Goal: Information Seeking & Learning: Compare options

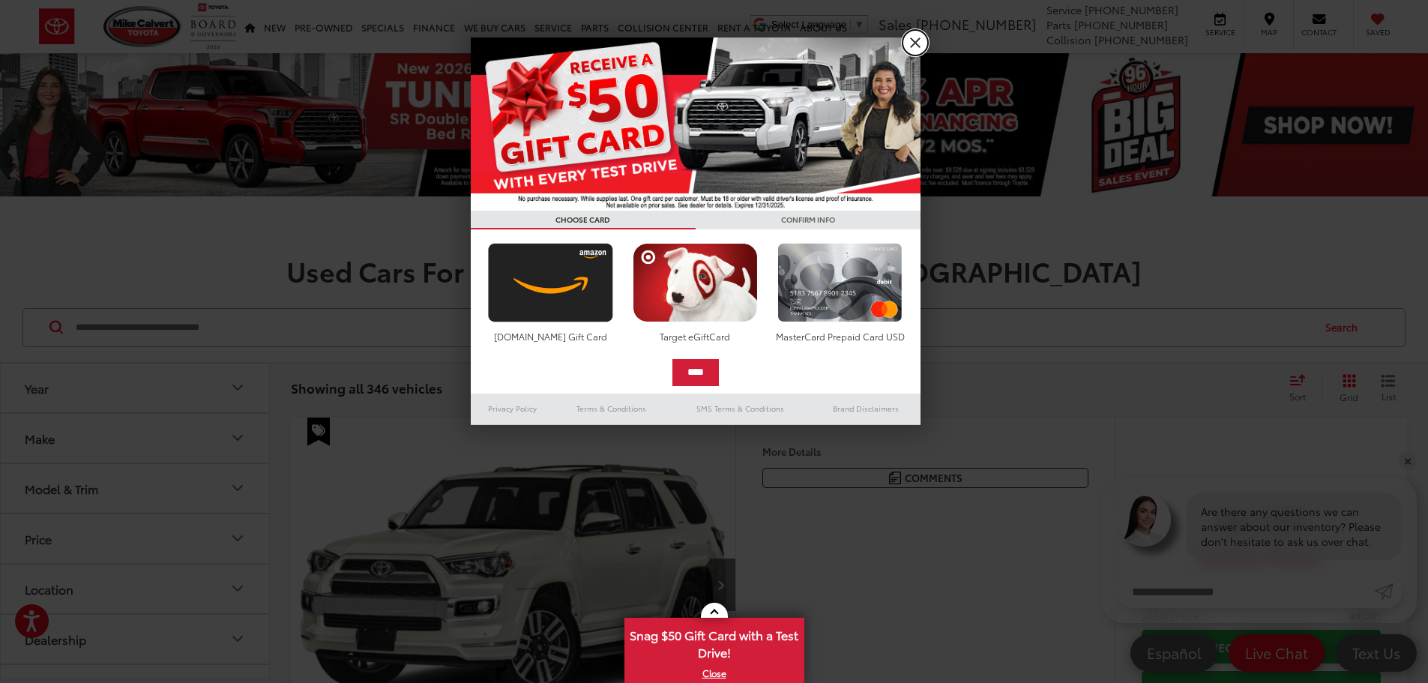
click at [921, 43] on link "X" at bounding box center [914, 42] width 25 height 25
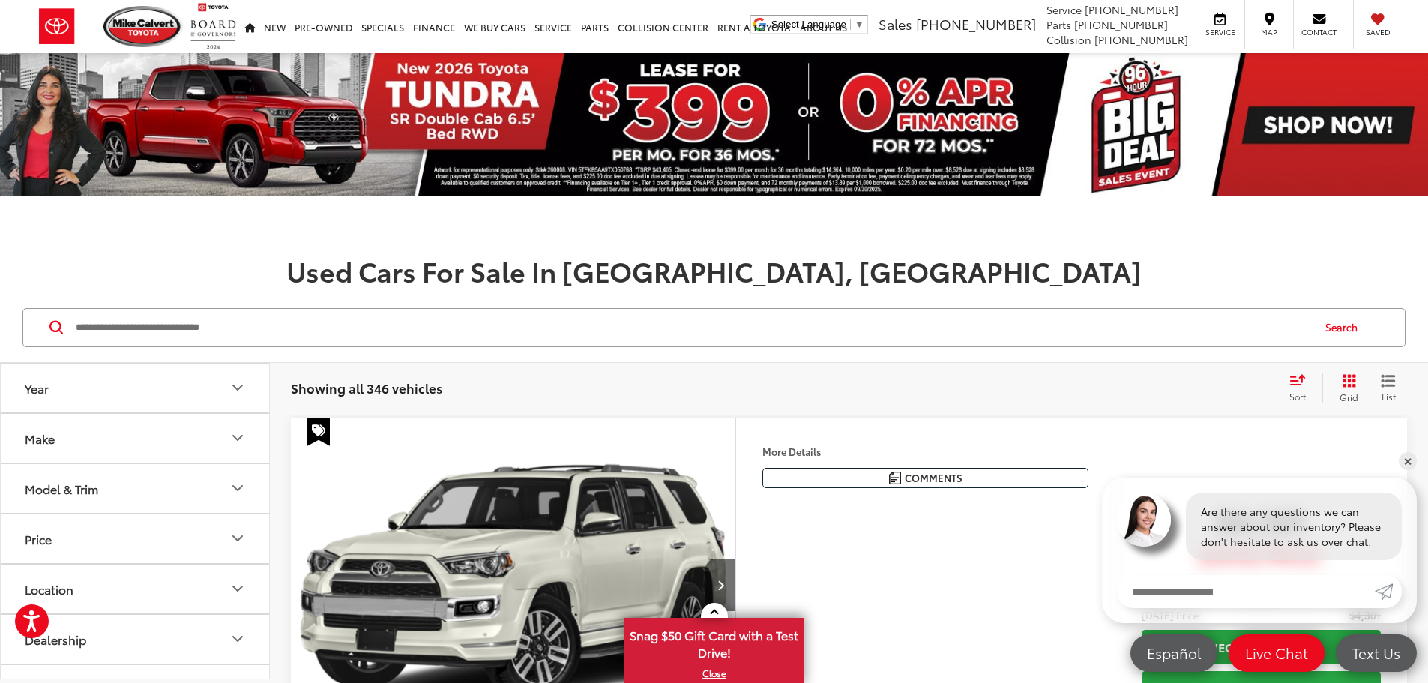
click at [47, 433] on div "Make" at bounding box center [40, 438] width 30 height 14
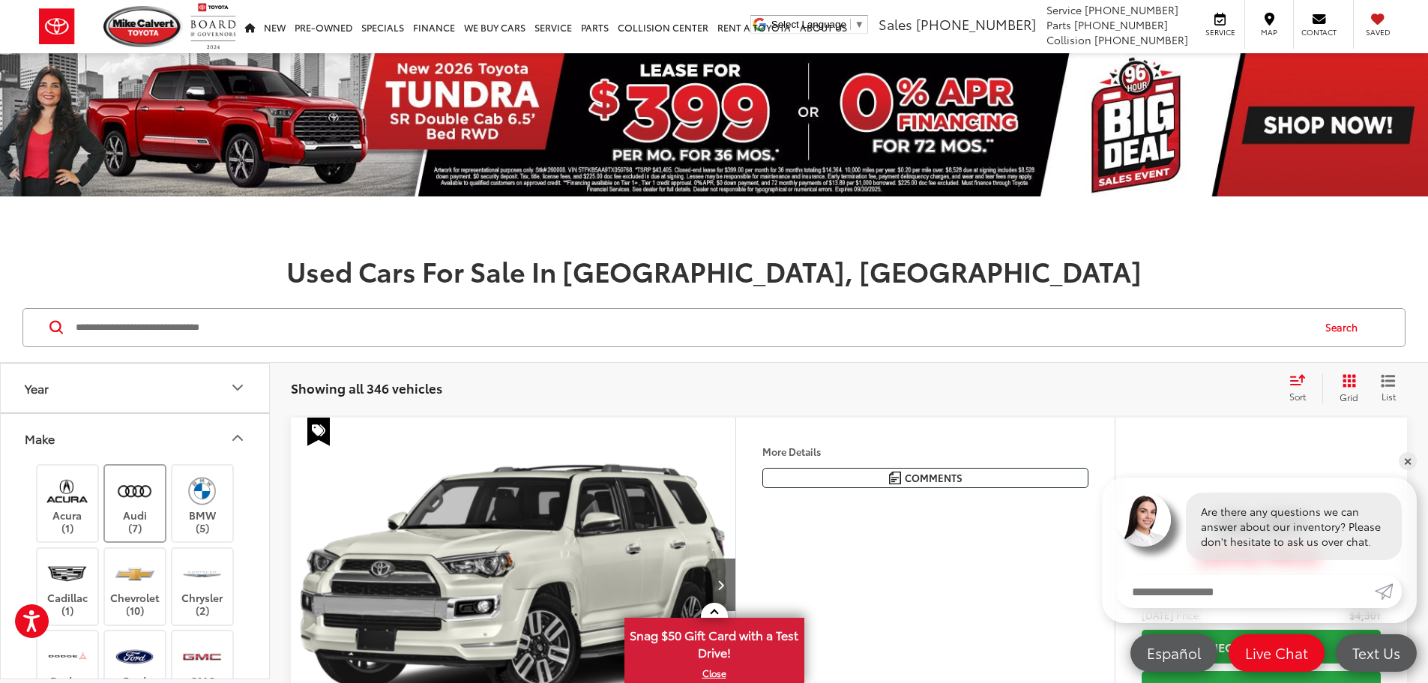
scroll to position [75, 0]
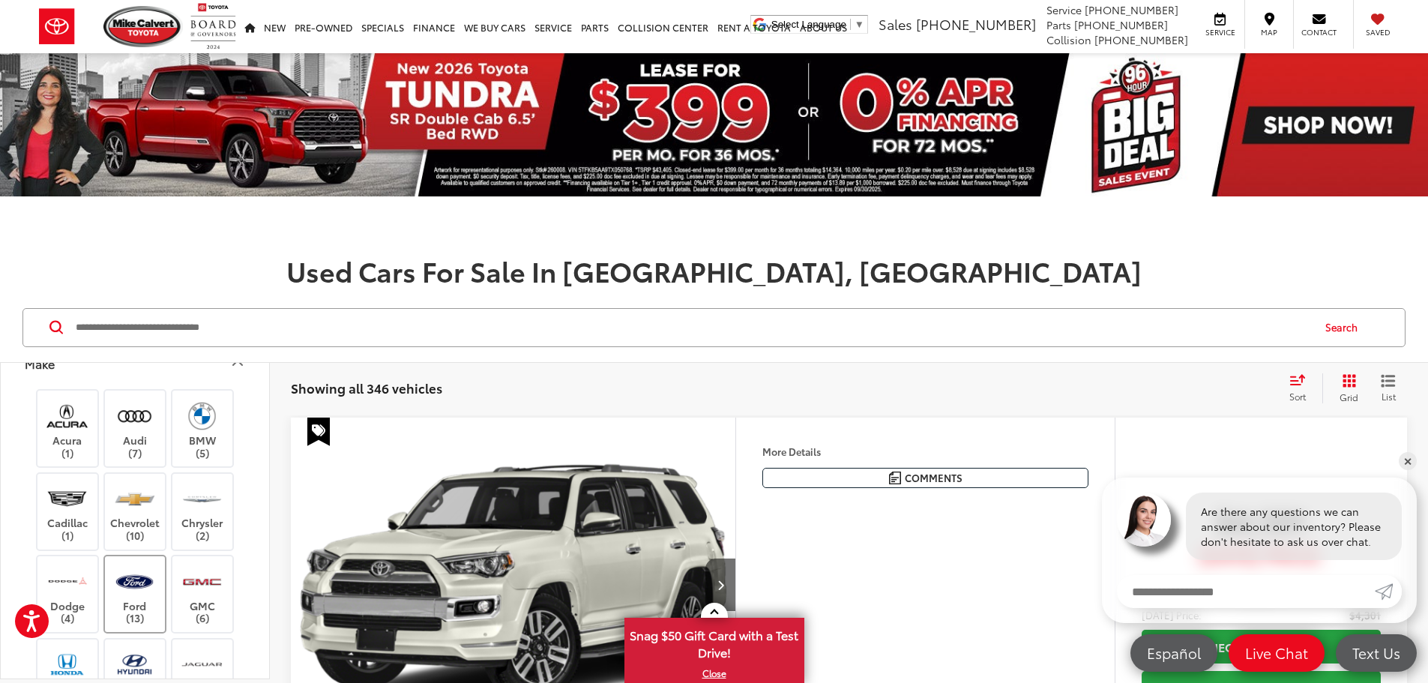
click at [131, 575] on img at bounding box center [134, 581] width 41 height 35
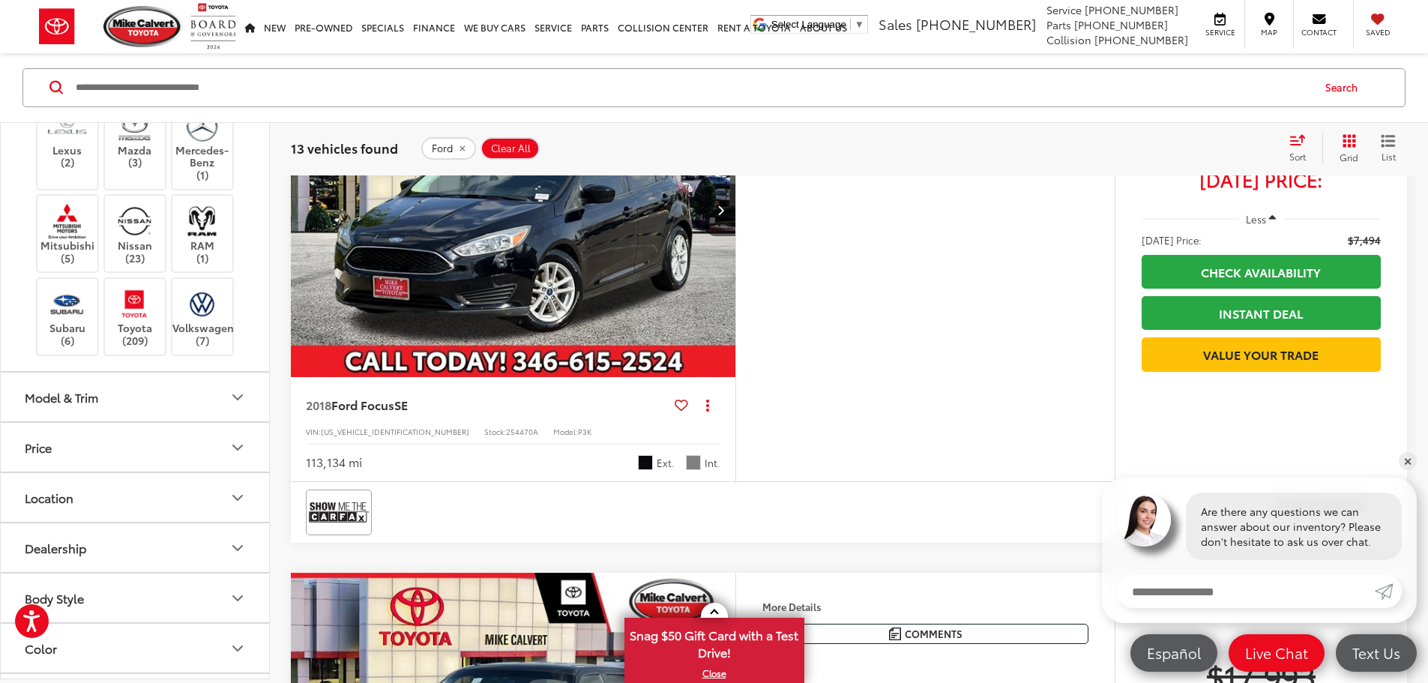
scroll to position [525, 0]
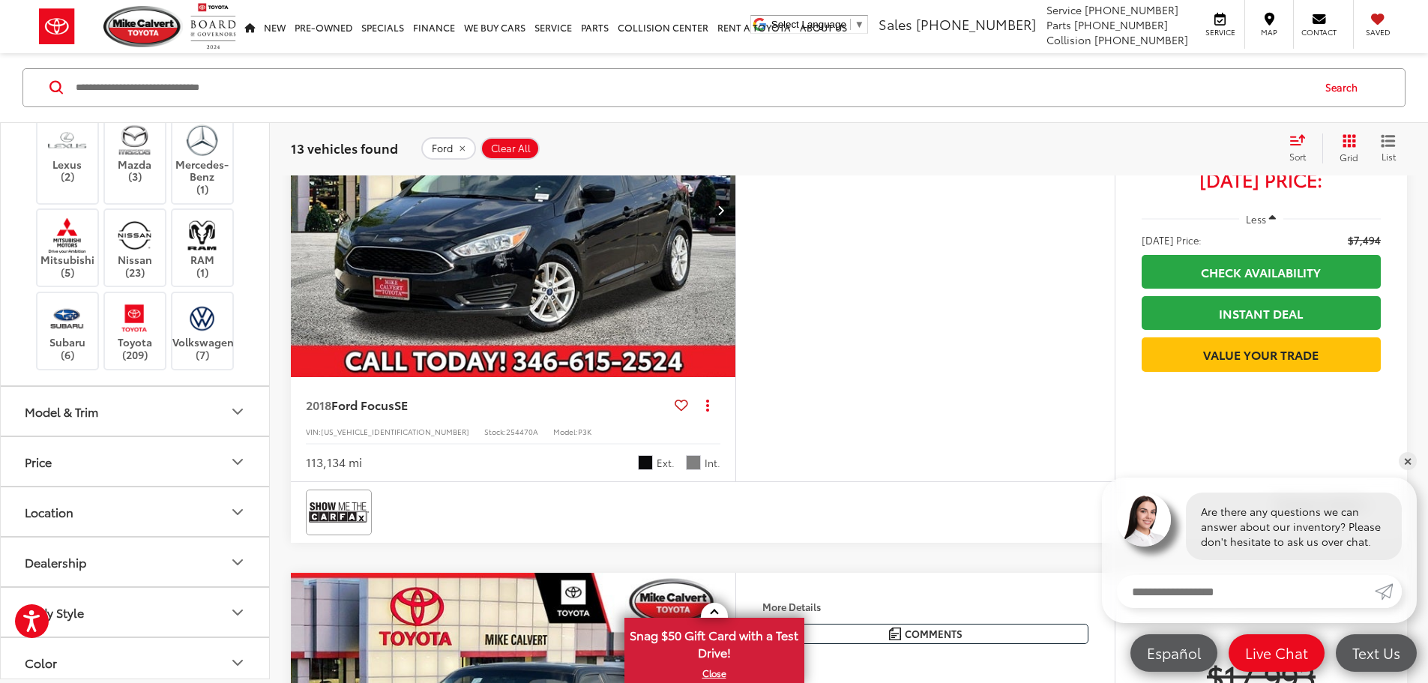
click at [53, 419] on div "Model & Trim" at bounding box center [61, 412] width 73 height 14
click at [43, 523] on label "F-150 (6)" at bounding box center [135, 520] width 202 height 26
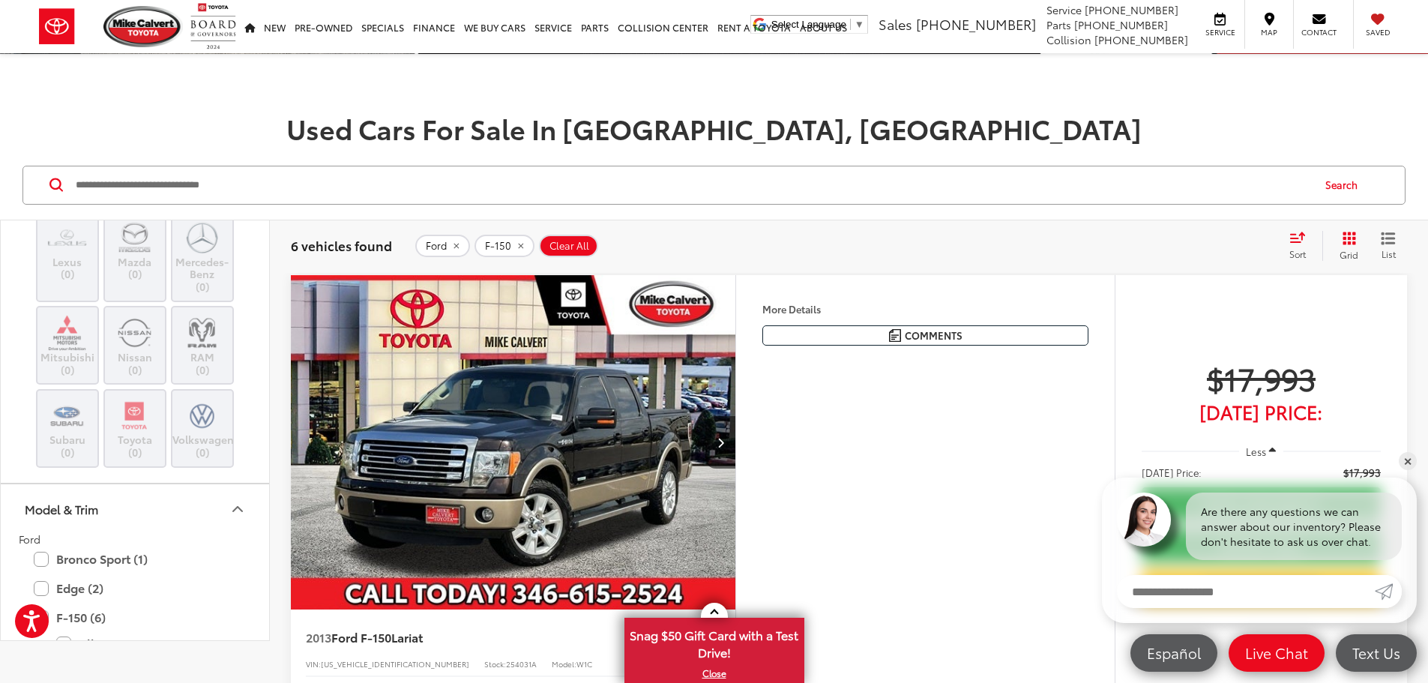
scroll to position [90, 0]
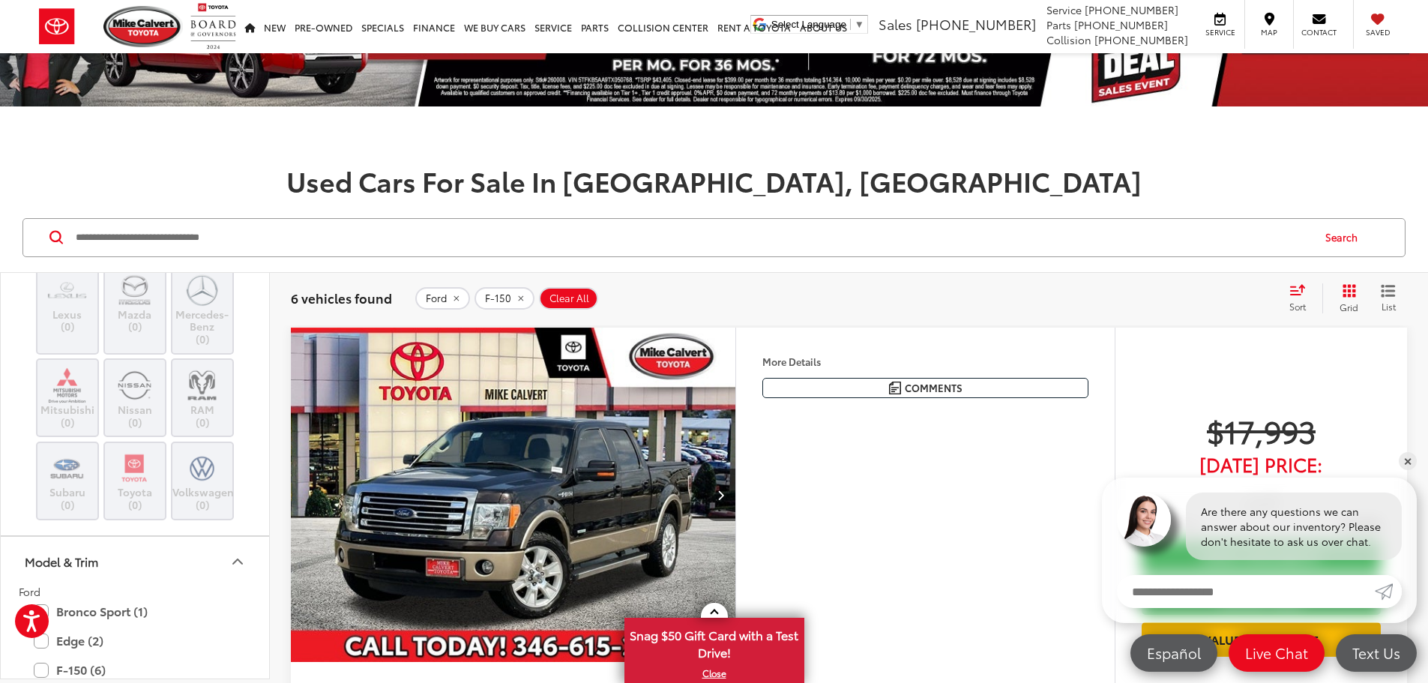
click at [0, 0] on button "More..." at bounding box center [0, 0] width 0 height 0
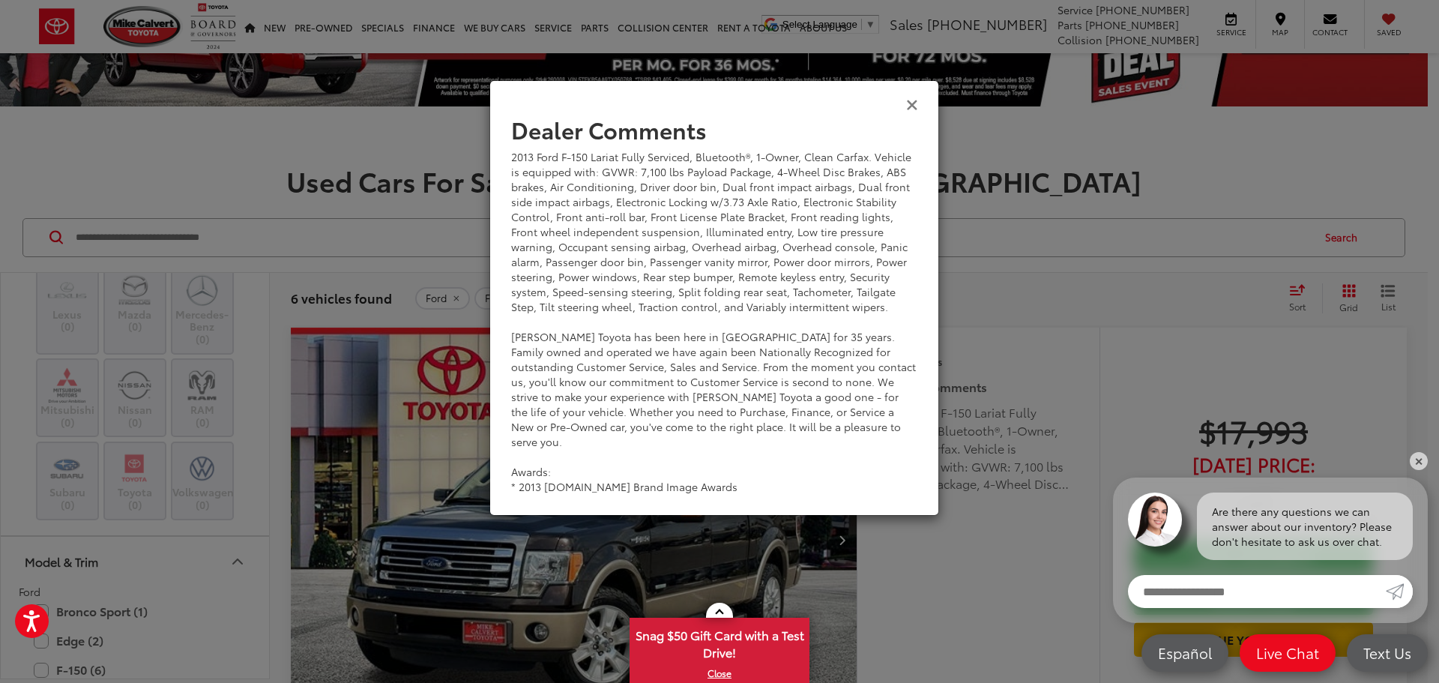
click at [912, 106] on icon "Close" at bounding box center [912, 104] width 12 height 16
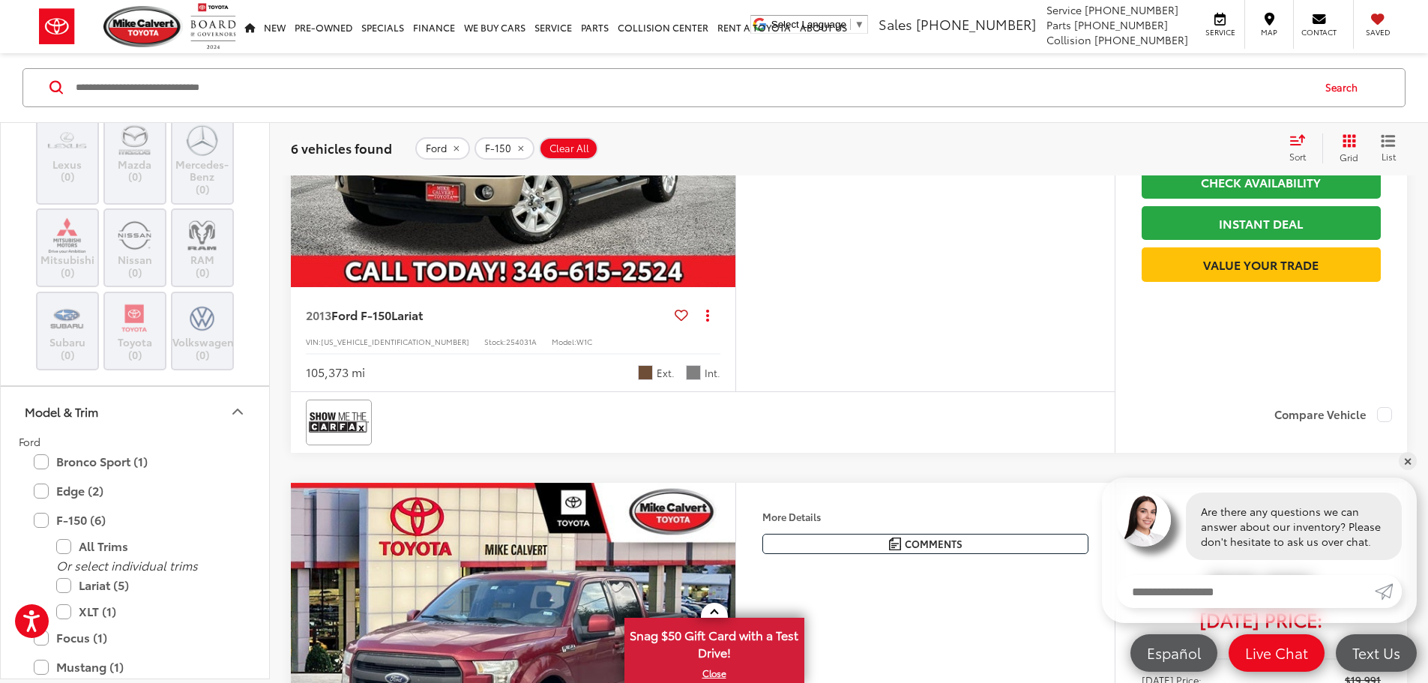
scroll to position [240, 0]
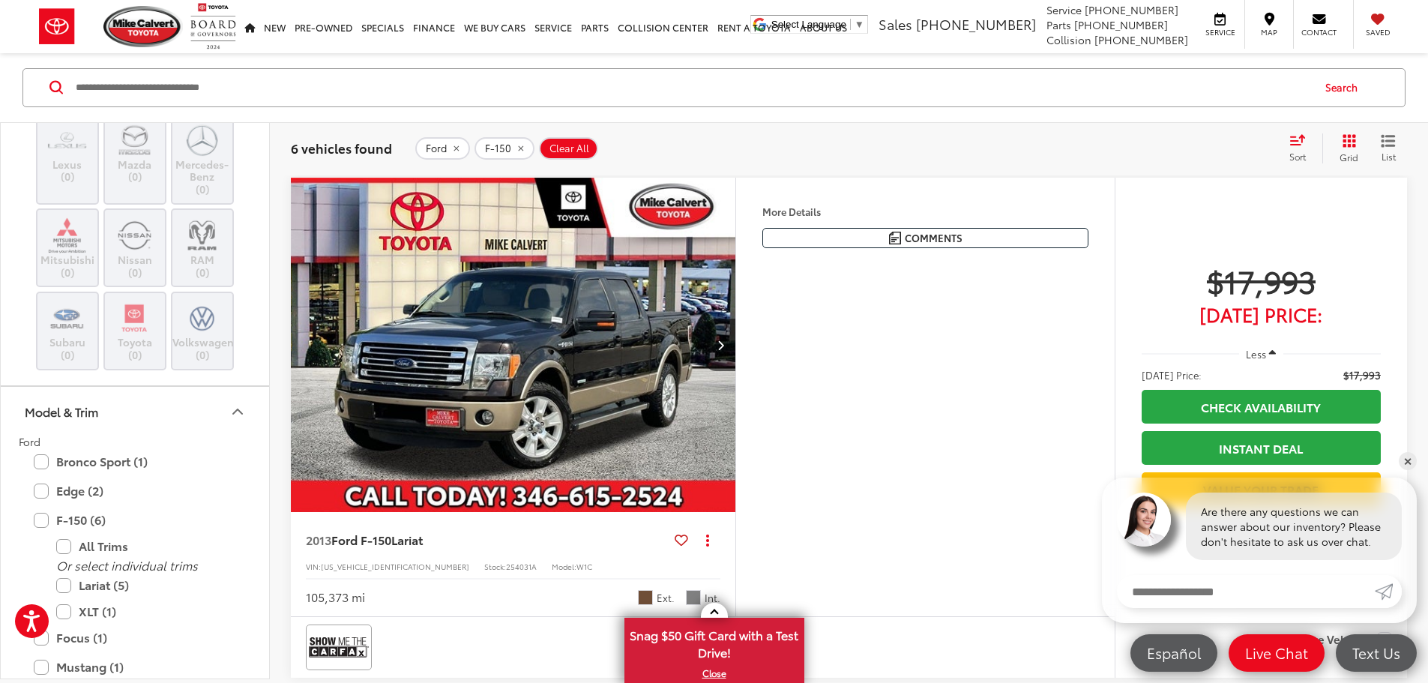
click at [630, 410] on img "2013 Ford F-150 Lariat 0" at bounding box center [513, 345] width 447 height 335
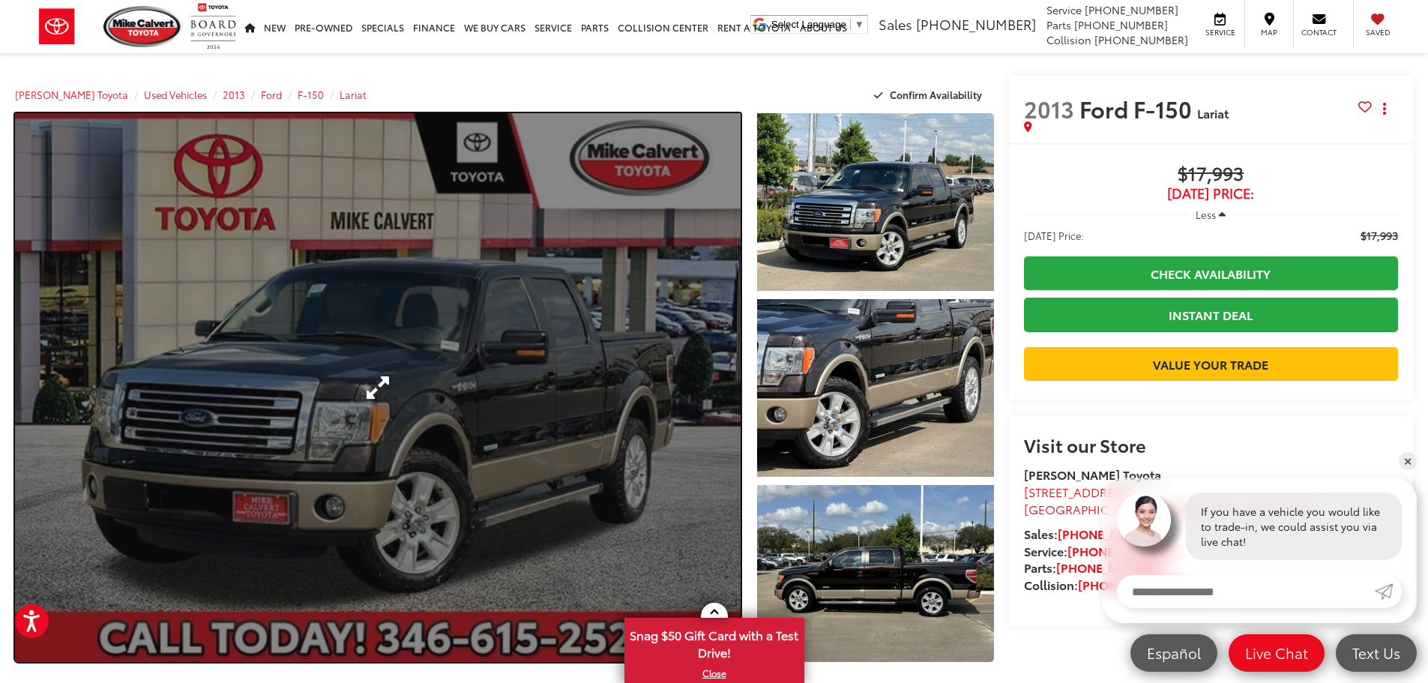
click at [360, 385] on link "Expand Photo 0" at bounding box center [378, 387] width 726 height 549
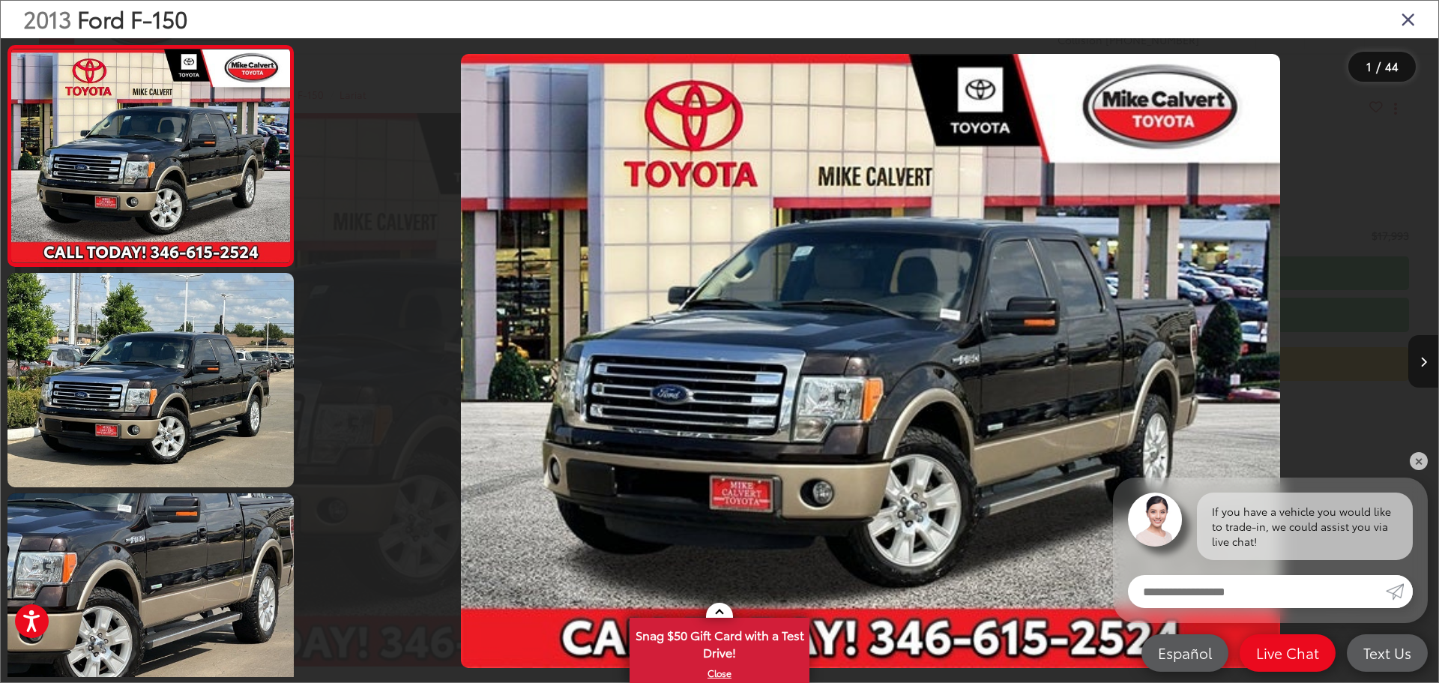
click at [1427, 361] on button "Next image" at bounding box center [1423, 361] width 30 height 52
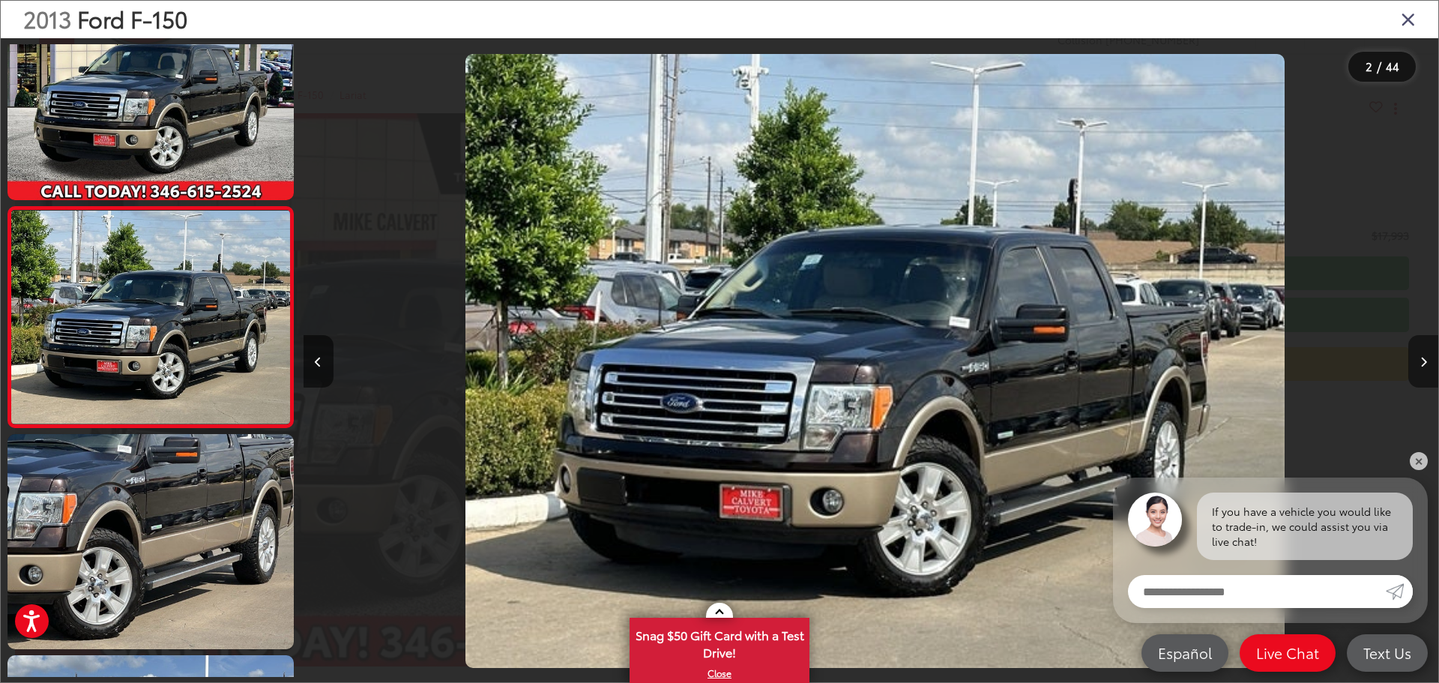
scroll to position [0, 1135]
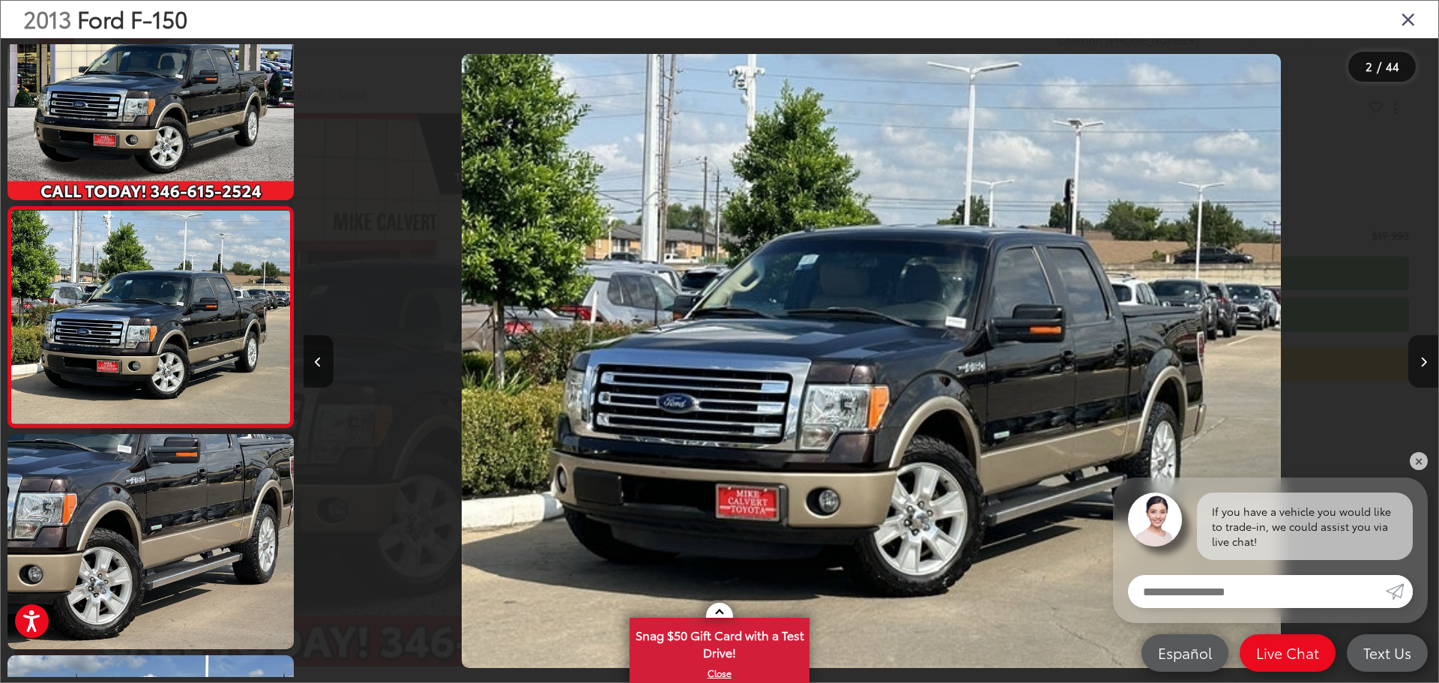
click at [1427, 362] on button "Next image" at bounding box center [1423, 361] width 30 height 52
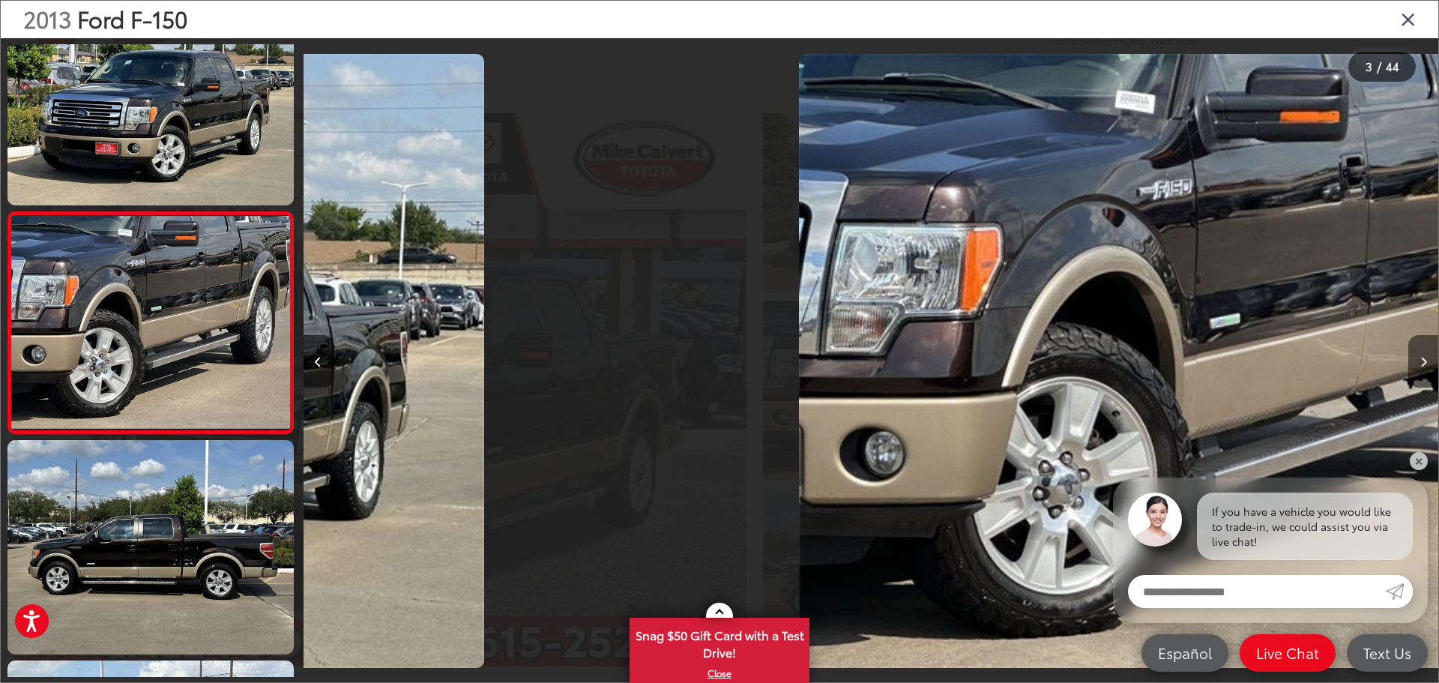
scroll to position [280, 0]
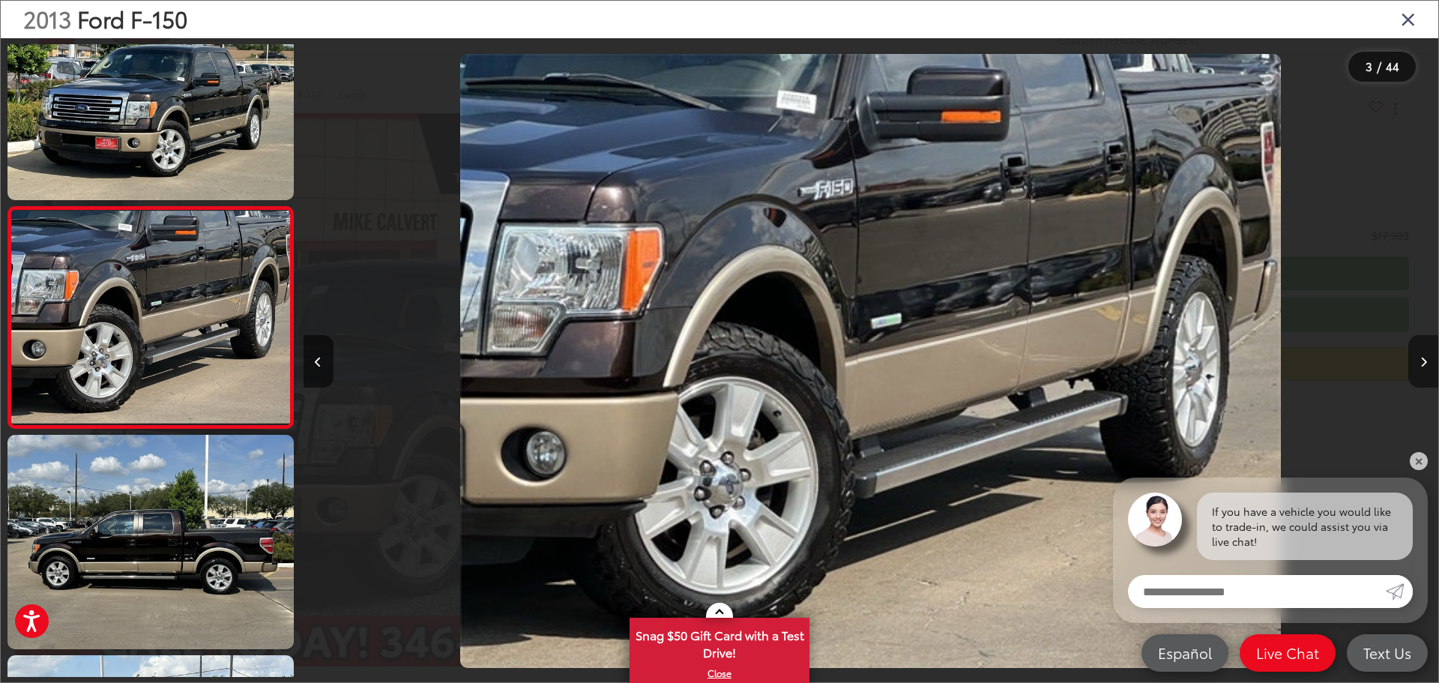
click at [1427, 362] on button "Next image" at bounding box center [1423, 361] width 30 height 52
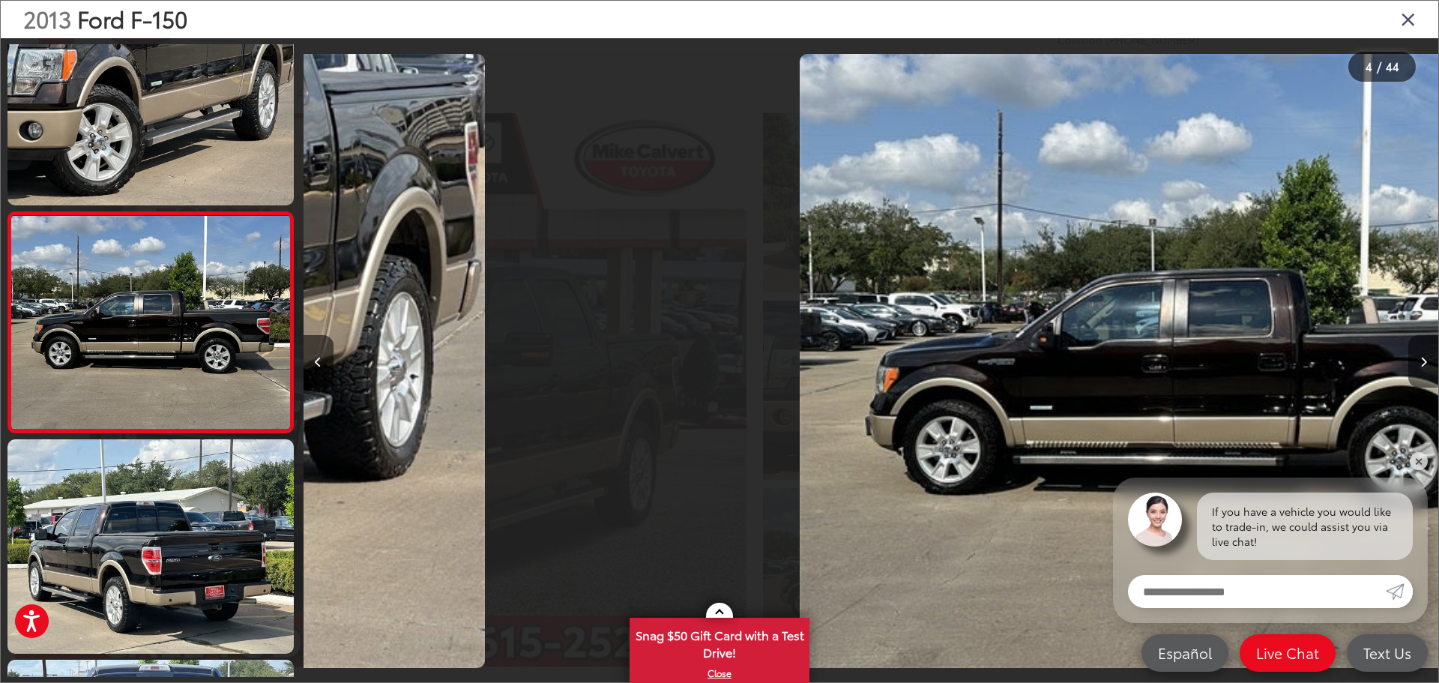
scroll to position [501, 0]
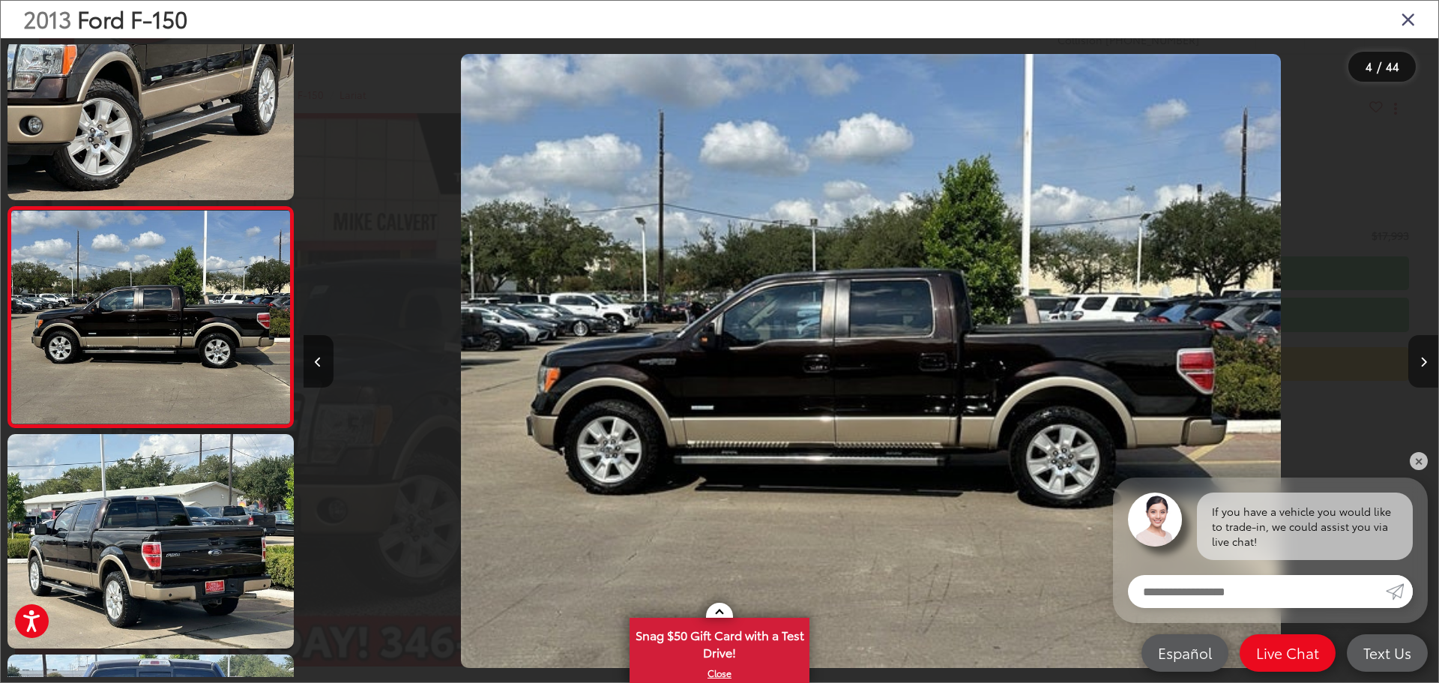
click at [1427, 362] on button "Next image" at bounding box center [1423, 361] width 30 height 52
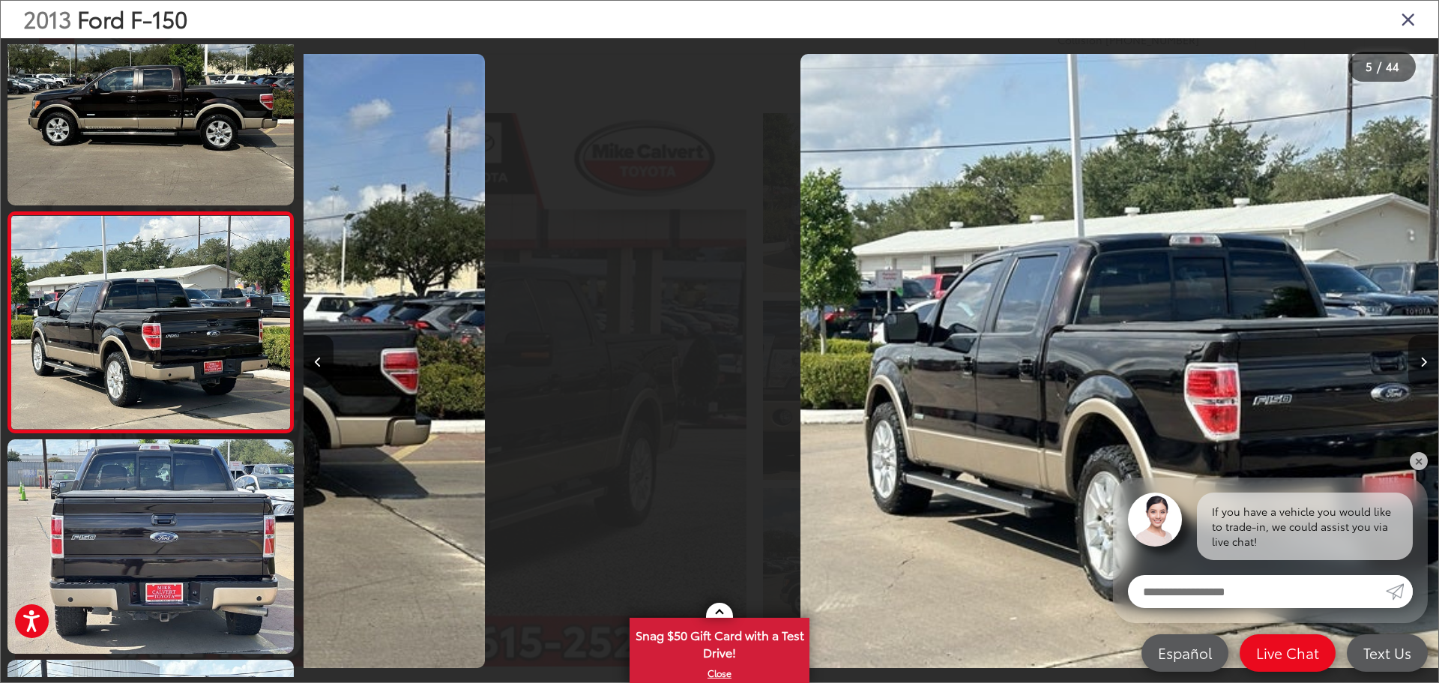
scroll to position [721, 0]
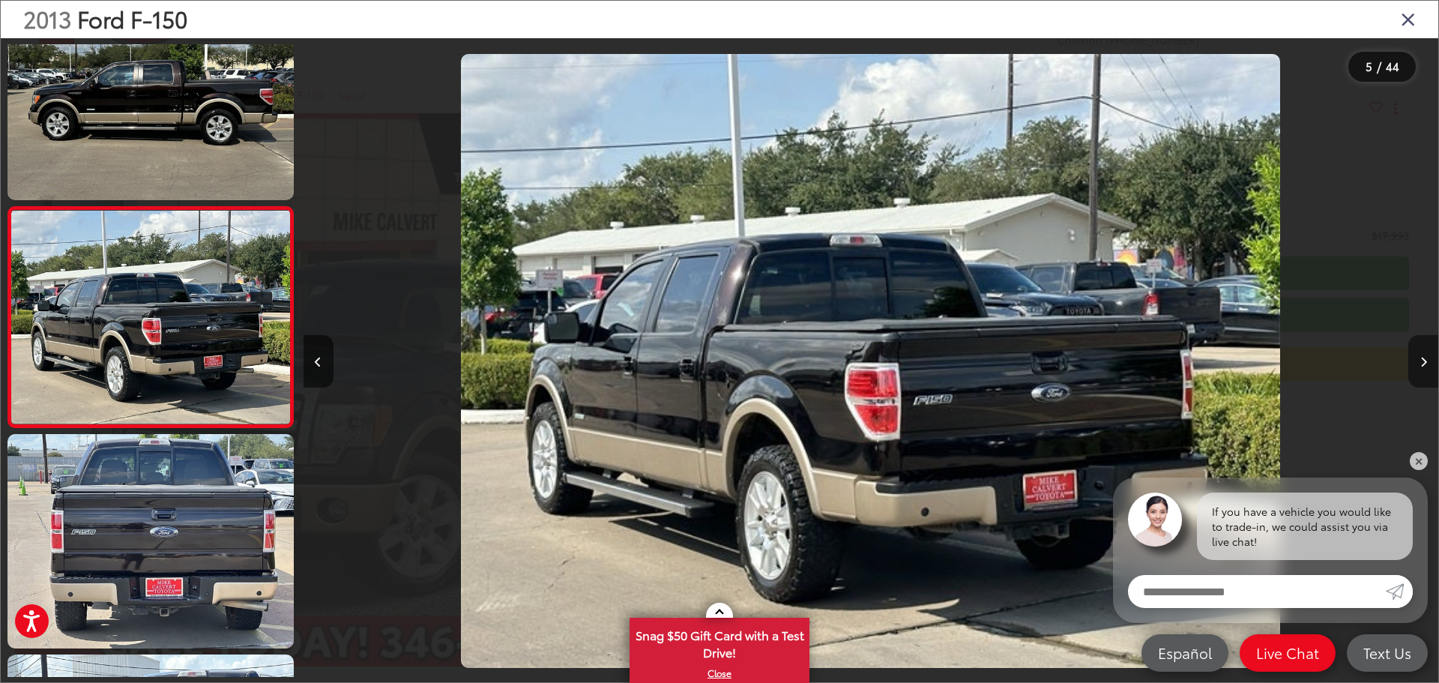
click at [1427, 362] on button "Next image" at bounding box center [1423, 361] width 30 height 52
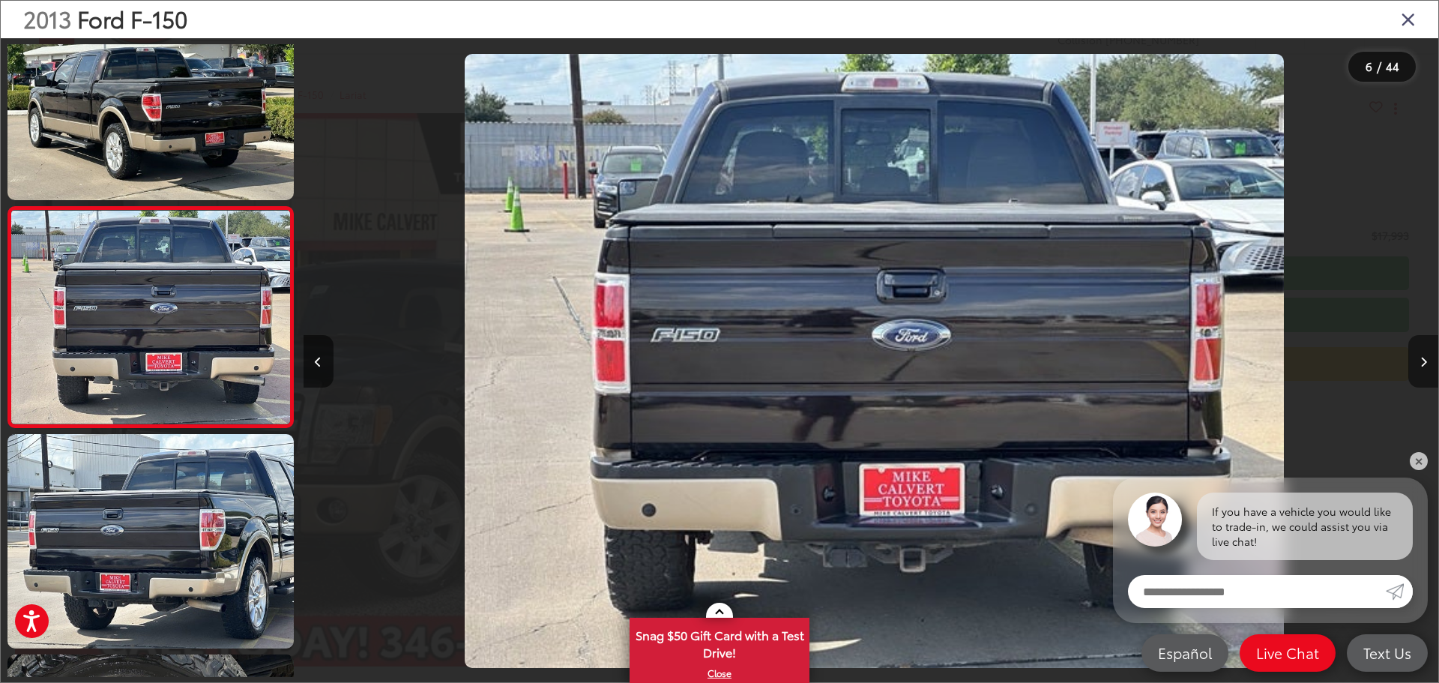
scroll to position [0, 5676]
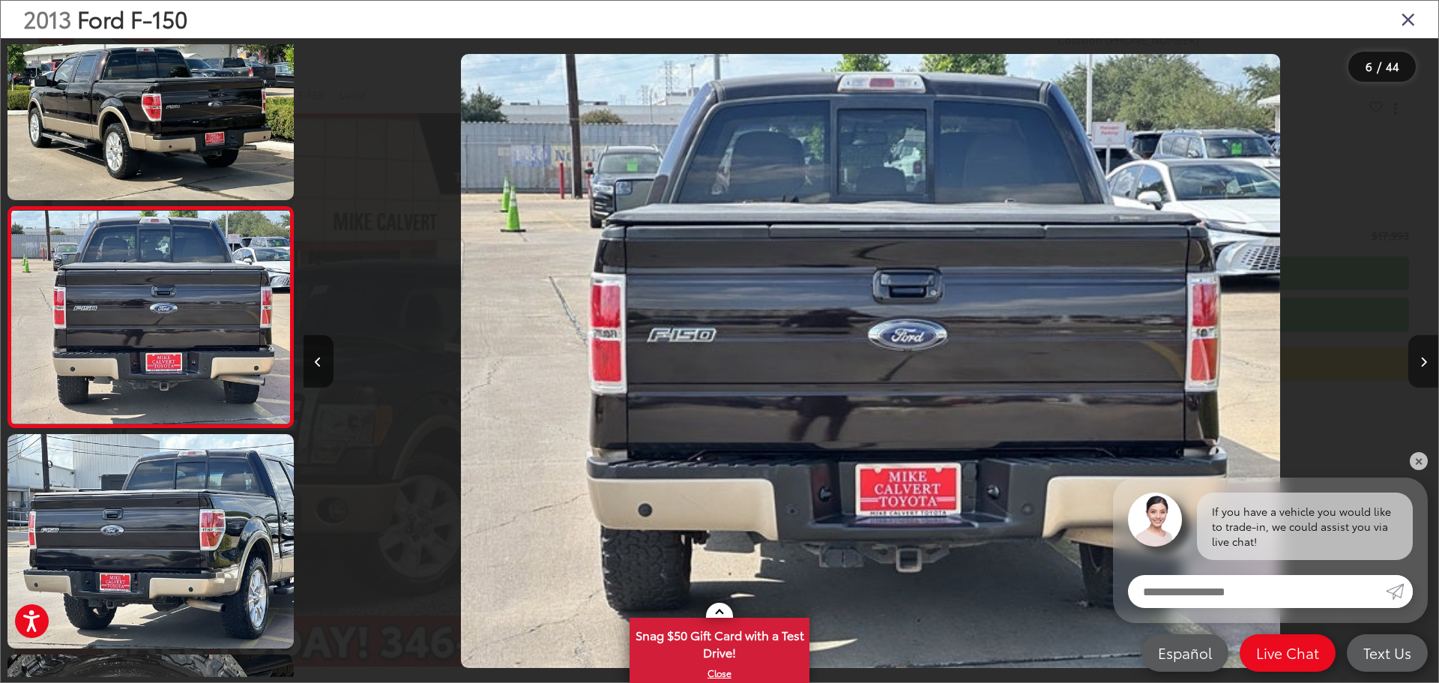
click at [1427, 362] on button "Next image" at bounding box center [1423, 361] width 30 height 52
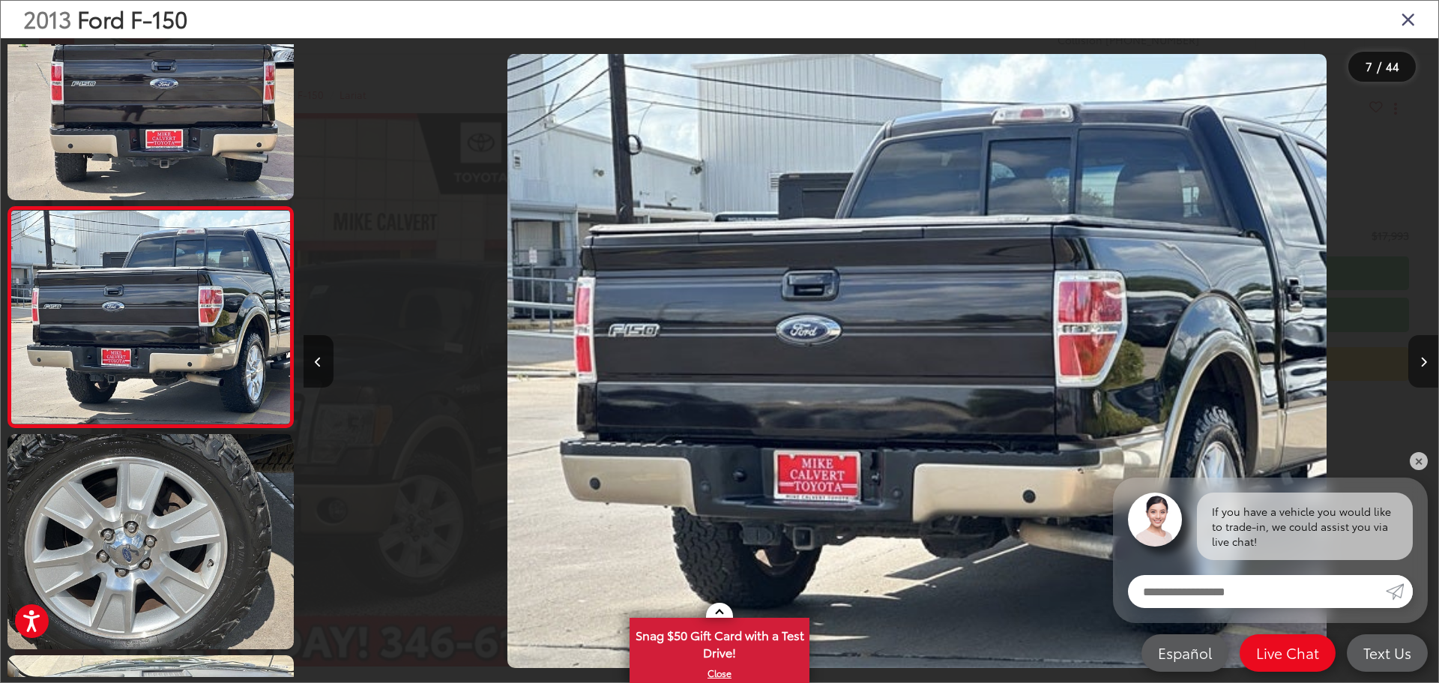
scroll to position [0, 6810]
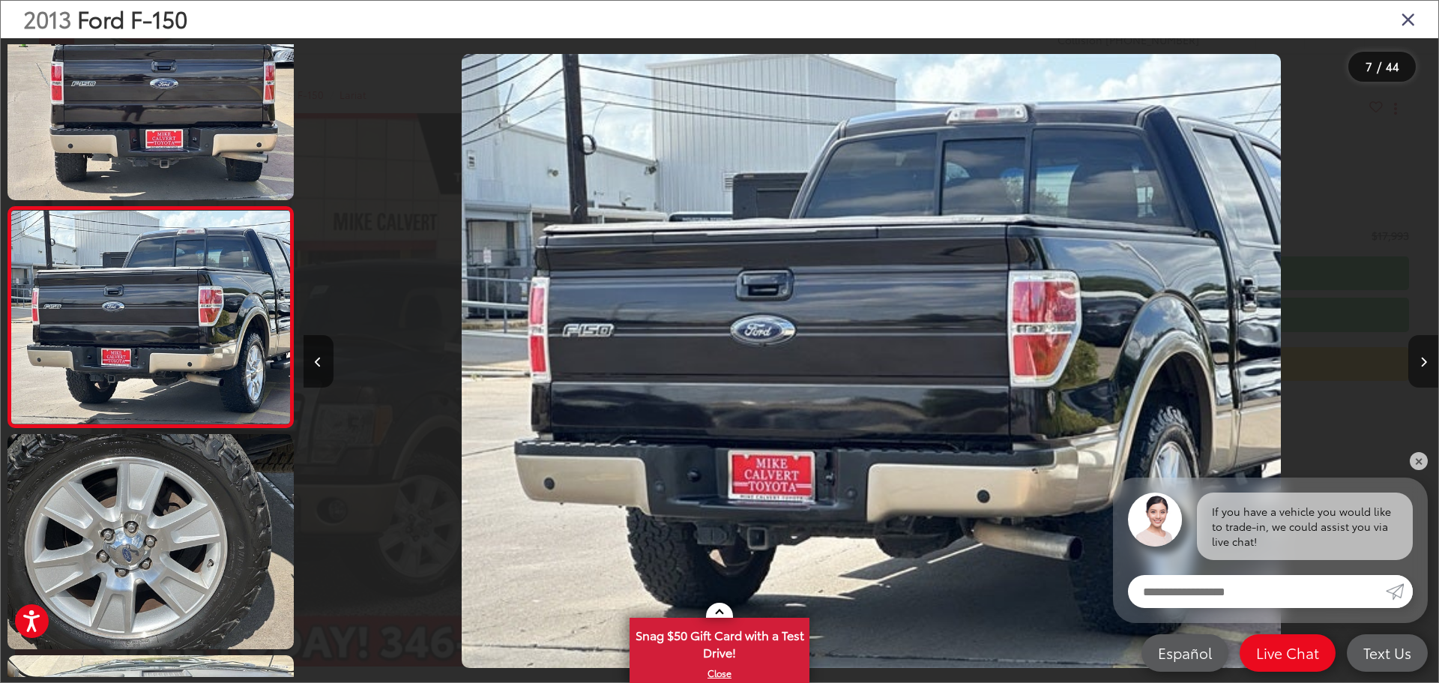
click at [1427, 362] on button "Next image" at bounding box center [1423, 361] width 30 height 52
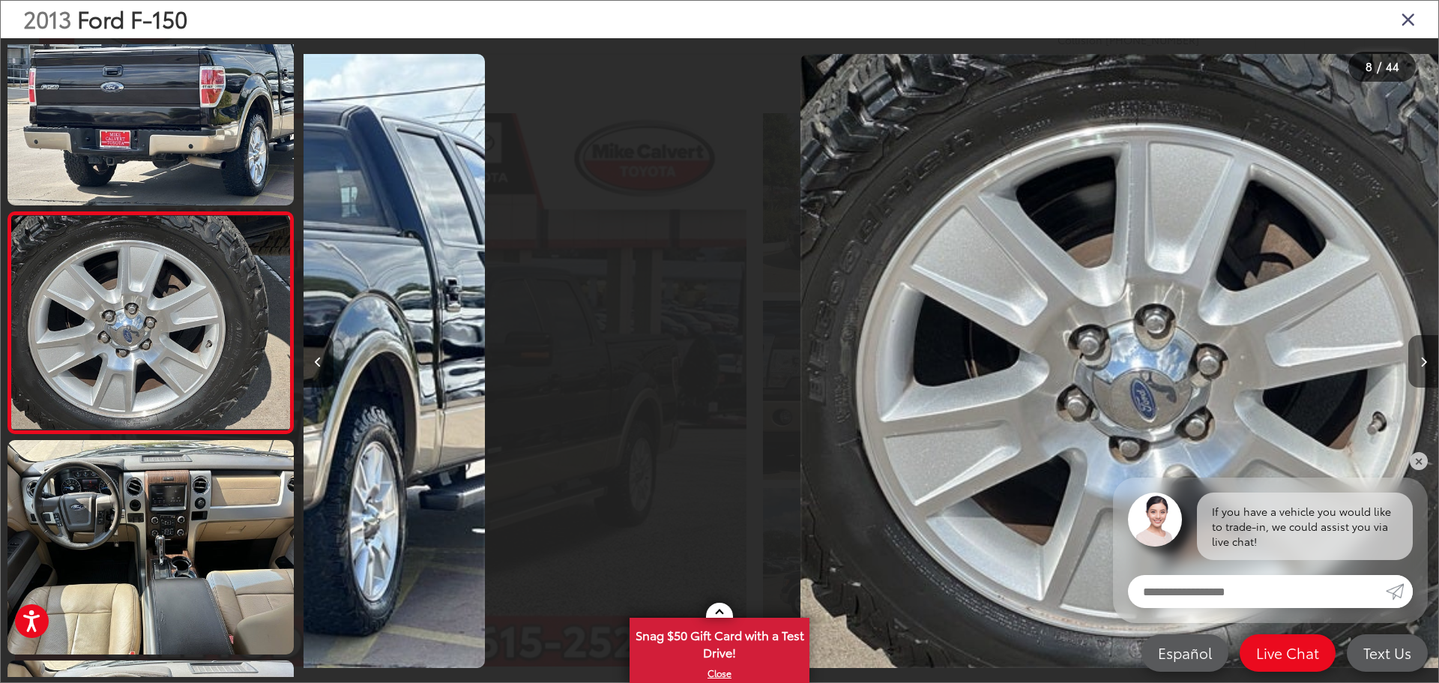
scroll to position [1382, 0]
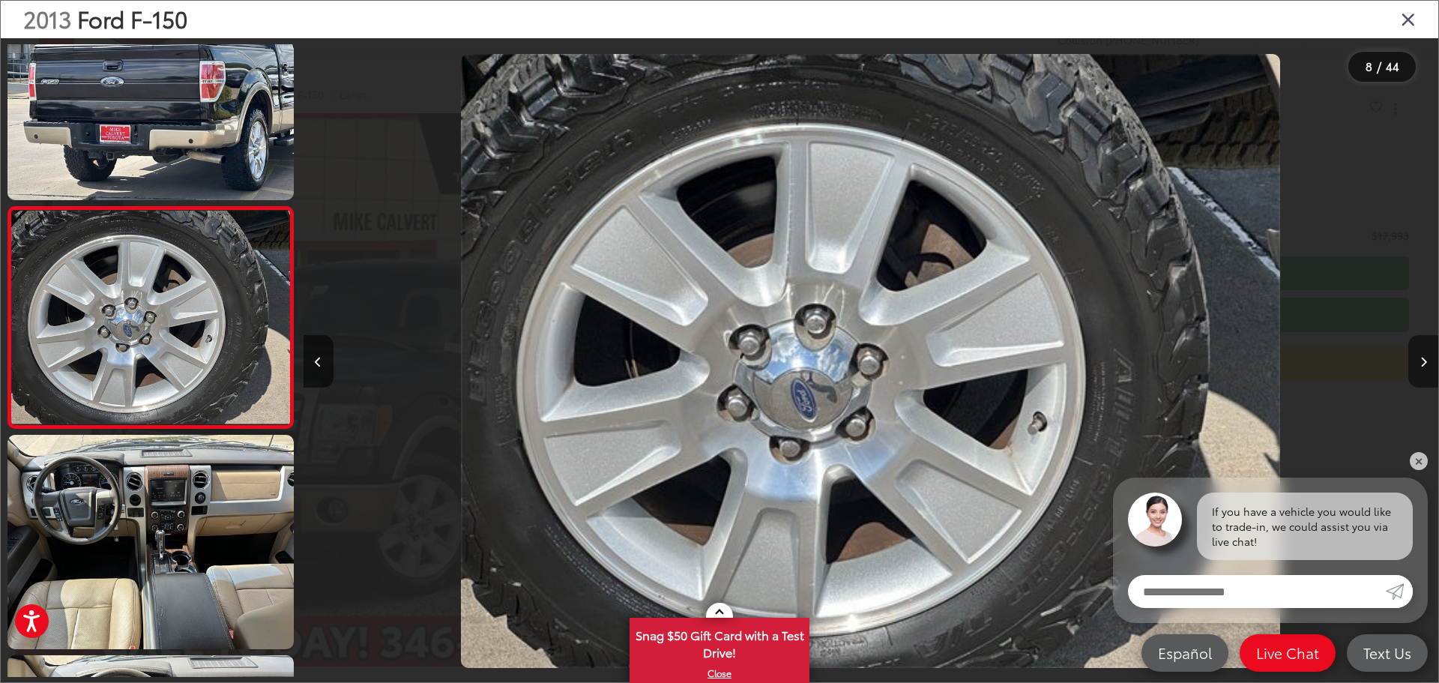
click at [1427, 362] on button "Next image" at bounding box center [1423, 361] width 30 height 52
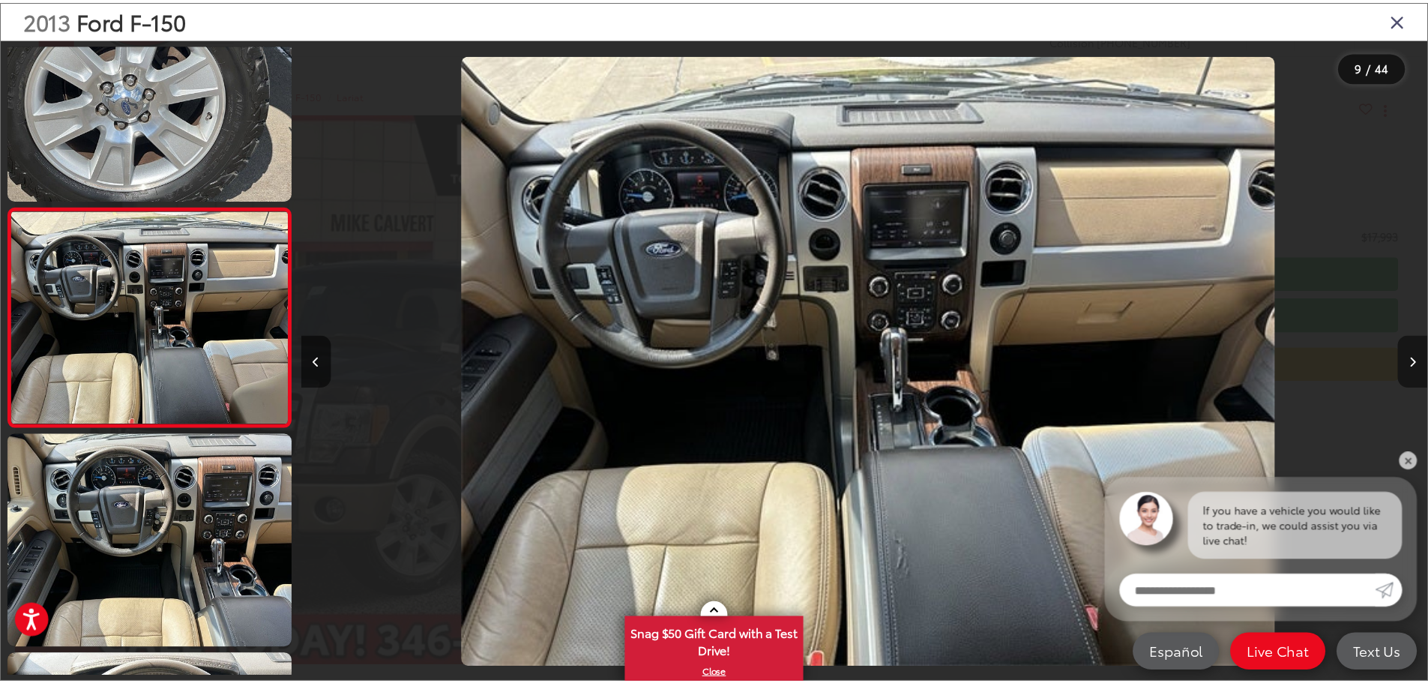
scroll to position [0, 0]
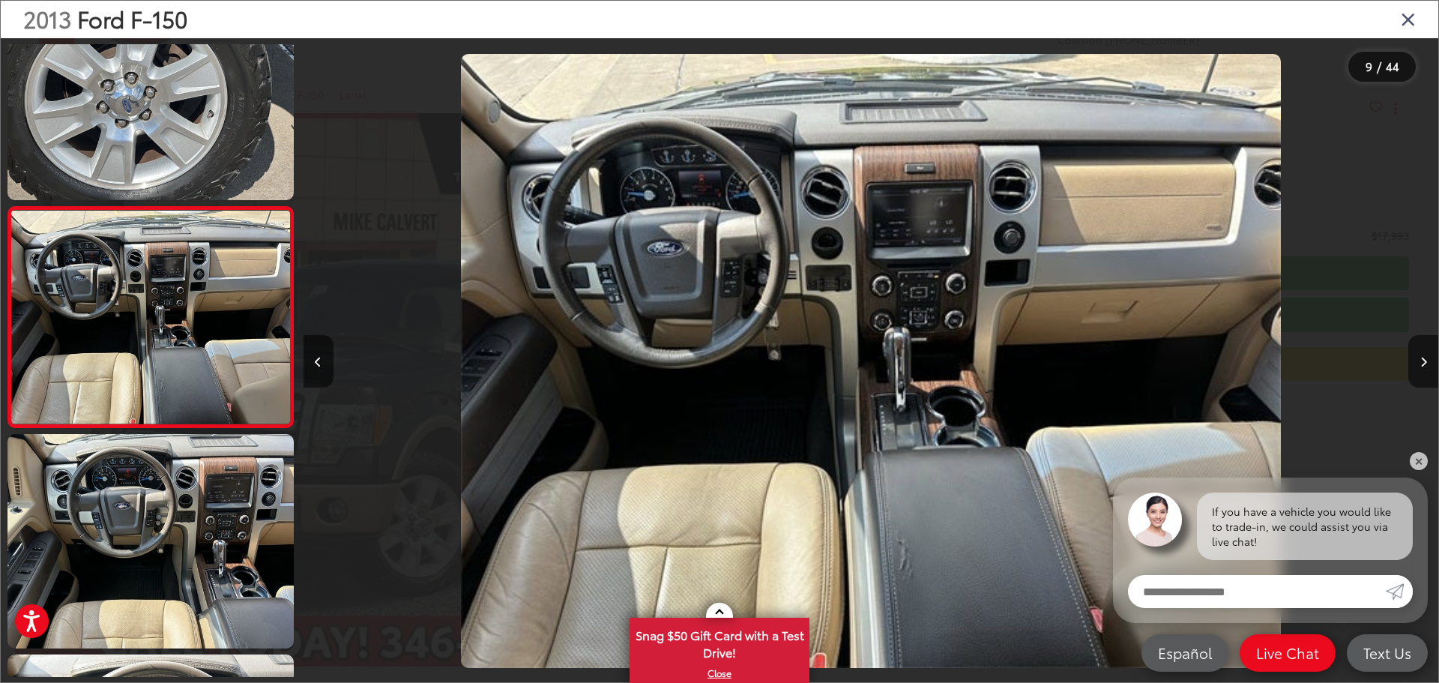
click at [1405, 19] on icon "Close gallery" at bounding box center [1408, 18] width 15 height 19
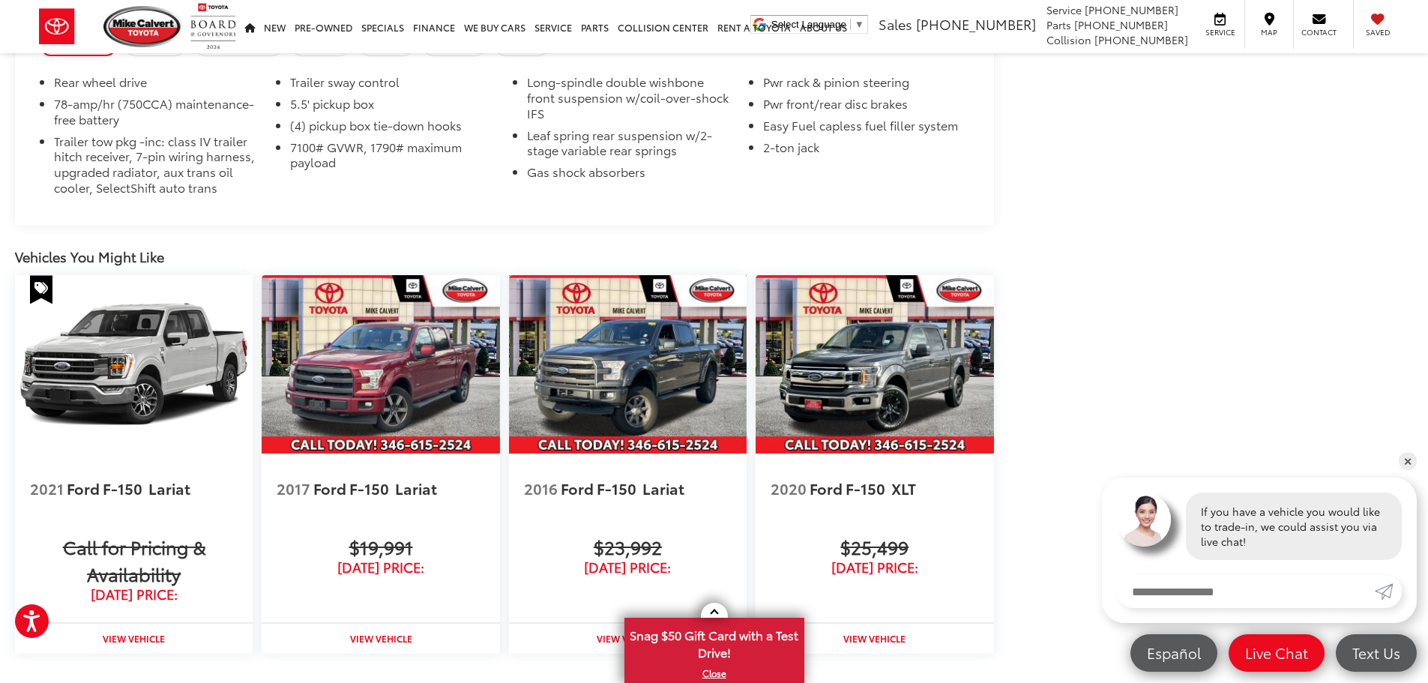
drag, startPoint x: 636, startPoint y: 364, endPoint x: 560, endPoint y: 569, distance: 219.1
click at [636, 364] on img at bounding box center [628, 364] width 238 height 178
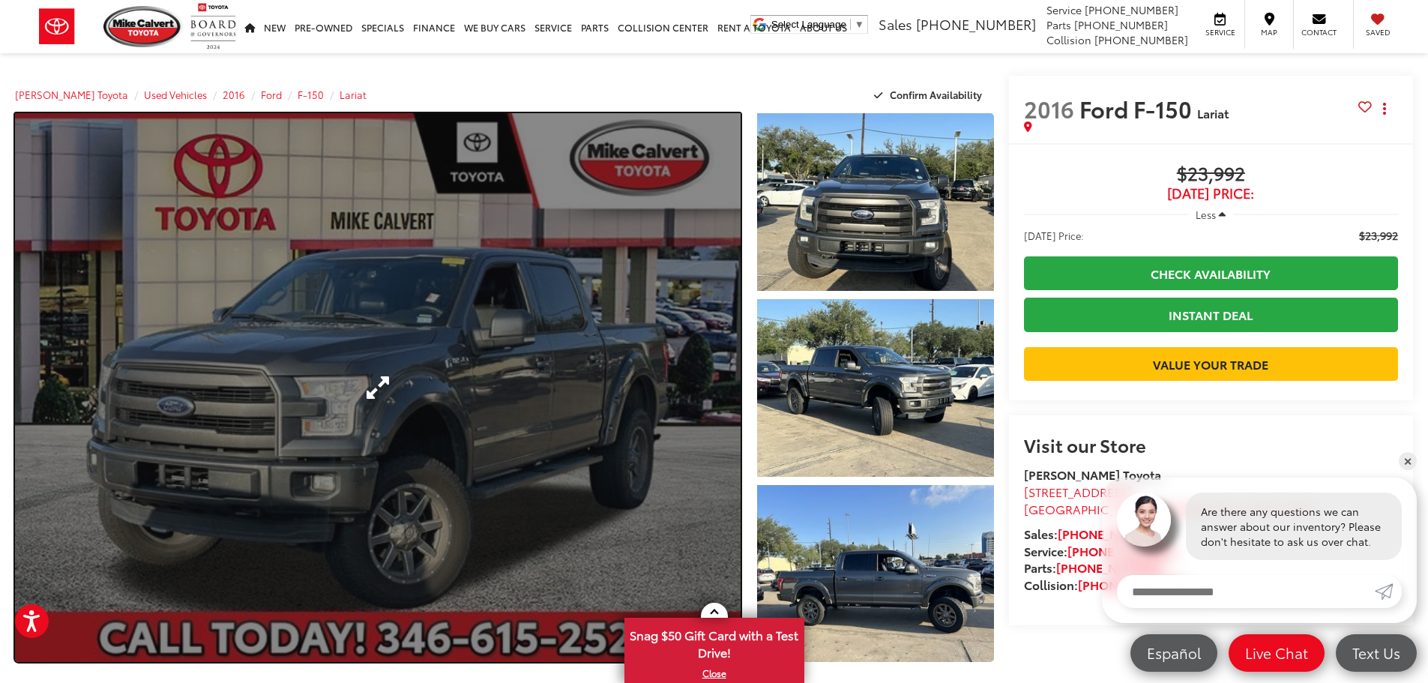
click at [405, 384] on link "Expand Photo 0" at bounding box center [378, 387] width 726 height 549
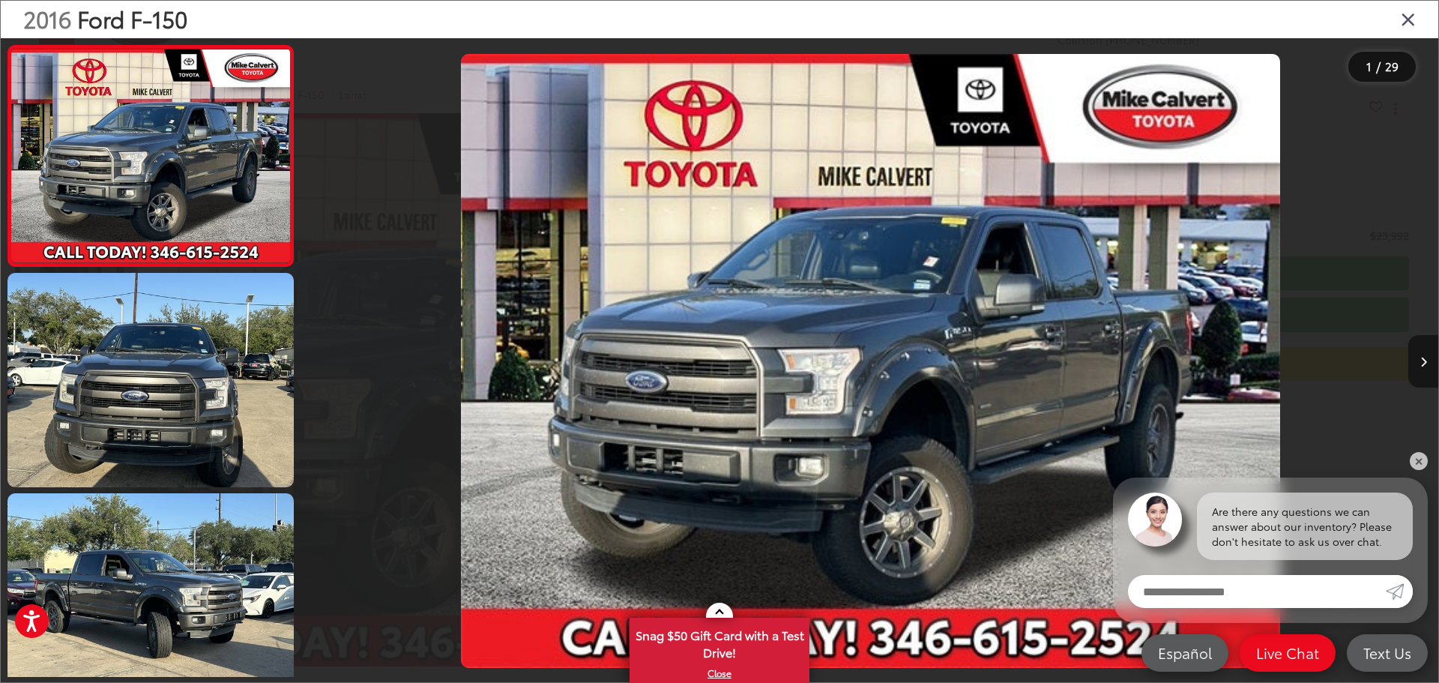
click at [1423, 362] on icon "Next image" at bounding box center [1423, 362] width 7 height 10
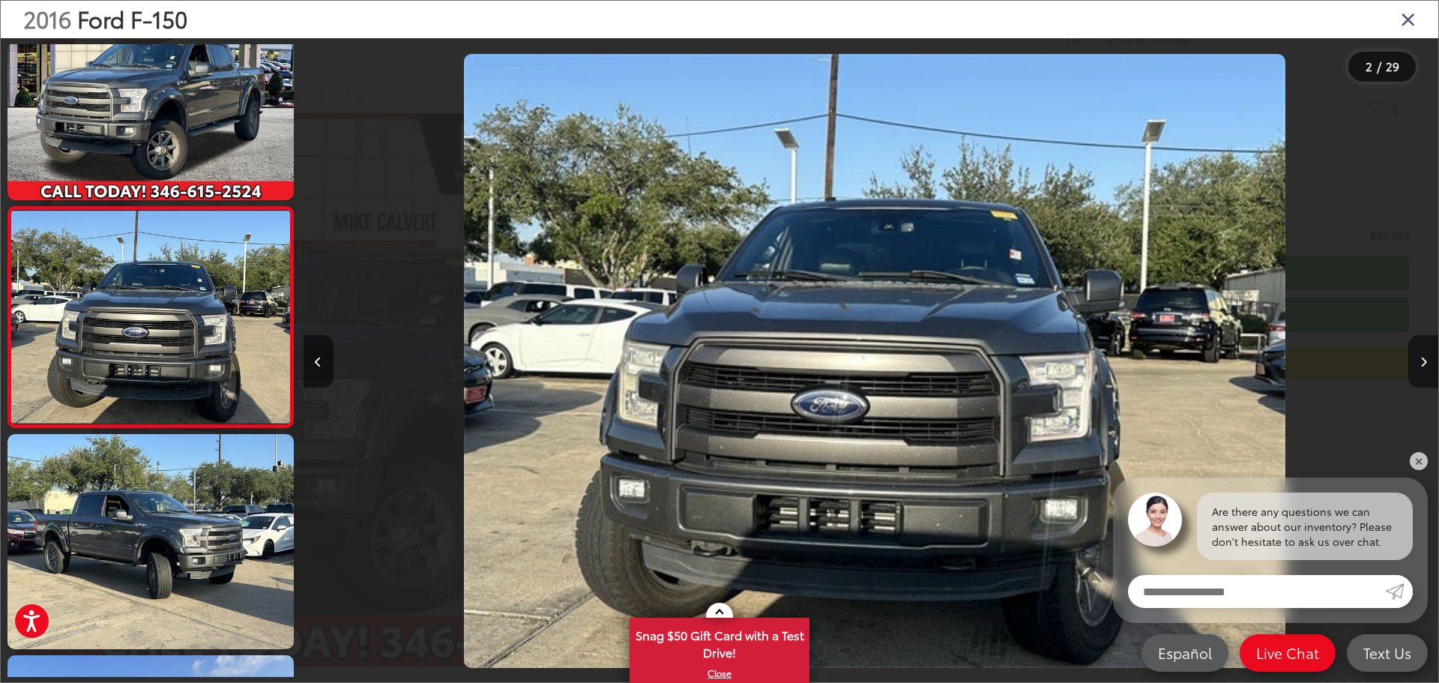
scroll to position [0, 1135]
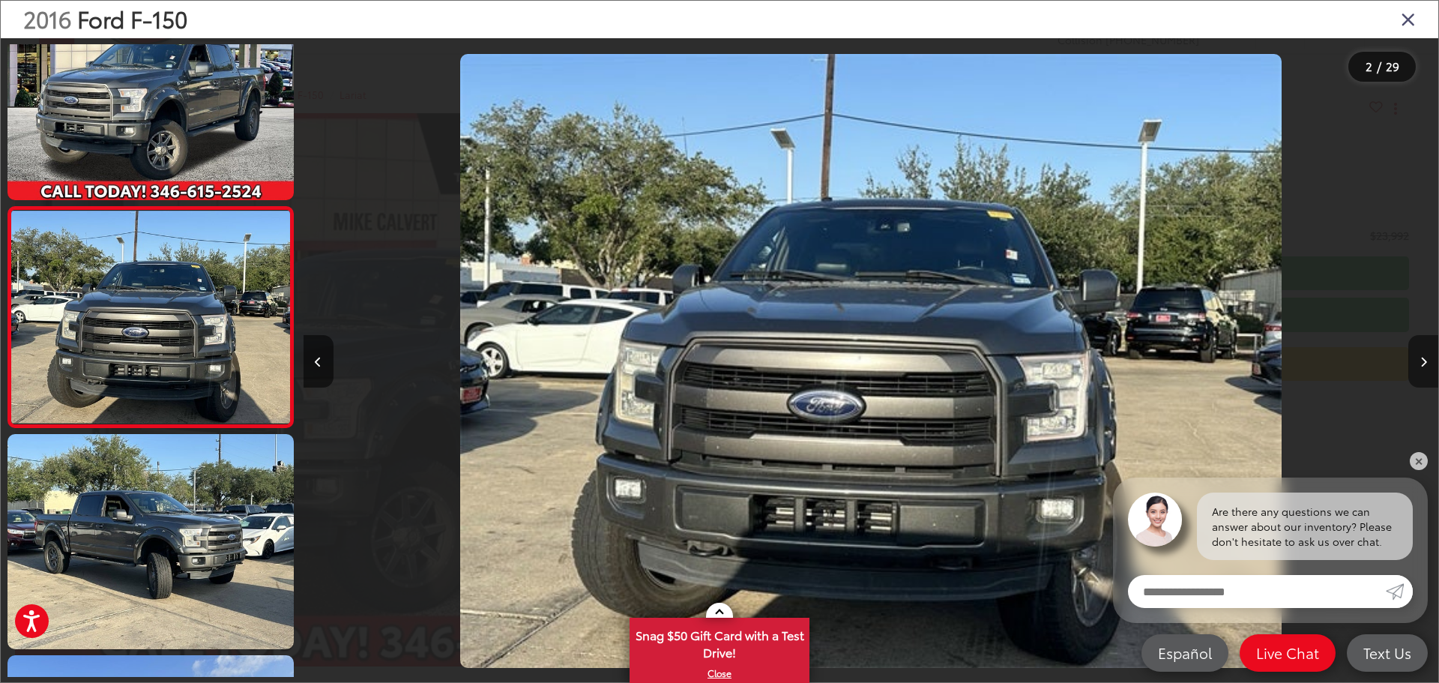
click at [1423, 362] on icon "Next image" at bounding box center [1423, 362] width 7 height 10
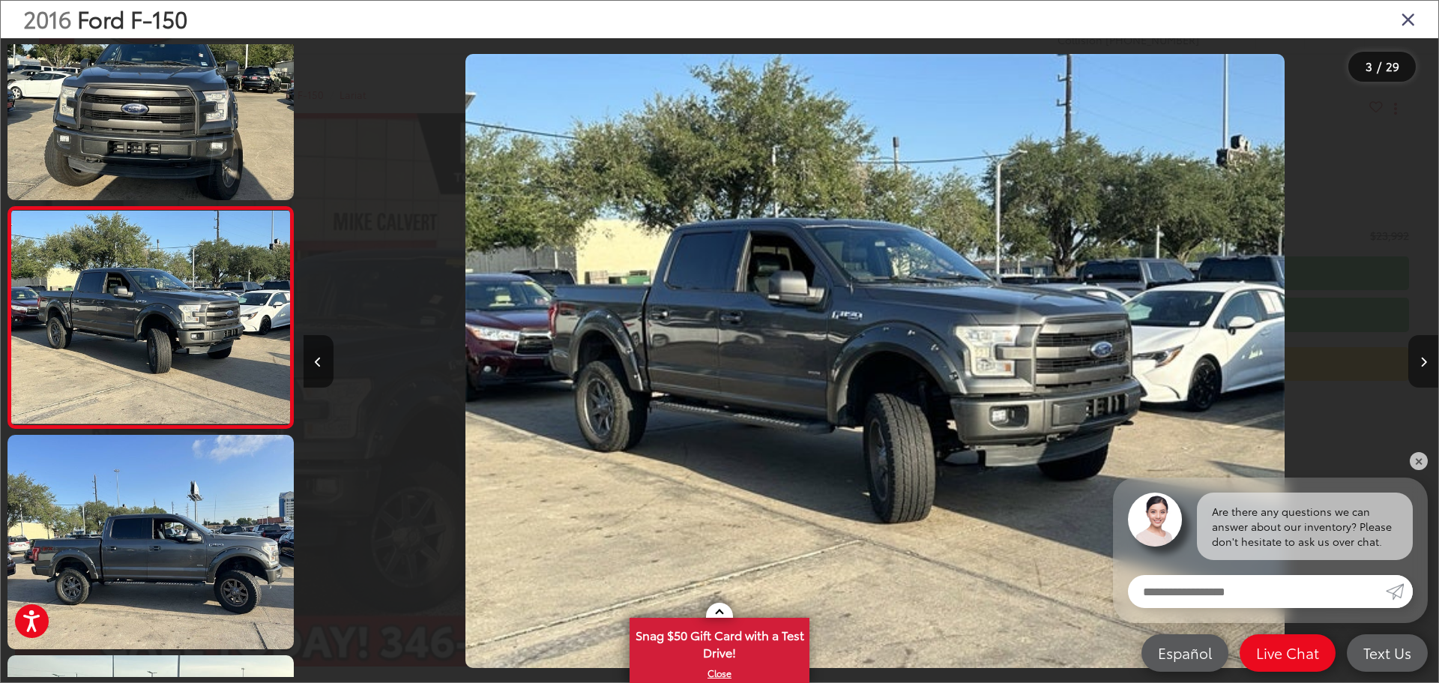
scroll to position [0, 2270]
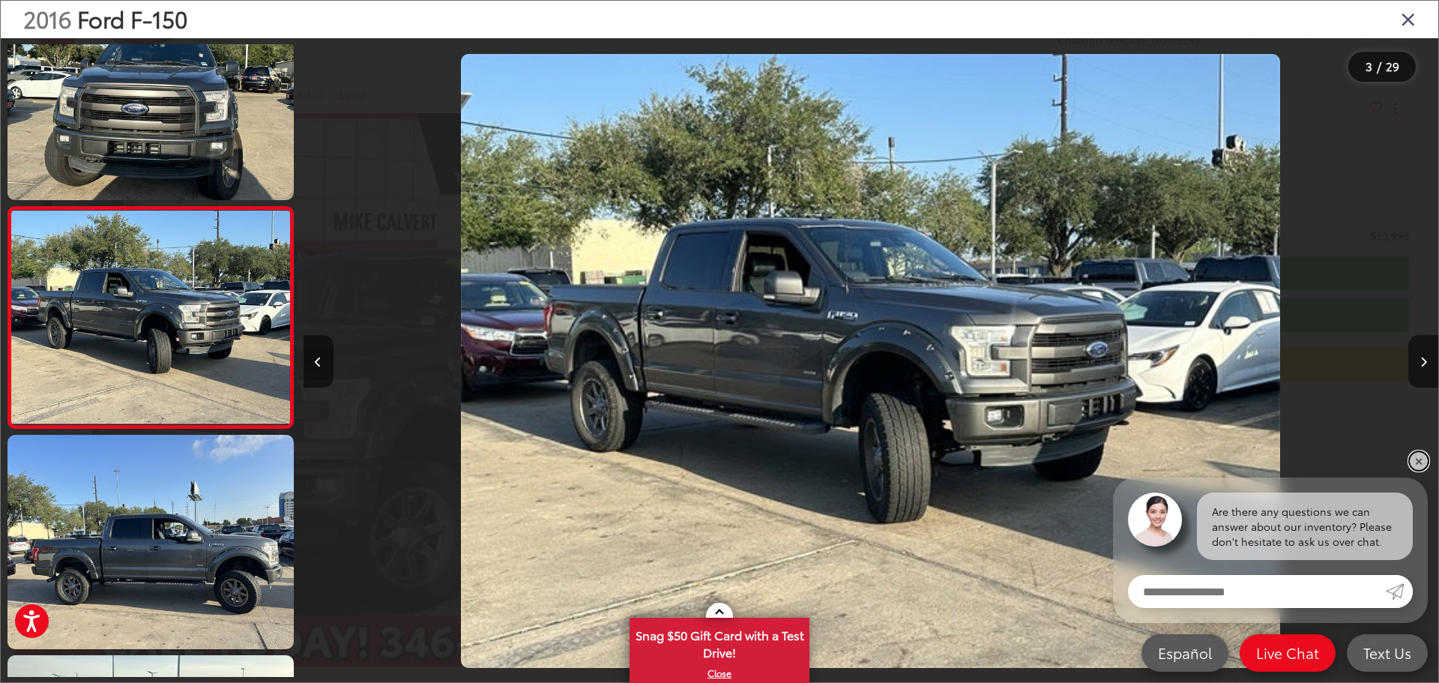
click at [1423, 459] on link "✕" at bounding box center [1419, 461] width 18 height 18
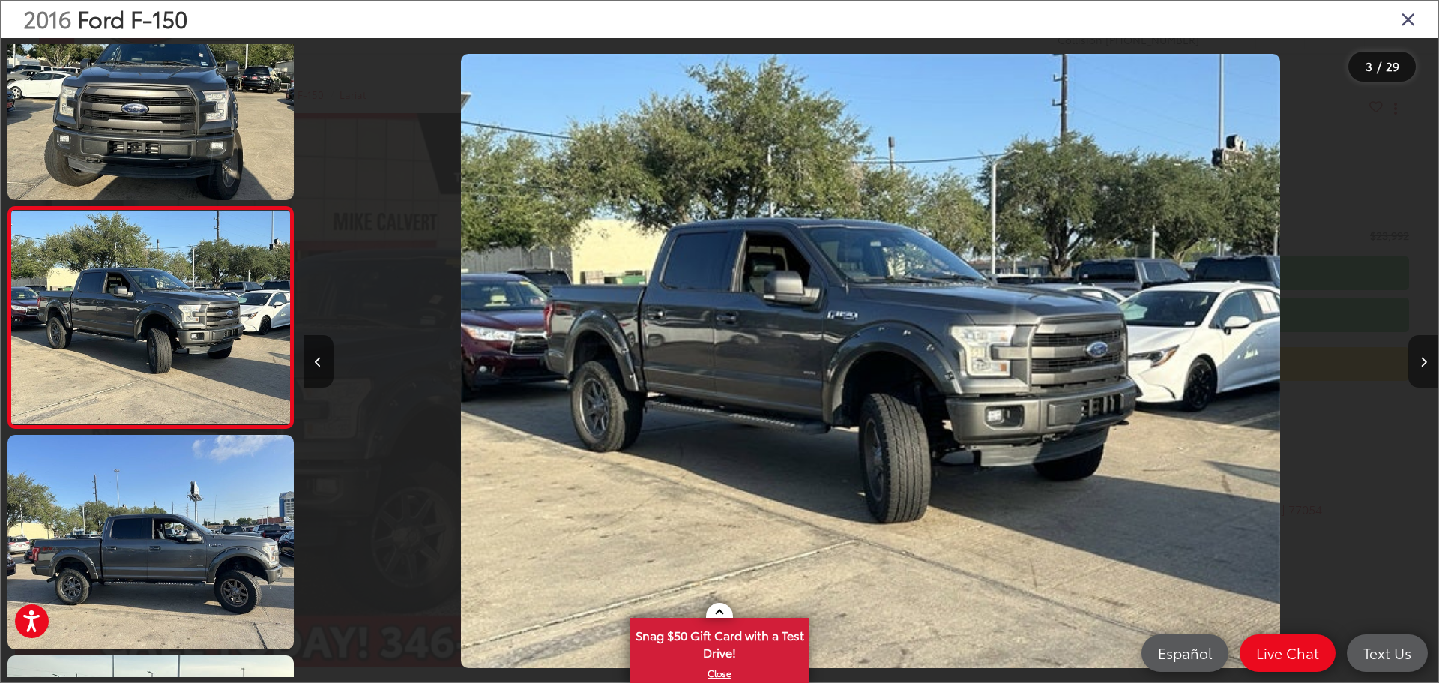
click at [1427, 359] on button "Next image" at bounding box center [1423, 361] width 30 height 52
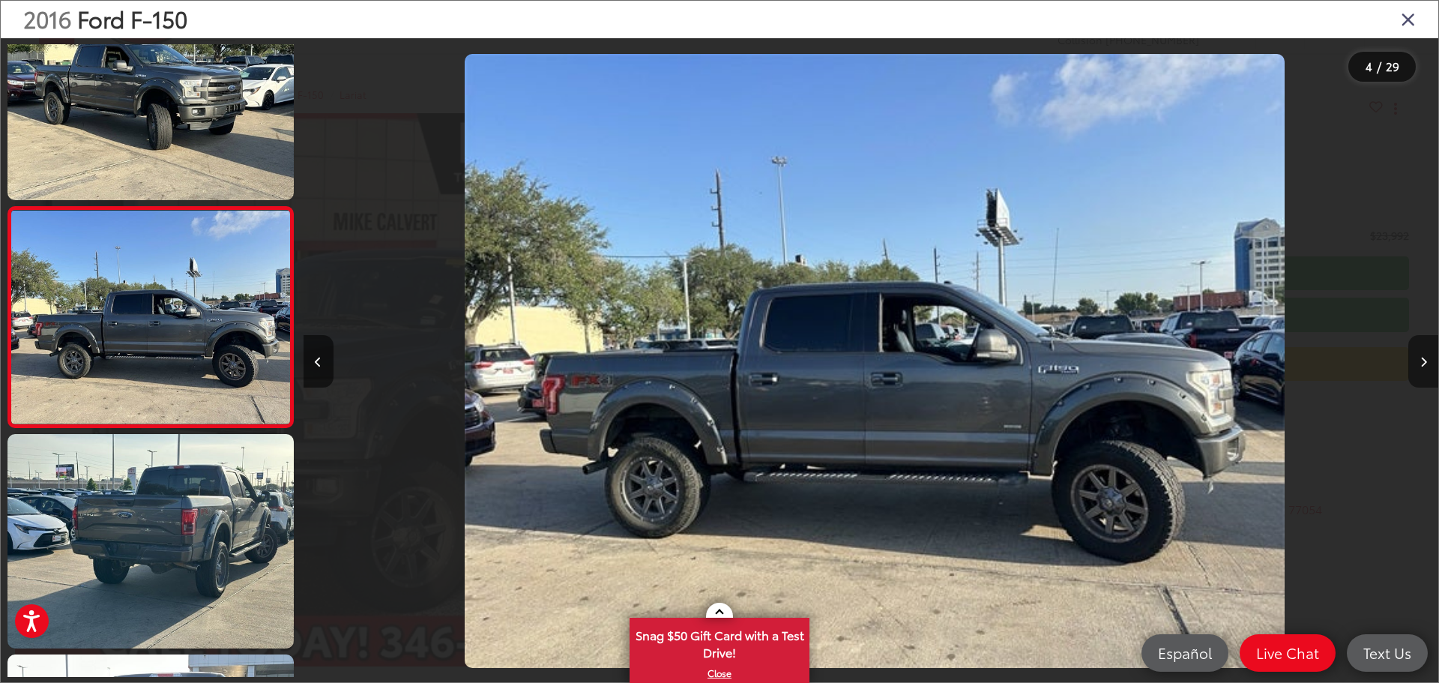
scroll to position [0, 3405]
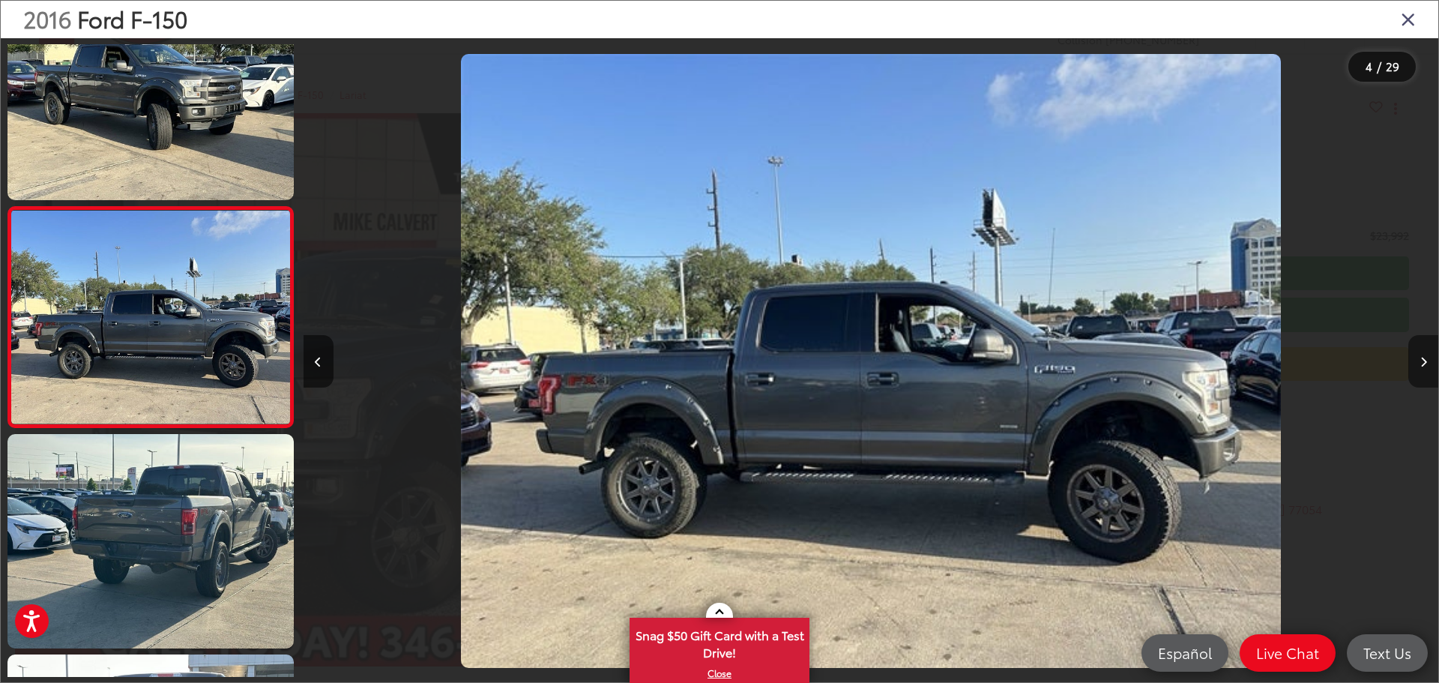
click at [1420, 359] on icon "Next image" at bounding box center [1423, 362] width 7 height 10
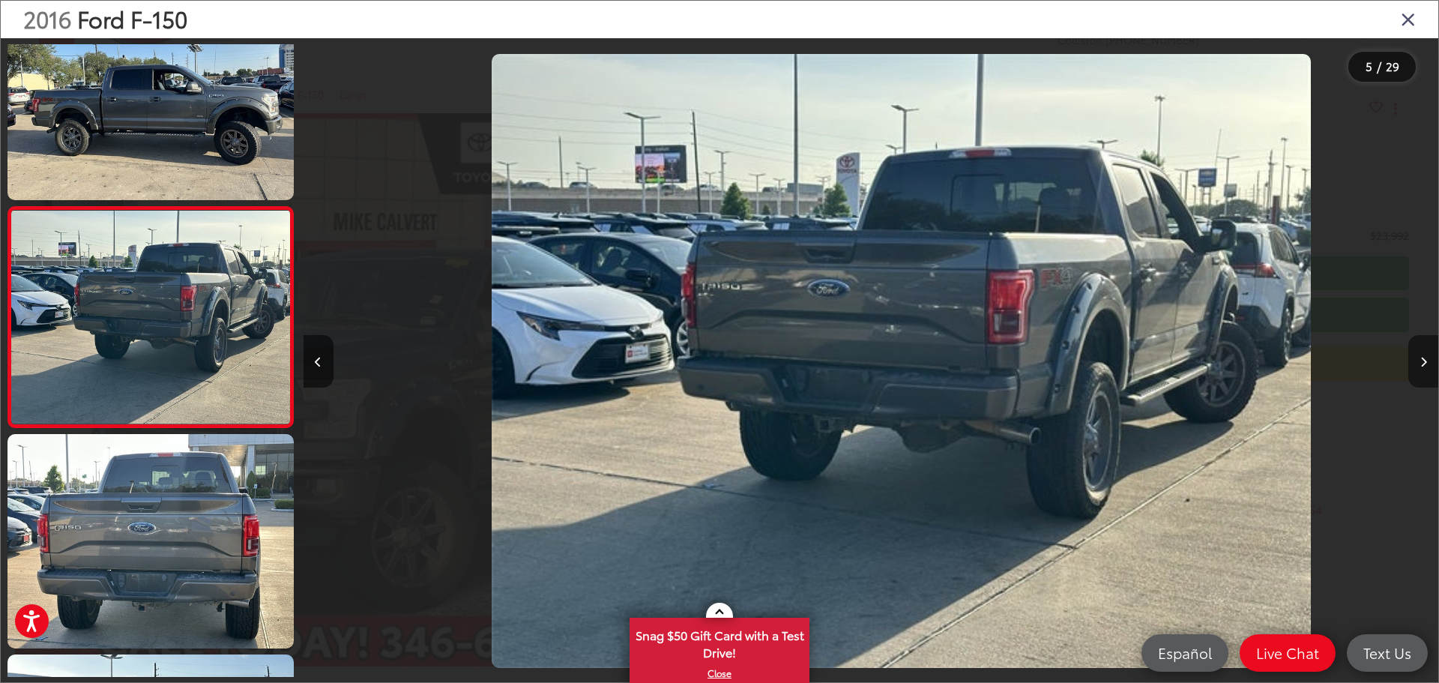
scroll to position [0, 4541]
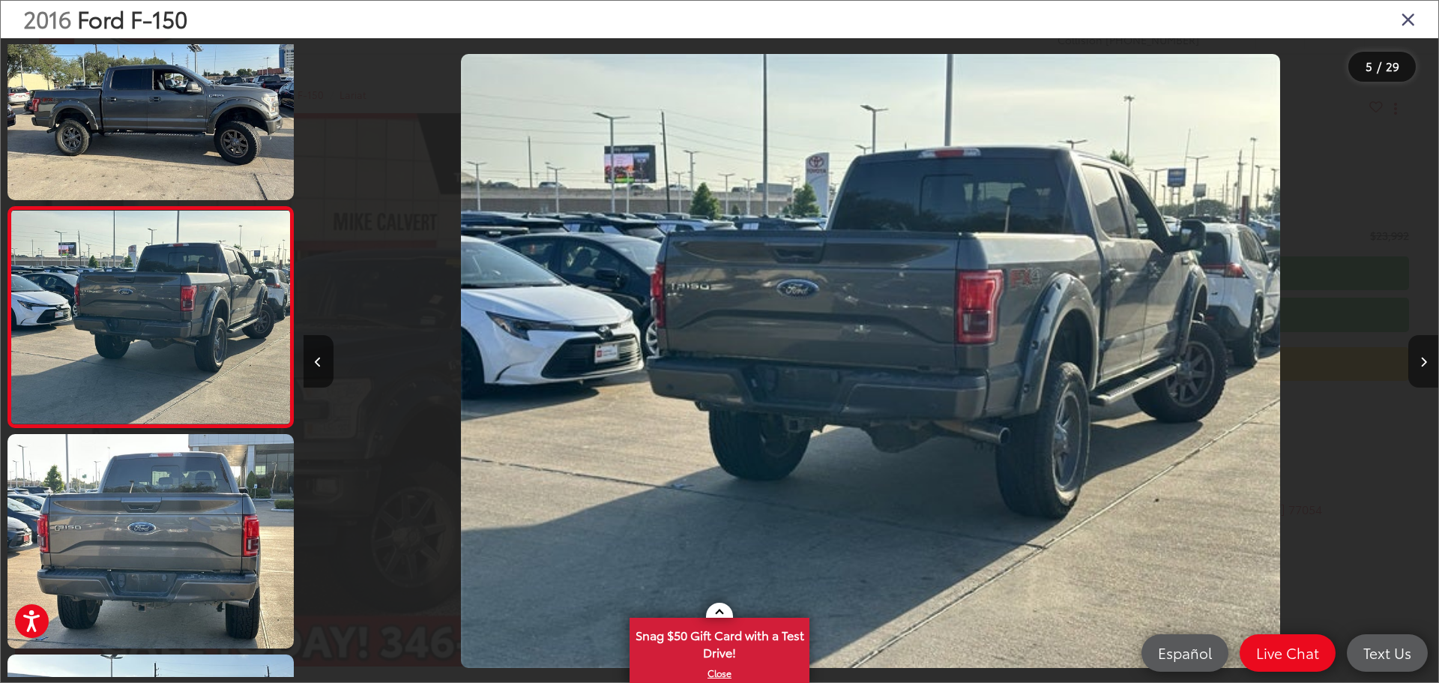
click at [1420, 359] on icon "Next image" at bounding box center [1423, 362] width 7 height 10
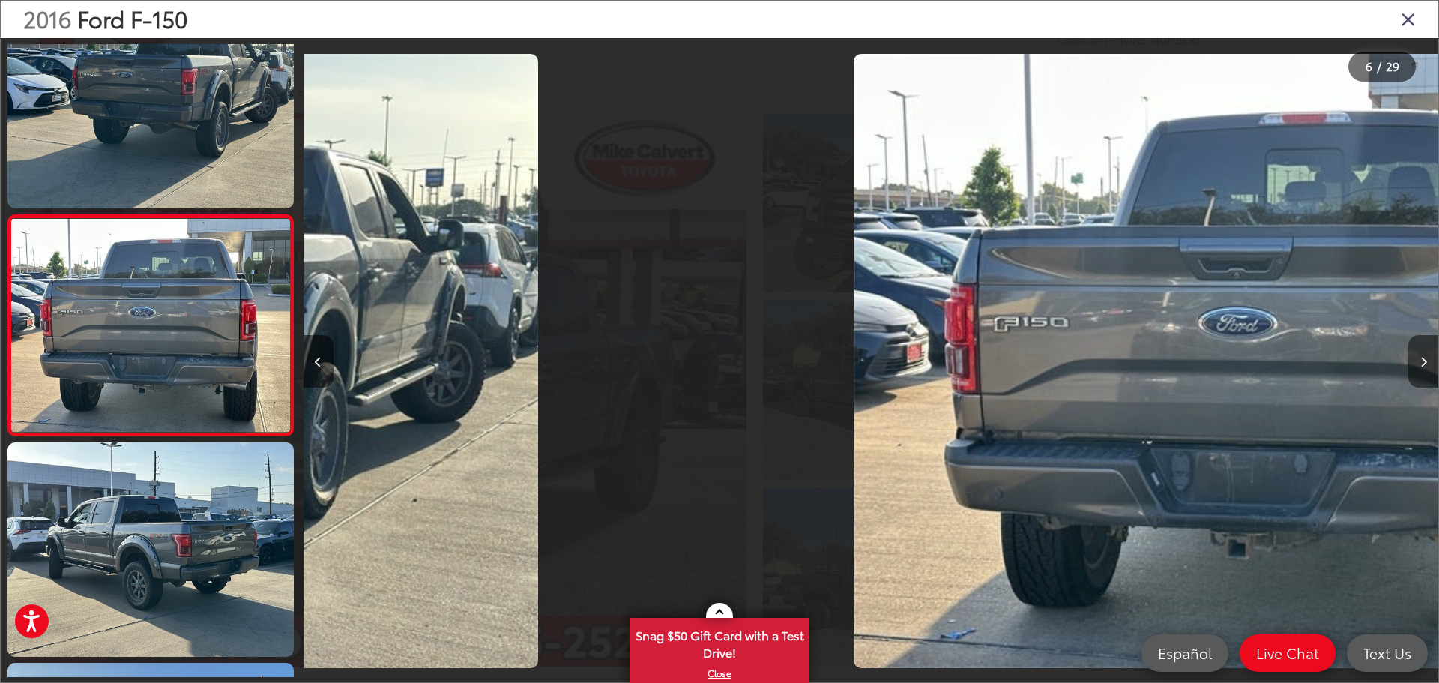
scroll to position [941, 0]
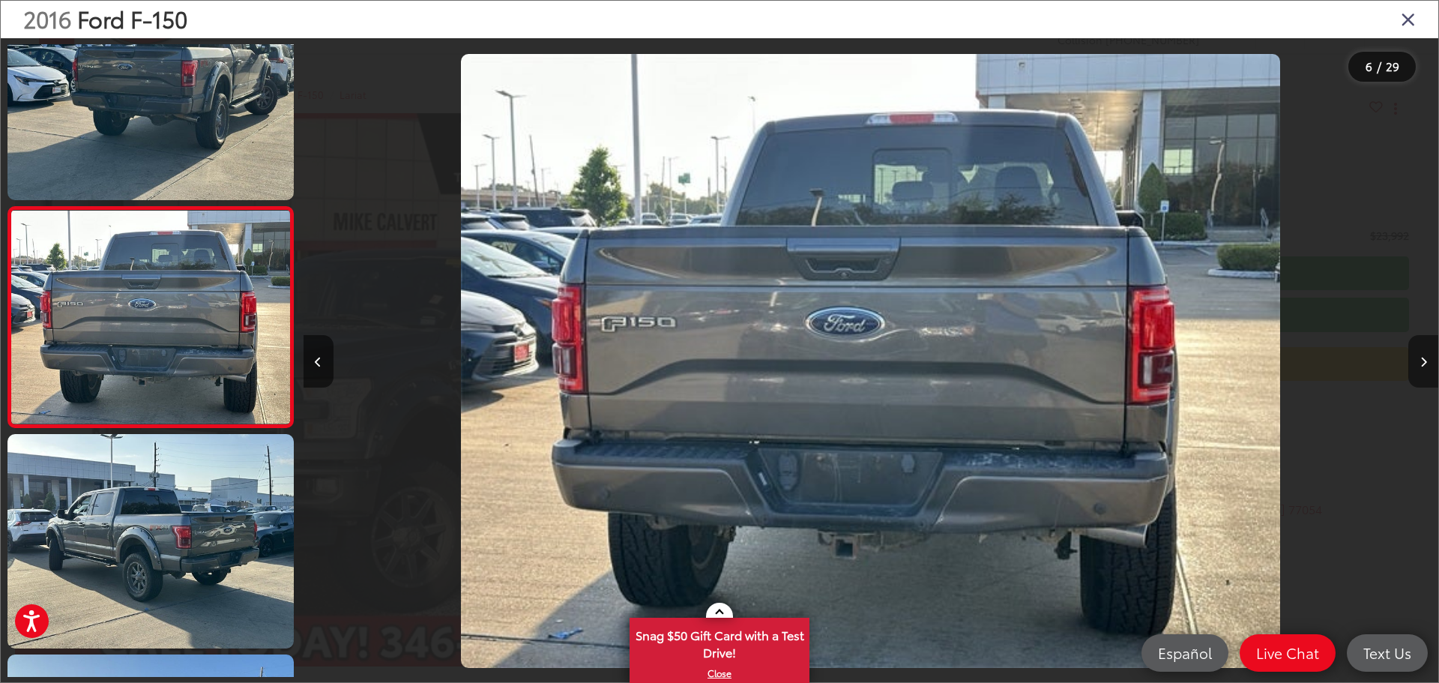
click at [1420, 359] on icon "Next image" at bounding box center [1423, 362] width 7 height 10
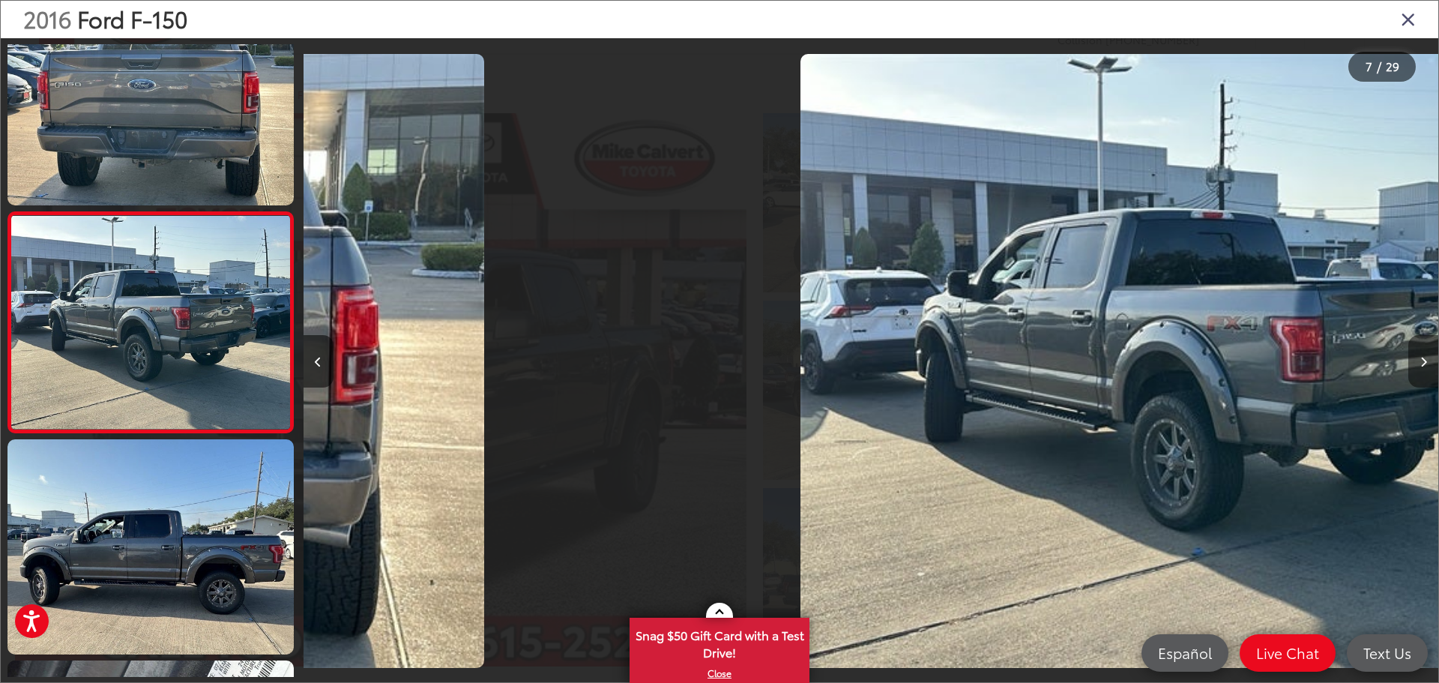
scroll to position [1162, 0]
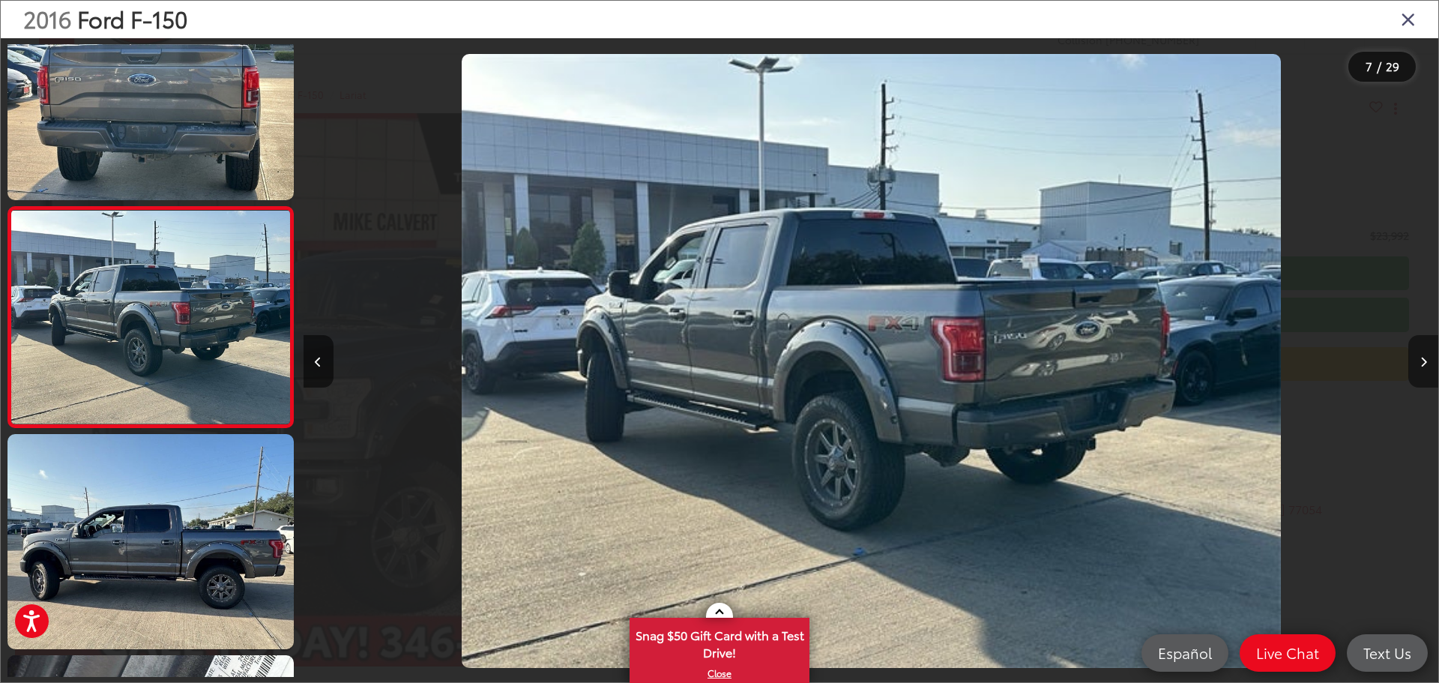
click at [1420, 359] on icon "Next image" at bounding box center [1423, 362] width 7 height 10
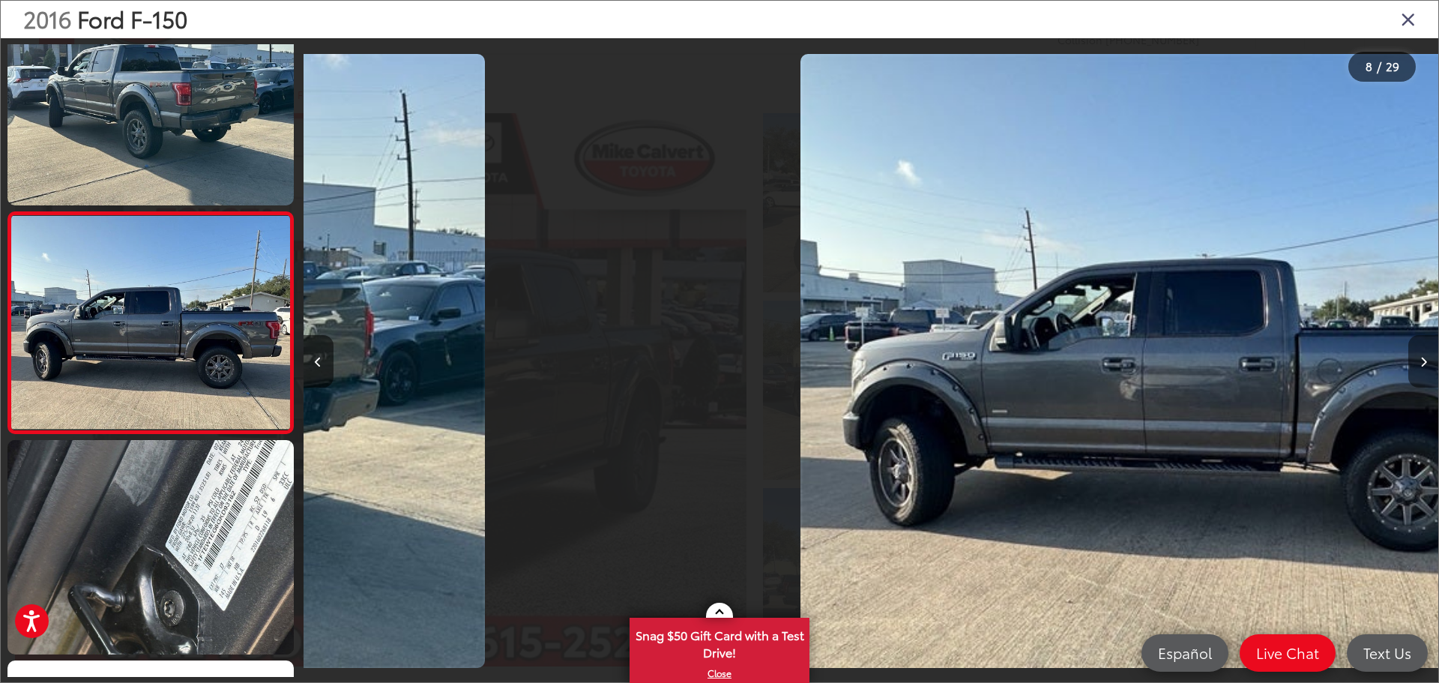
scroll to position [1382, 0]
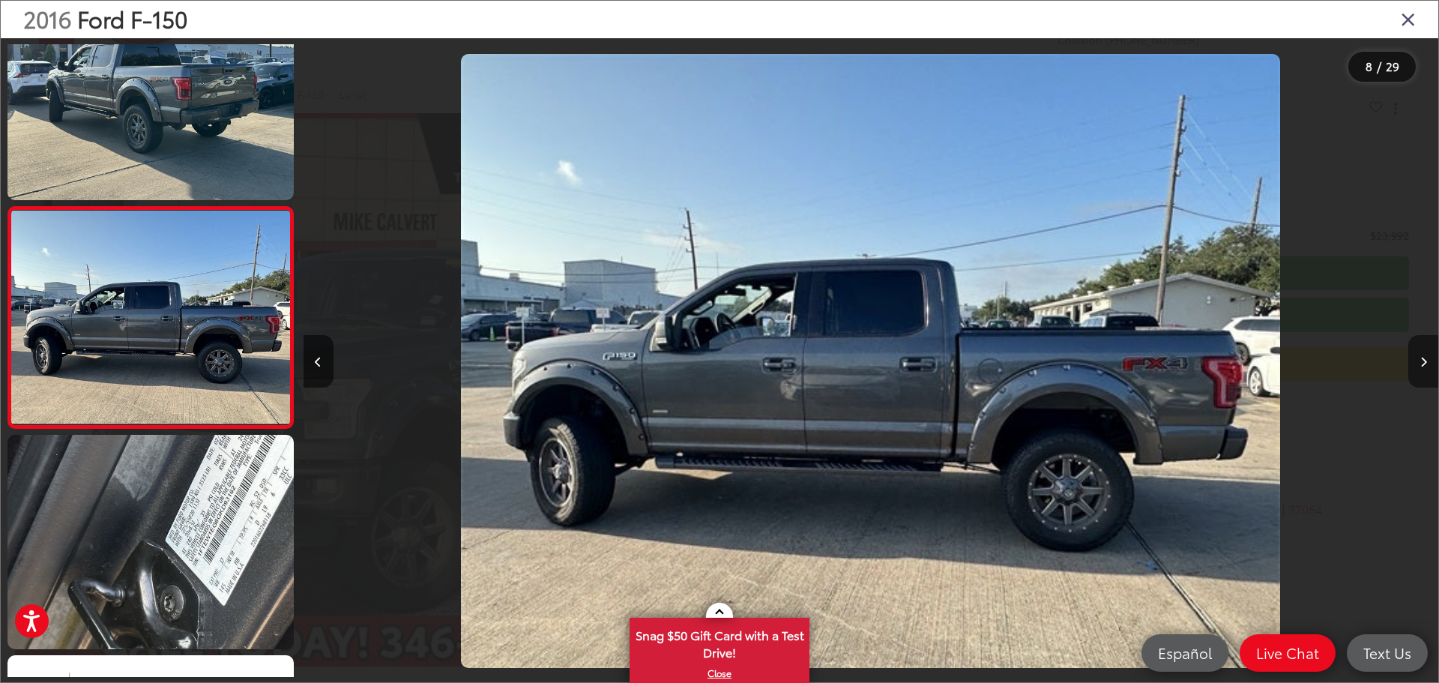
click at [1420, 359] on icon "Next image" at bounding box center [1423, 362] width 7 height 10
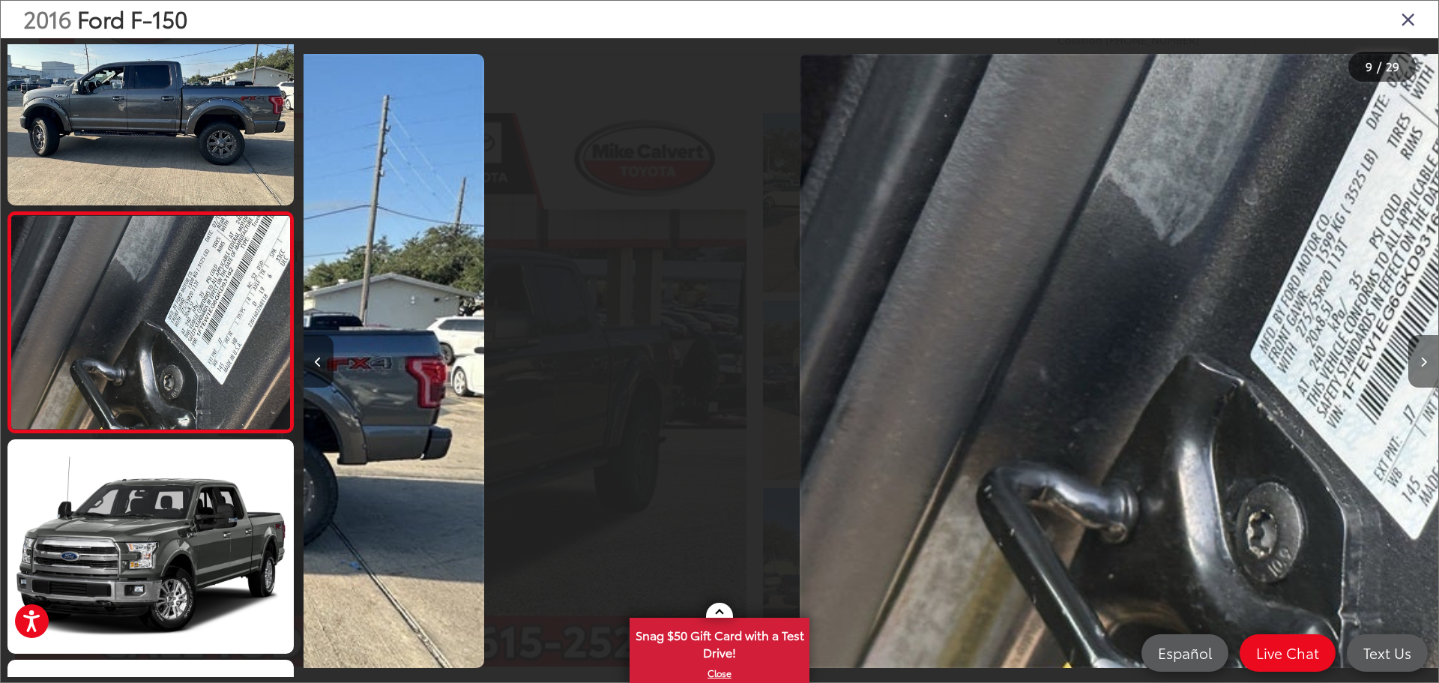
scroll to position [0, 0]
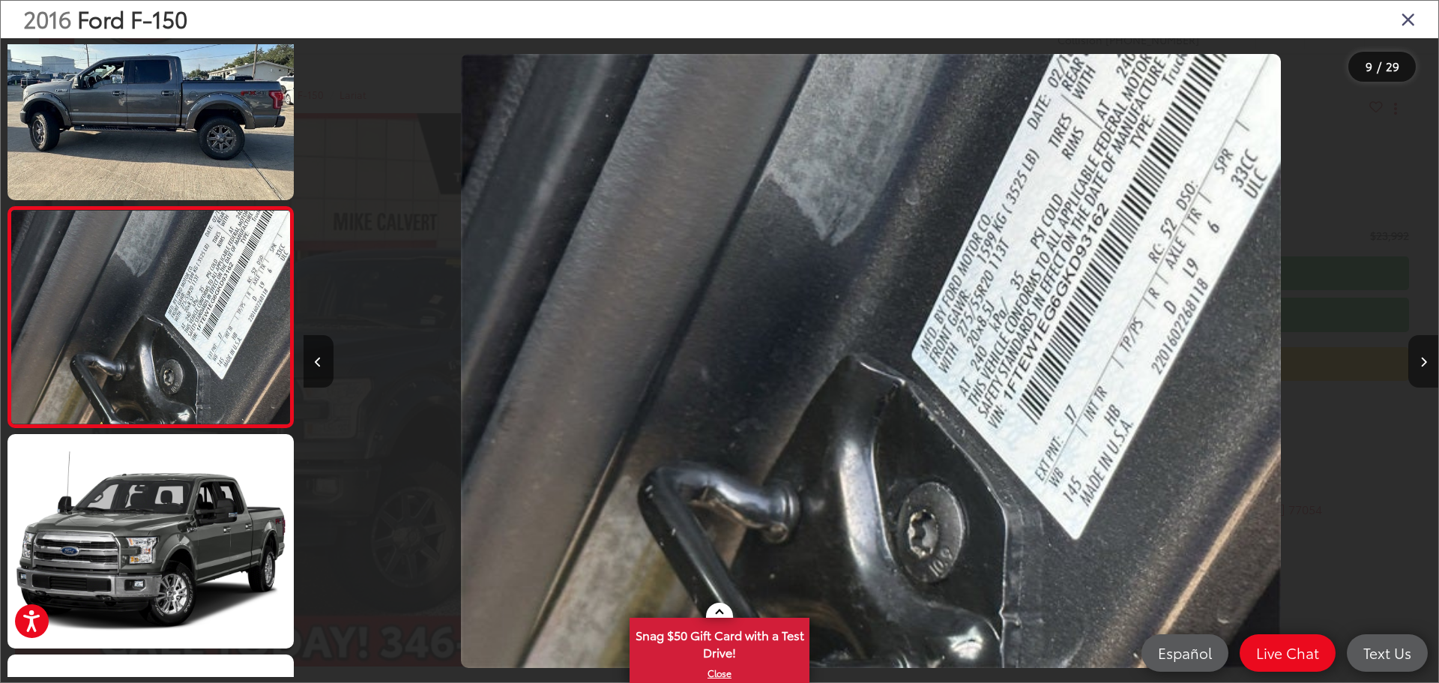
click at [1420, 359] on icon "Next image" at bounding box center [1423, 362] width 7 height 10
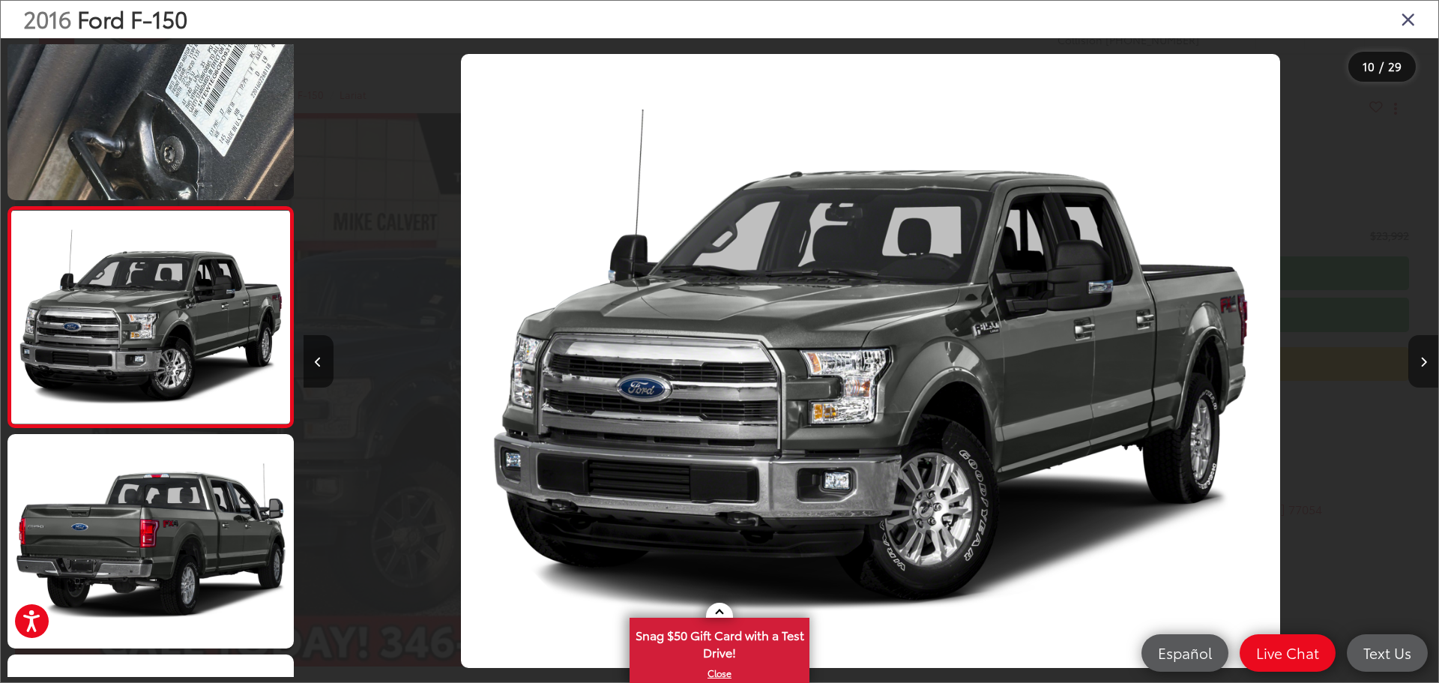
click at [1420, 359] on icon "Next image" at bounding box center [1423, 362] width 7 height 10
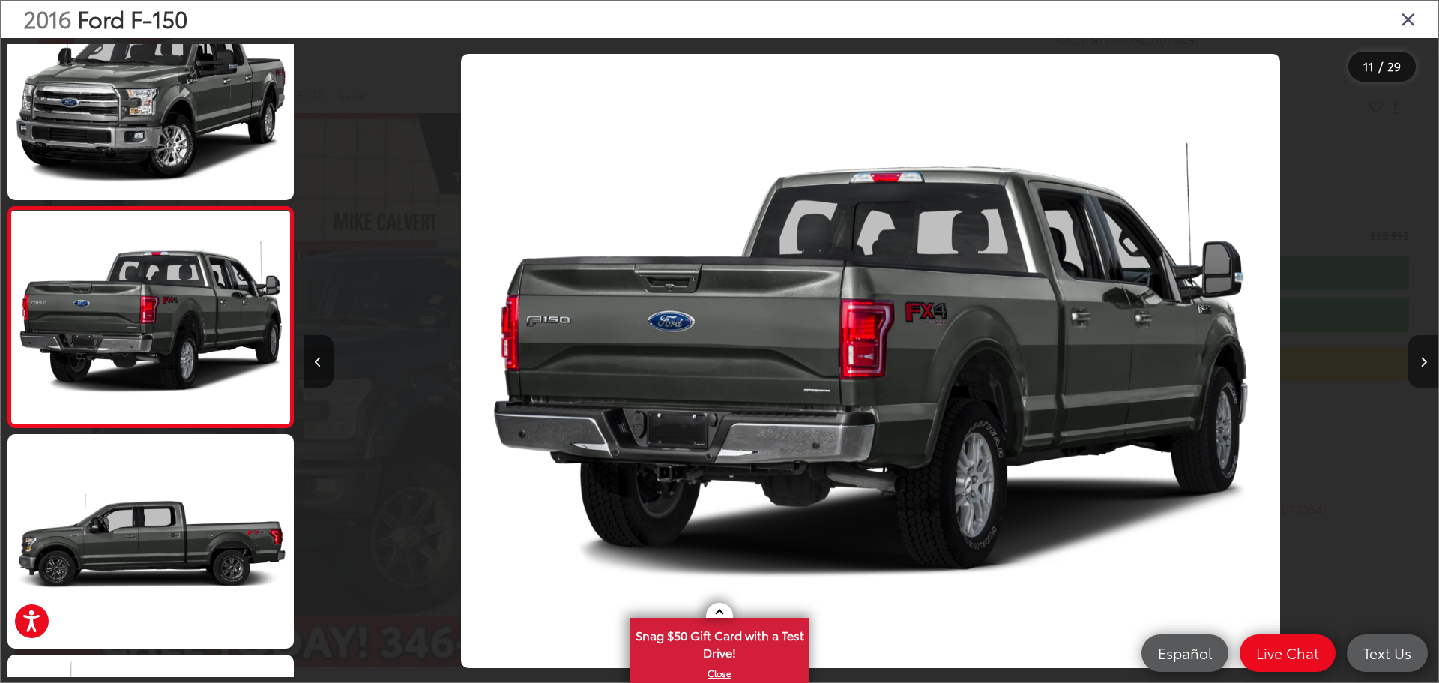
click at [1420, 359] on icon "Next image" at bounding box center [1423, 362] width 7 height 10
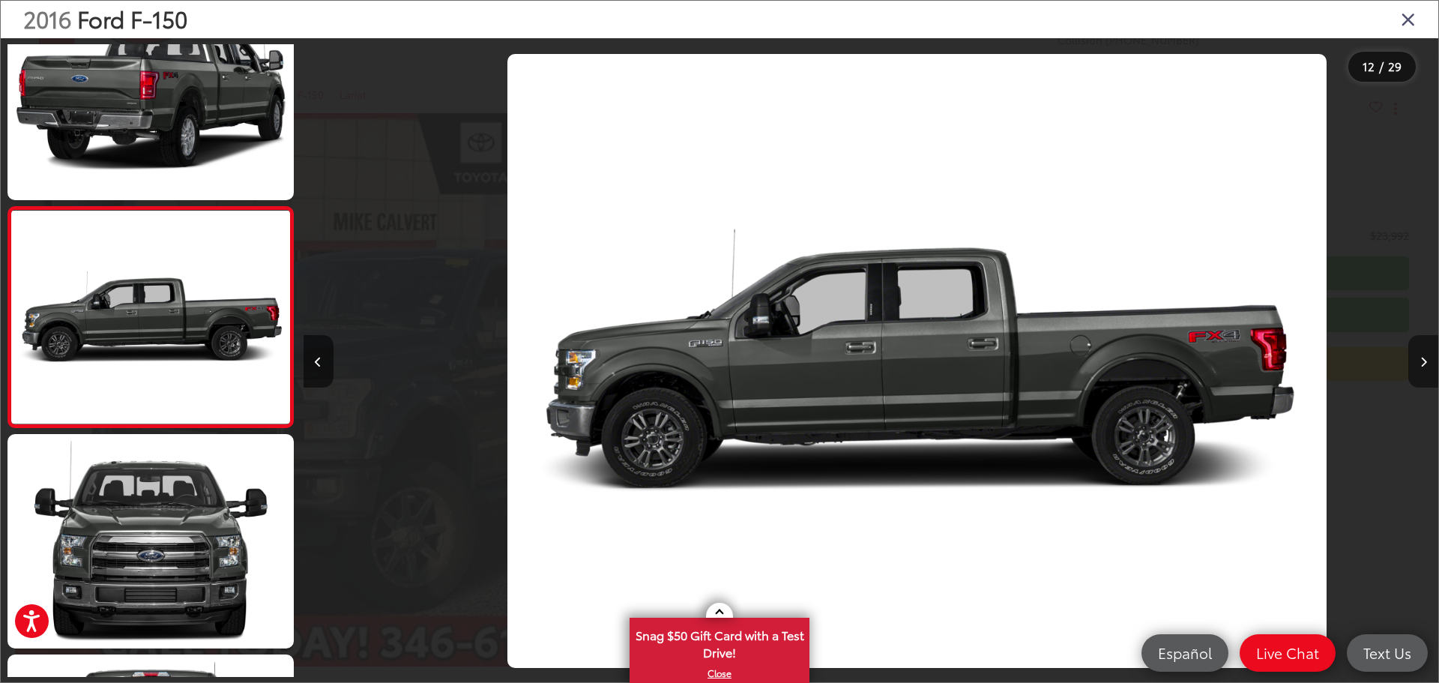
click at [1420, 359] on icon "Next image" at bounding box center [1423, 362] width 7 height 10
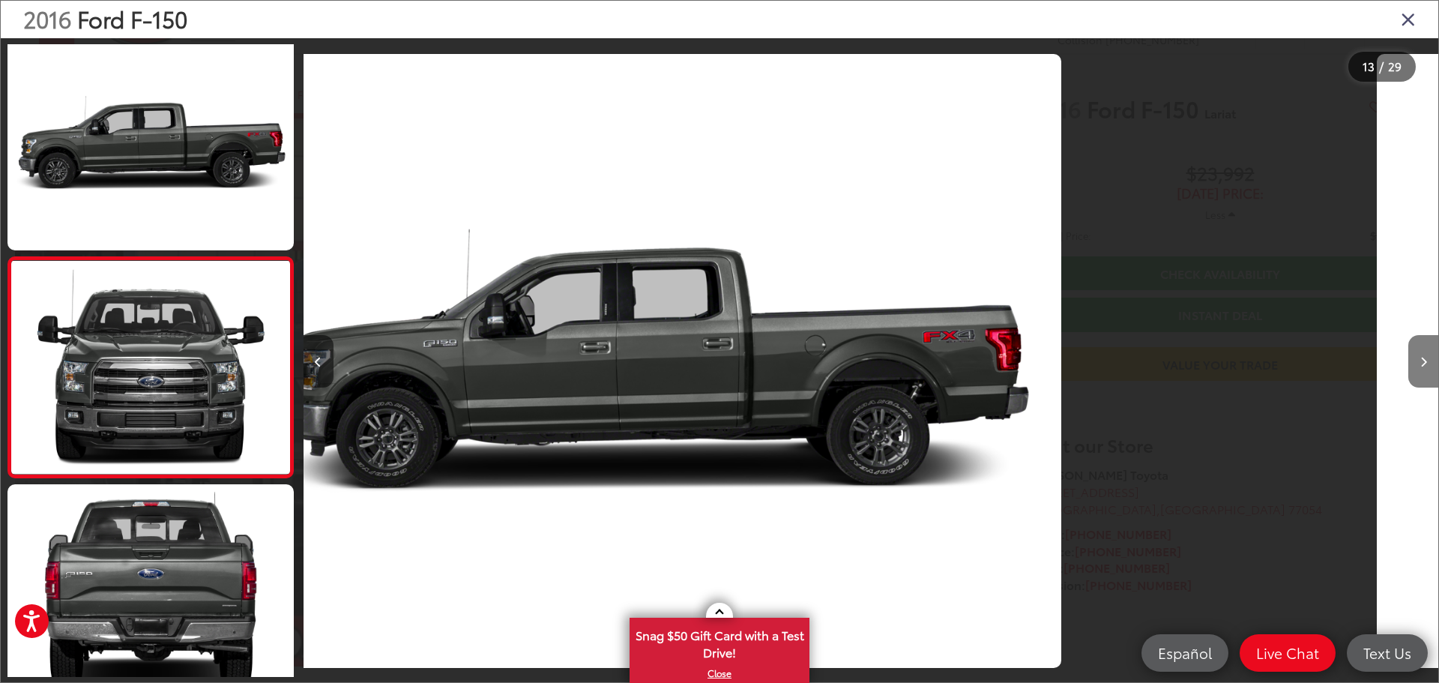
click at [1420, 359] on icon "Next image" at bounding box center [1423, 362] width 7 height 10
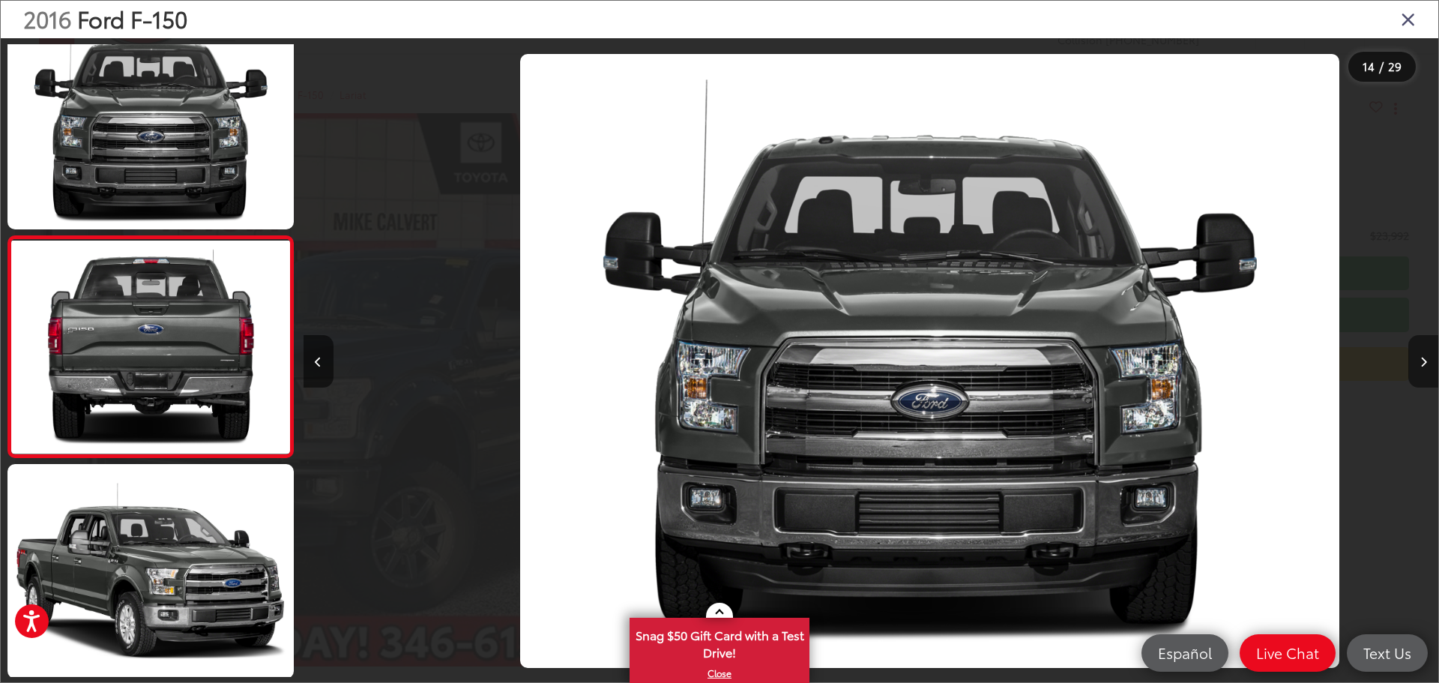
click at [1420, 359] on icon "Next image" at bounding box center [1423, 362] width 7 height 10
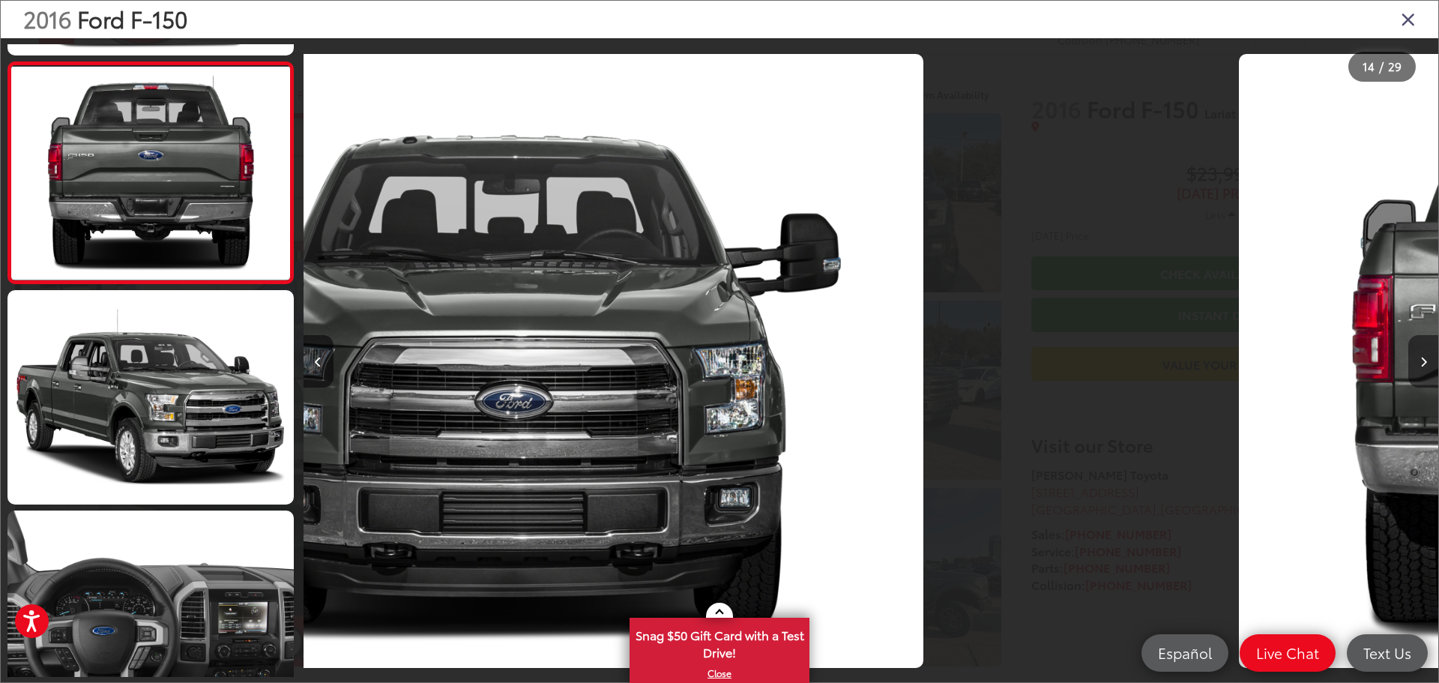
click at [1420, 359] on icon "Next image" at bounding box center [1423, 362] width 7 height 10
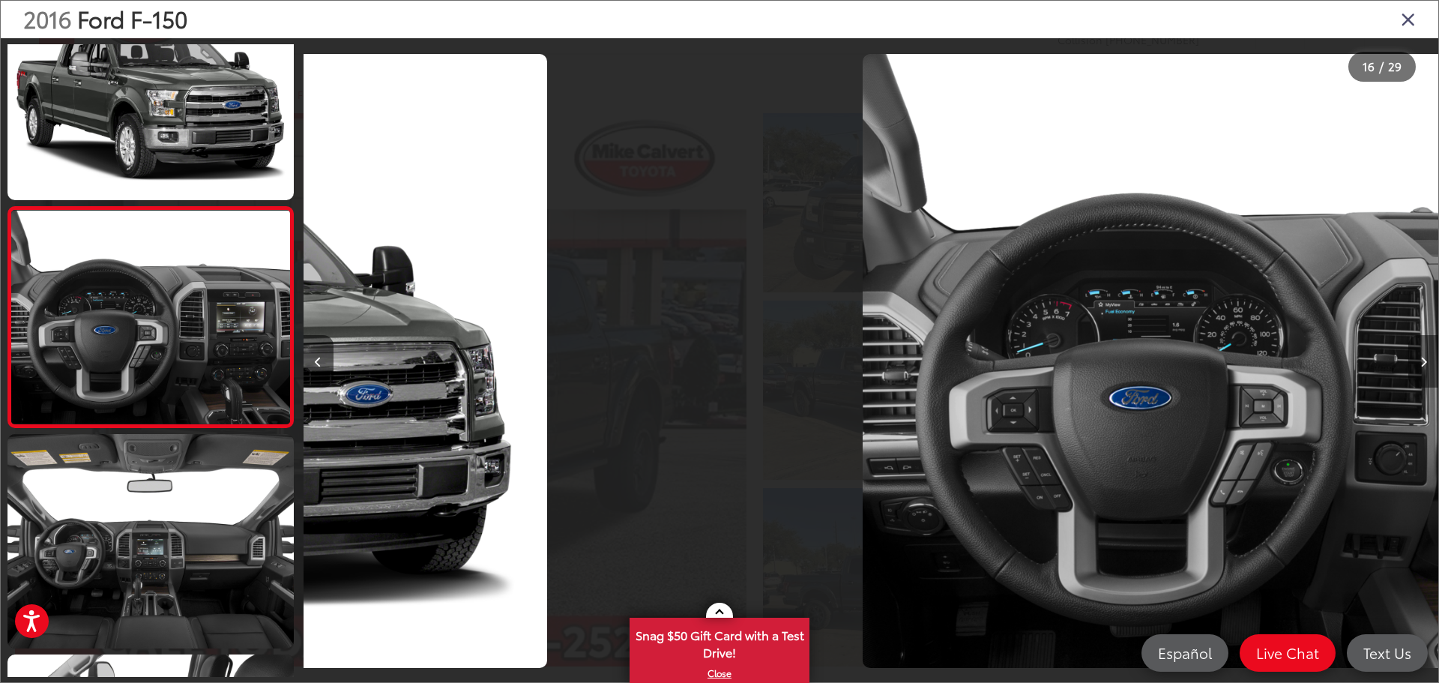
click at [1420, 359] on icon "Next image" at bounding box center [1423, 362] width 7 height 10
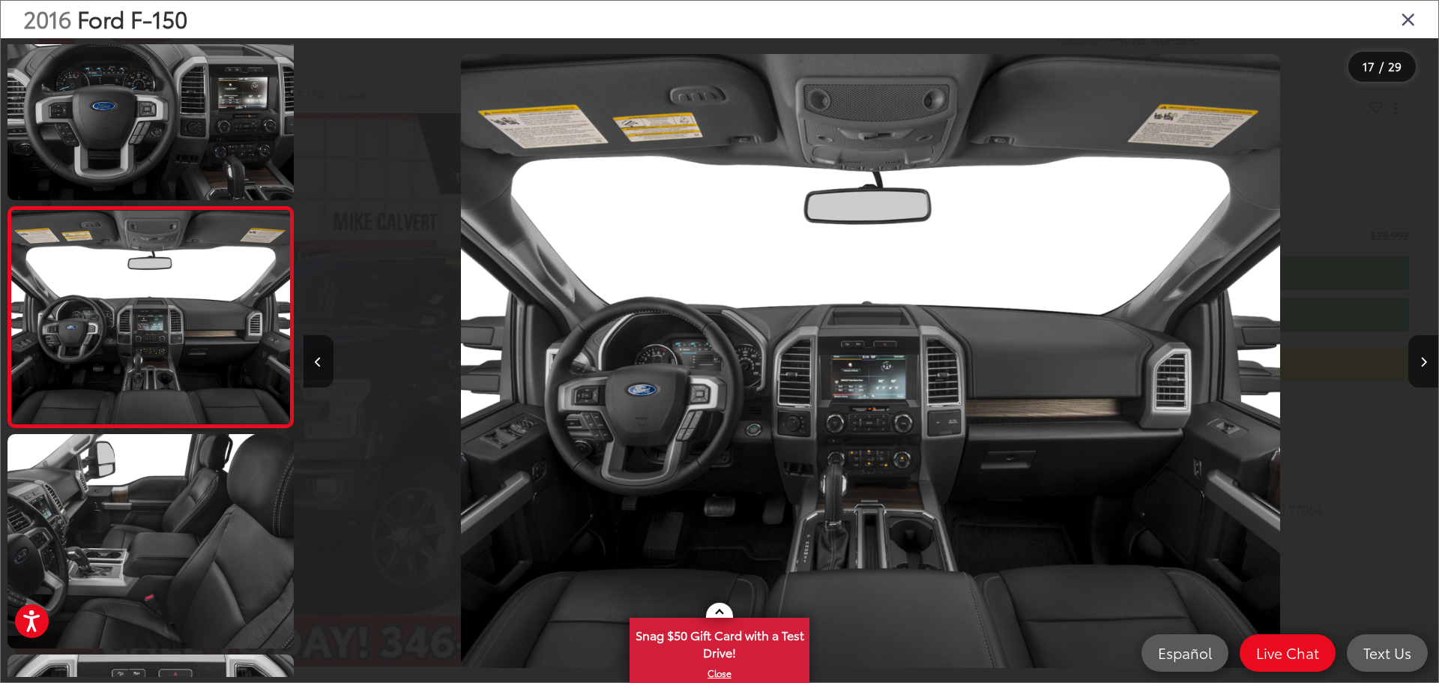
click at [1414, 22] on icon "Close gallery" at bounding box center [1408, 18] width 15 height 19
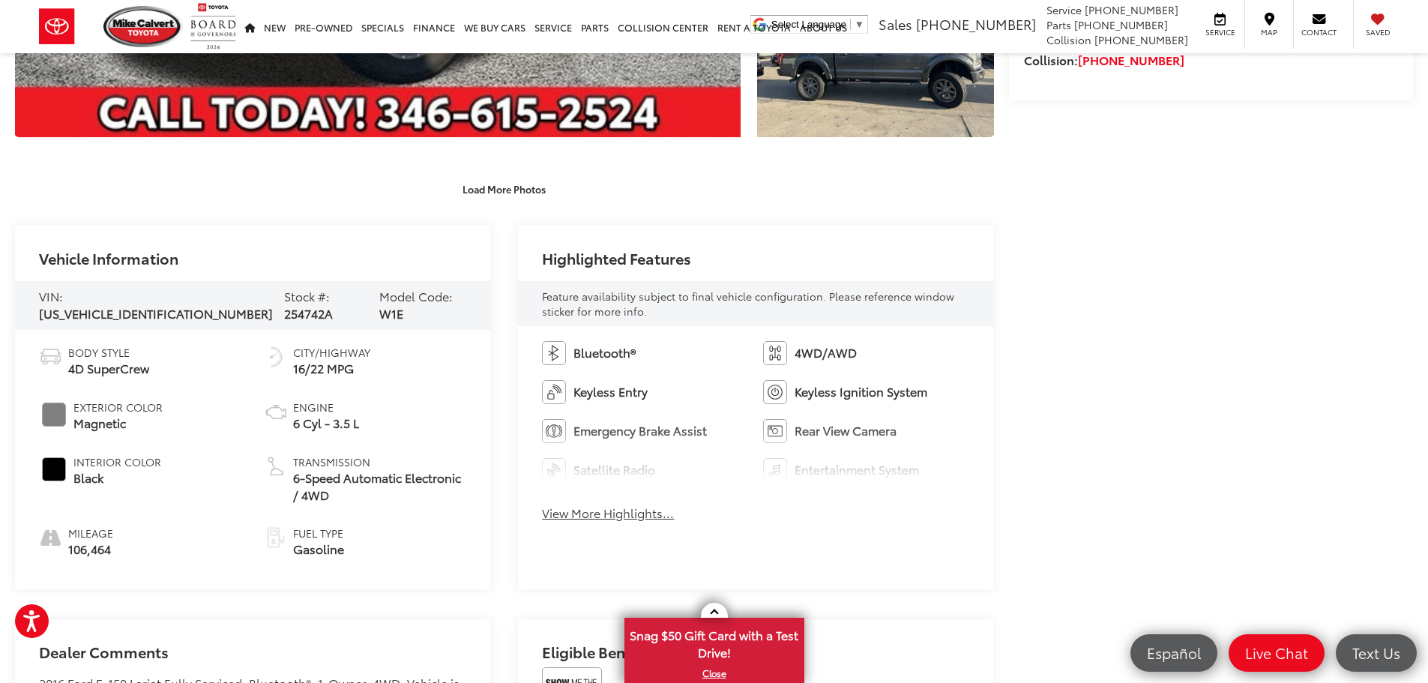
click at [579, 511] on button "View More Highlights..." at bounding box center [608, 512] width 132 height 17
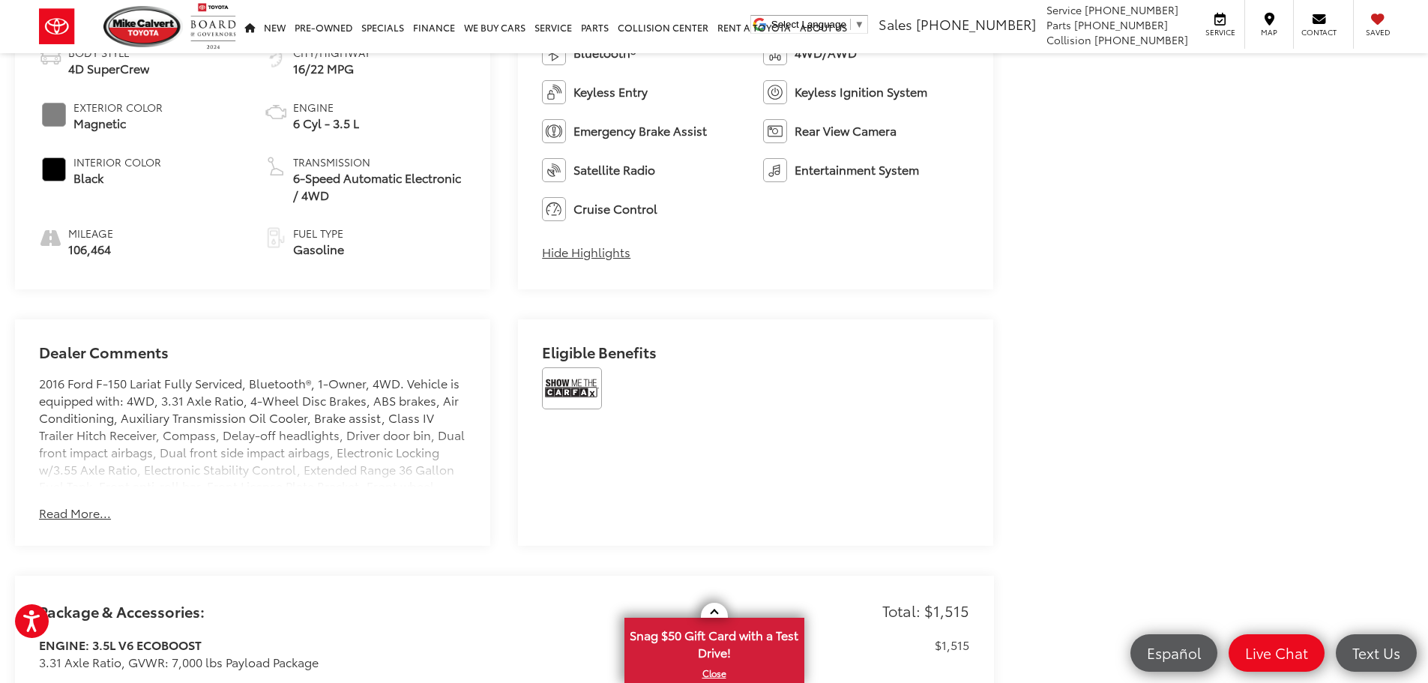
click at [66, 510] on button "Read More..." at bounding box center [75, 512] width 72 height 17
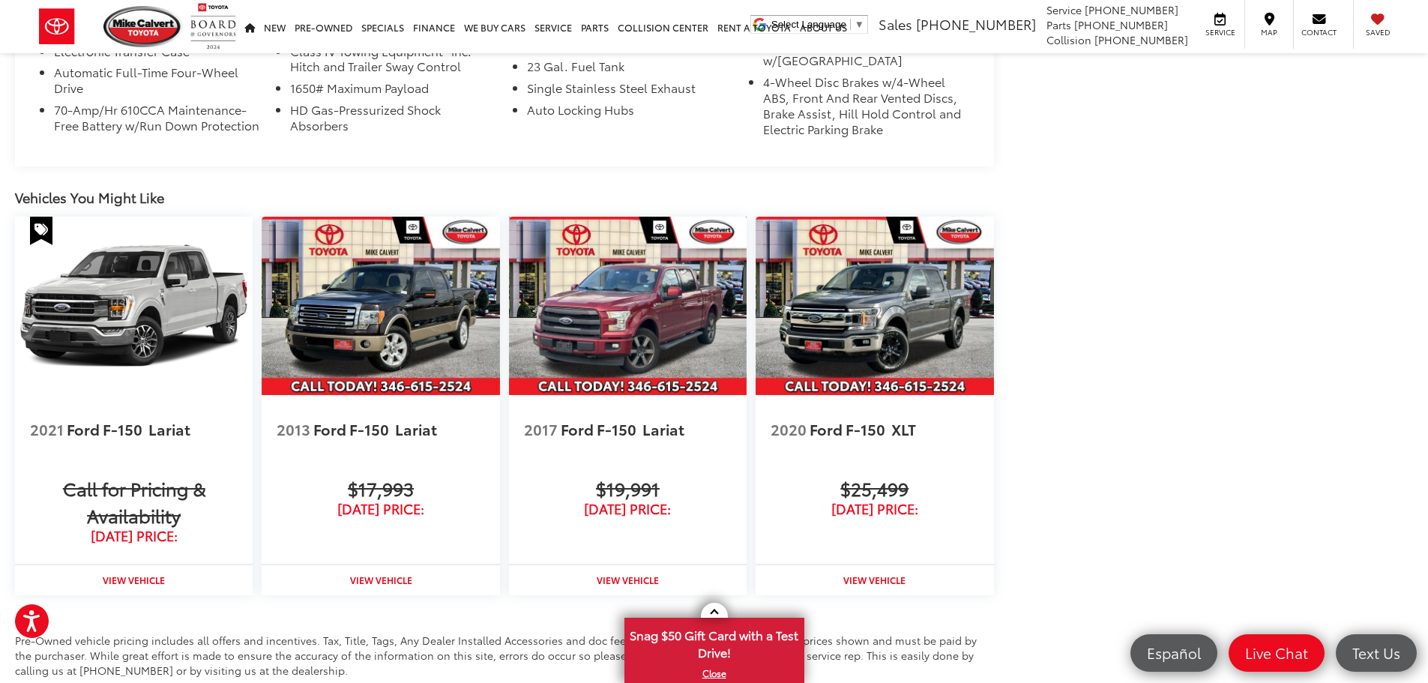
drag, startPoint x: 610, startPoint y: 291, endPoint x: 290, endPoint y: 474, distance: 368.6
click at [610, 291] on img at bounding box center [628, 306] width 238 height 178
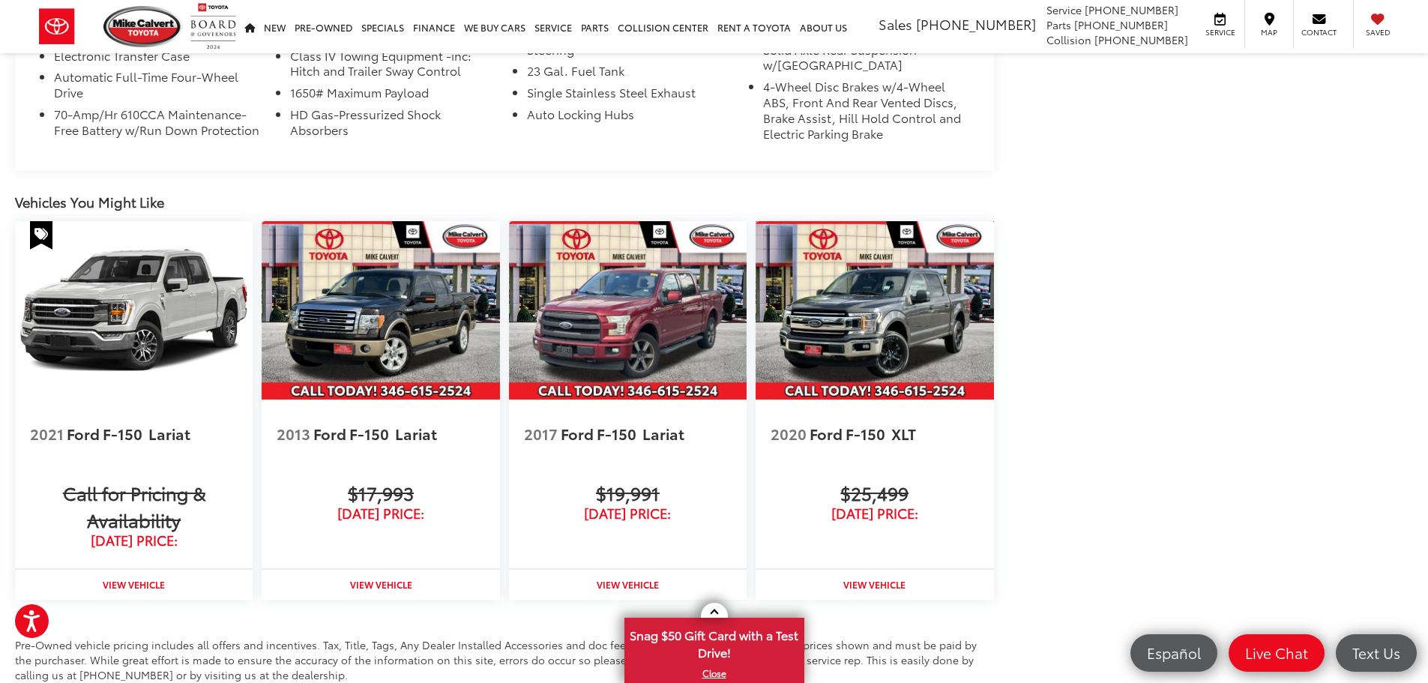
click at [874, 321] on img at bounding box center [875, 310] width 238 height 178
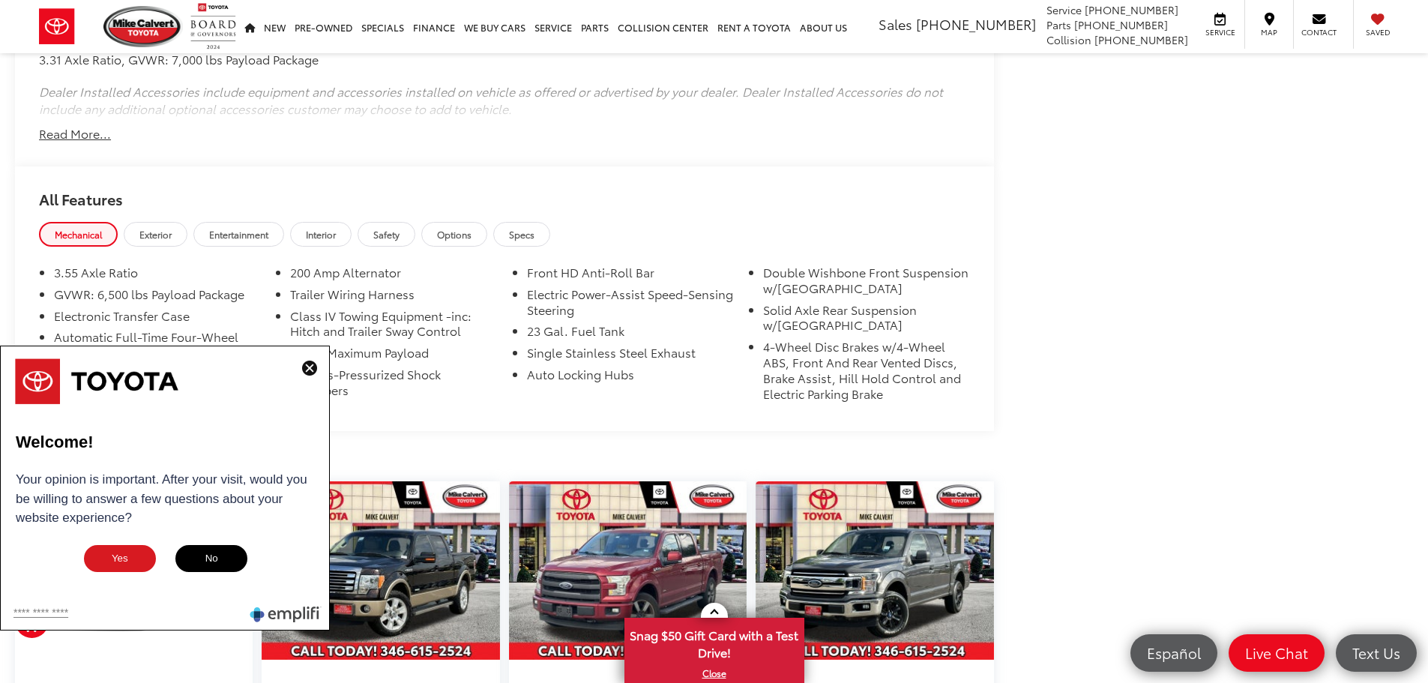
scroll to position [1742, 0]
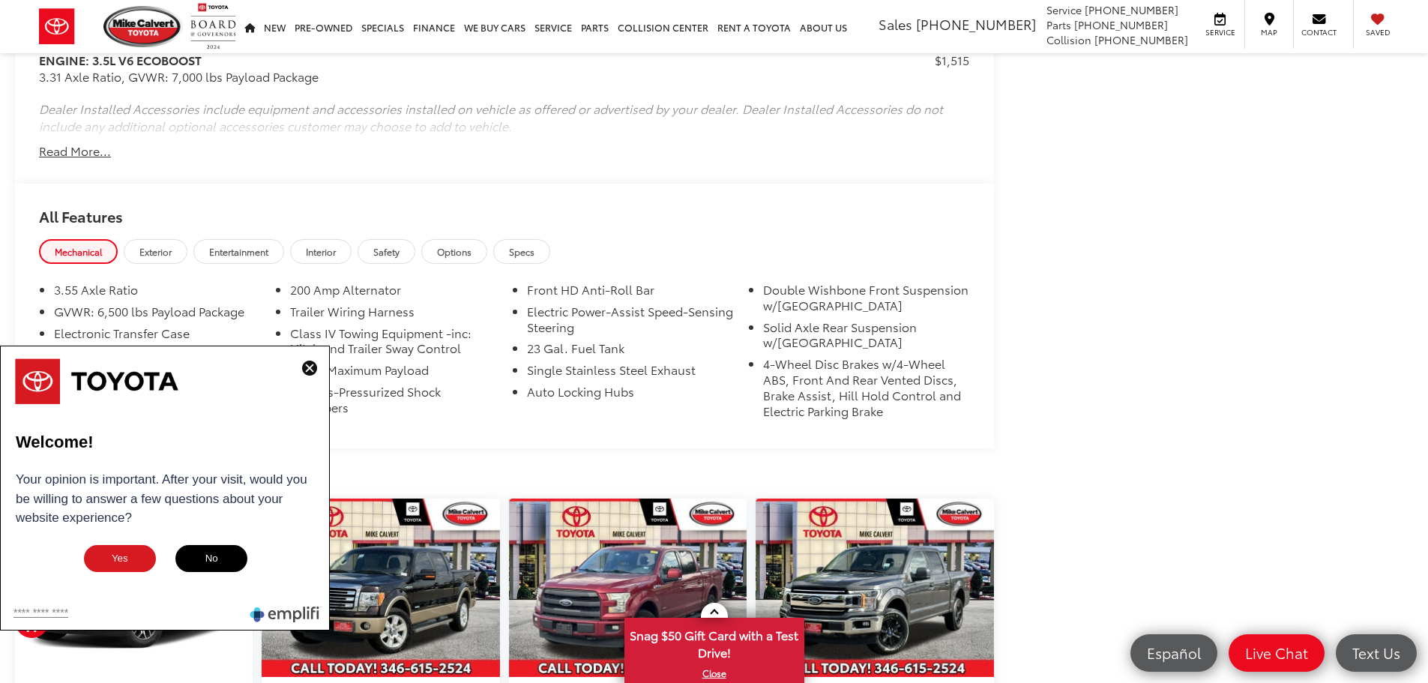
click at [309, 367] on img at bounding box center [309, 368] width 15 height 15
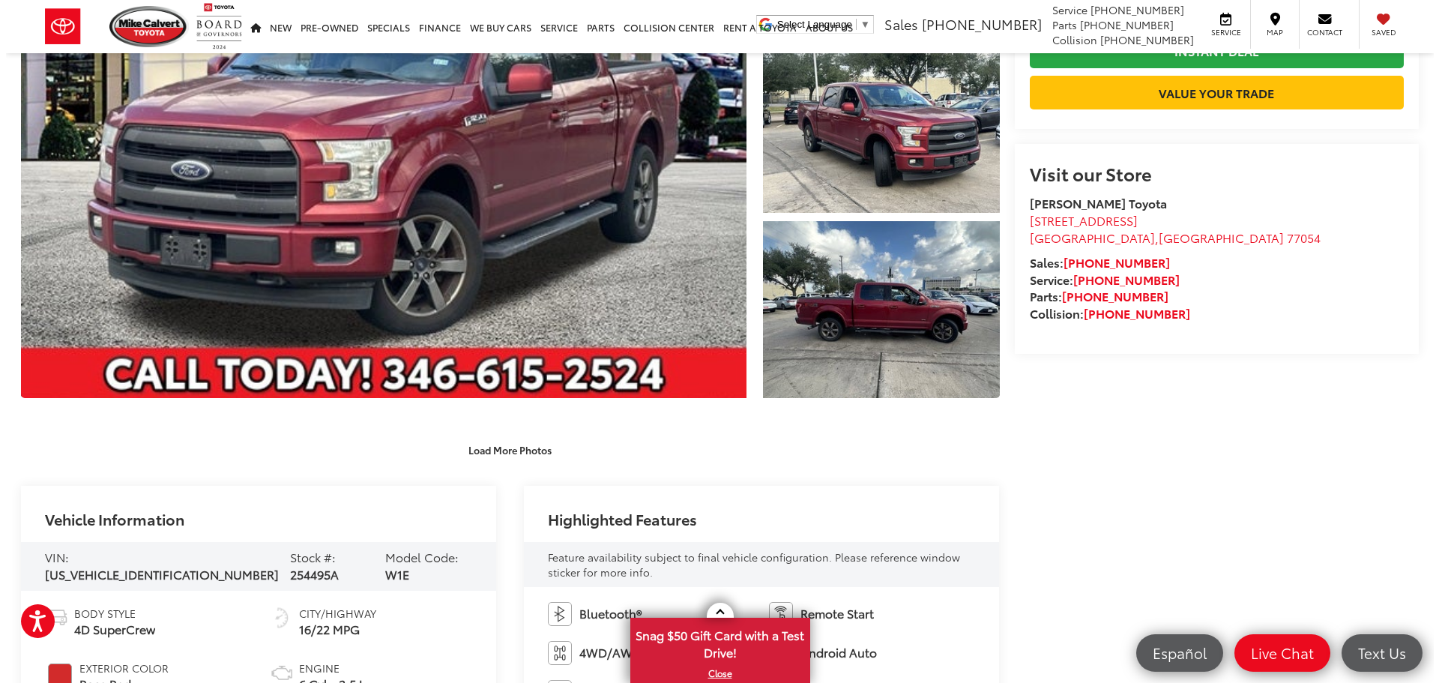
scroll to position [75, 0]
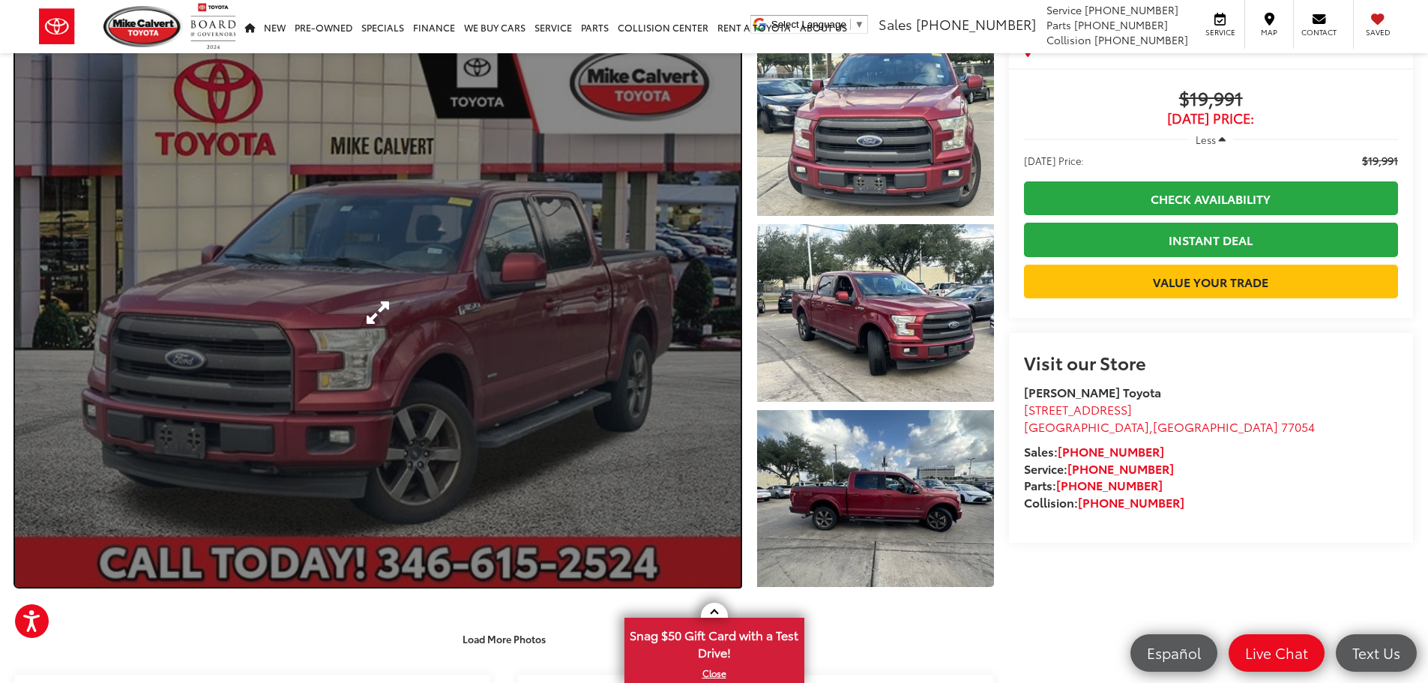
click at [572, 293] on link "Expand Photo 0" at bounding box center [378, 312] width 726 height 549
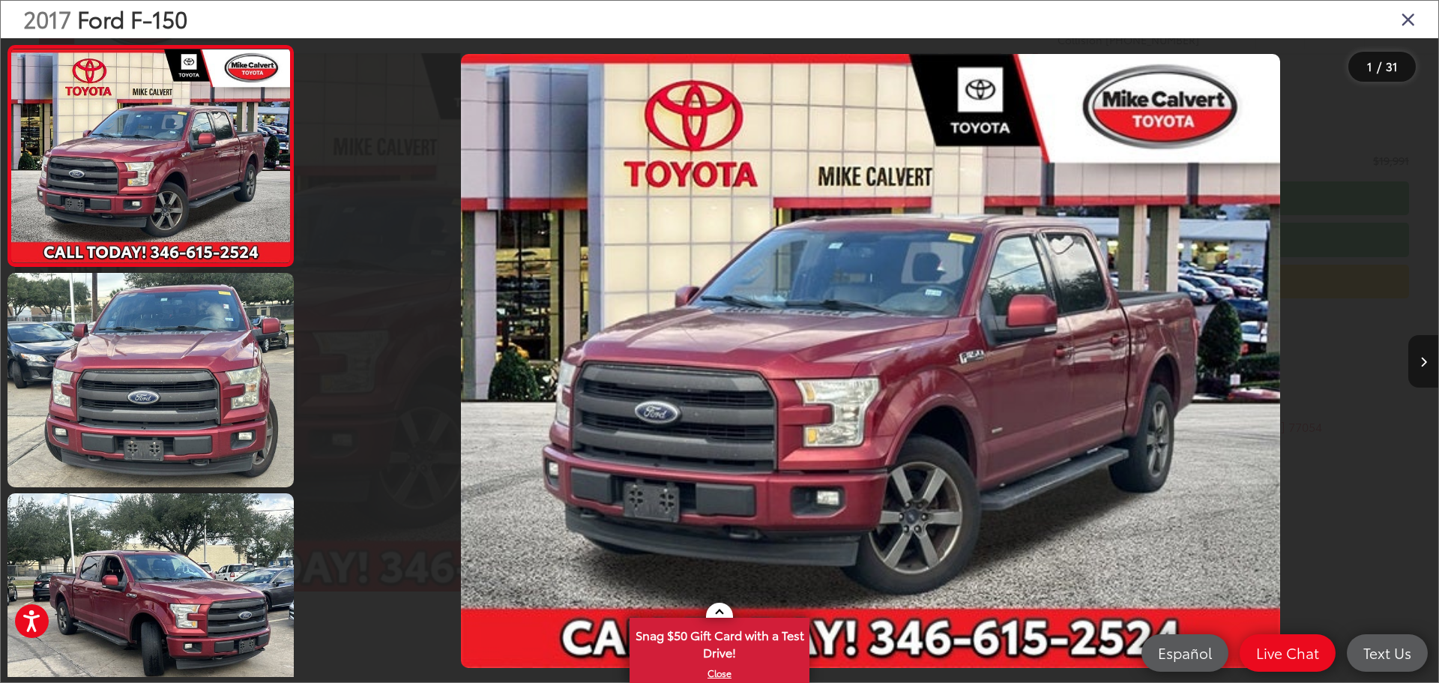
click at [1423, 364] on icon "Next image" at bounding box center [1423, 362] width 7 height 10
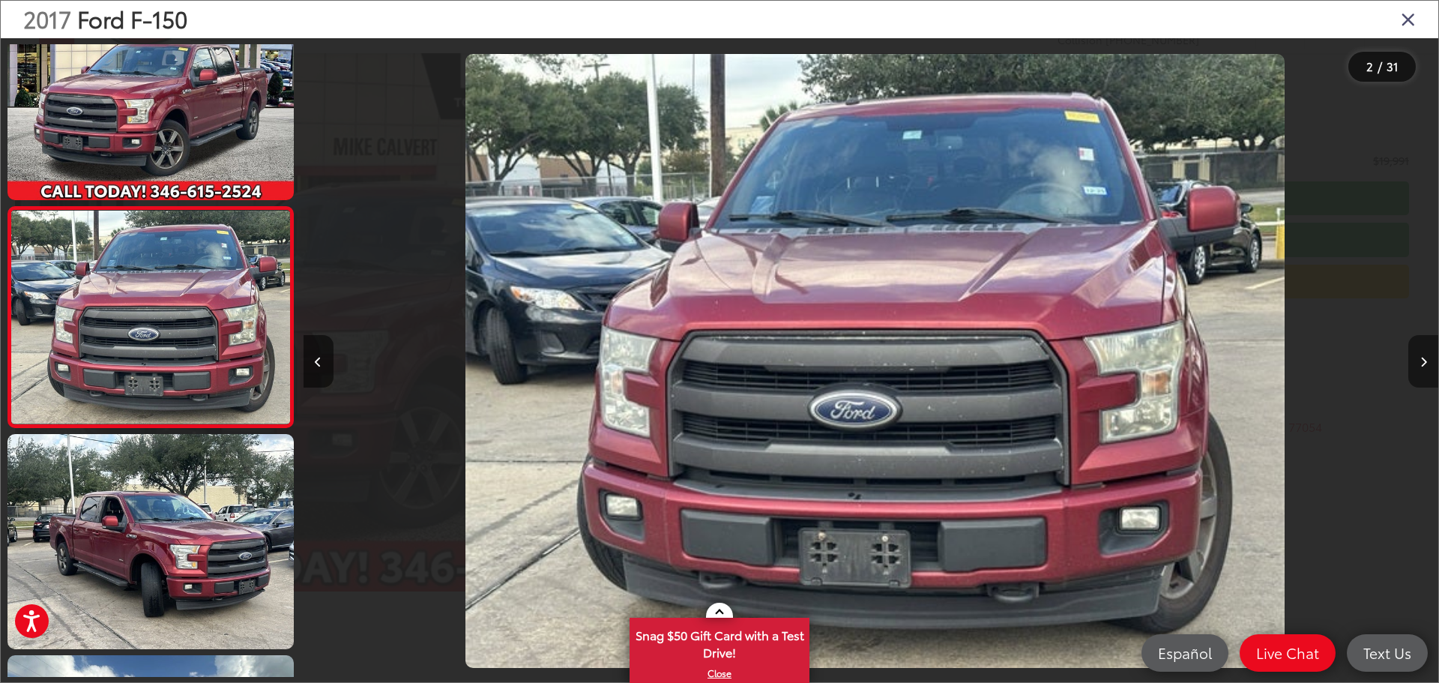
scroll to position [0, 1135]
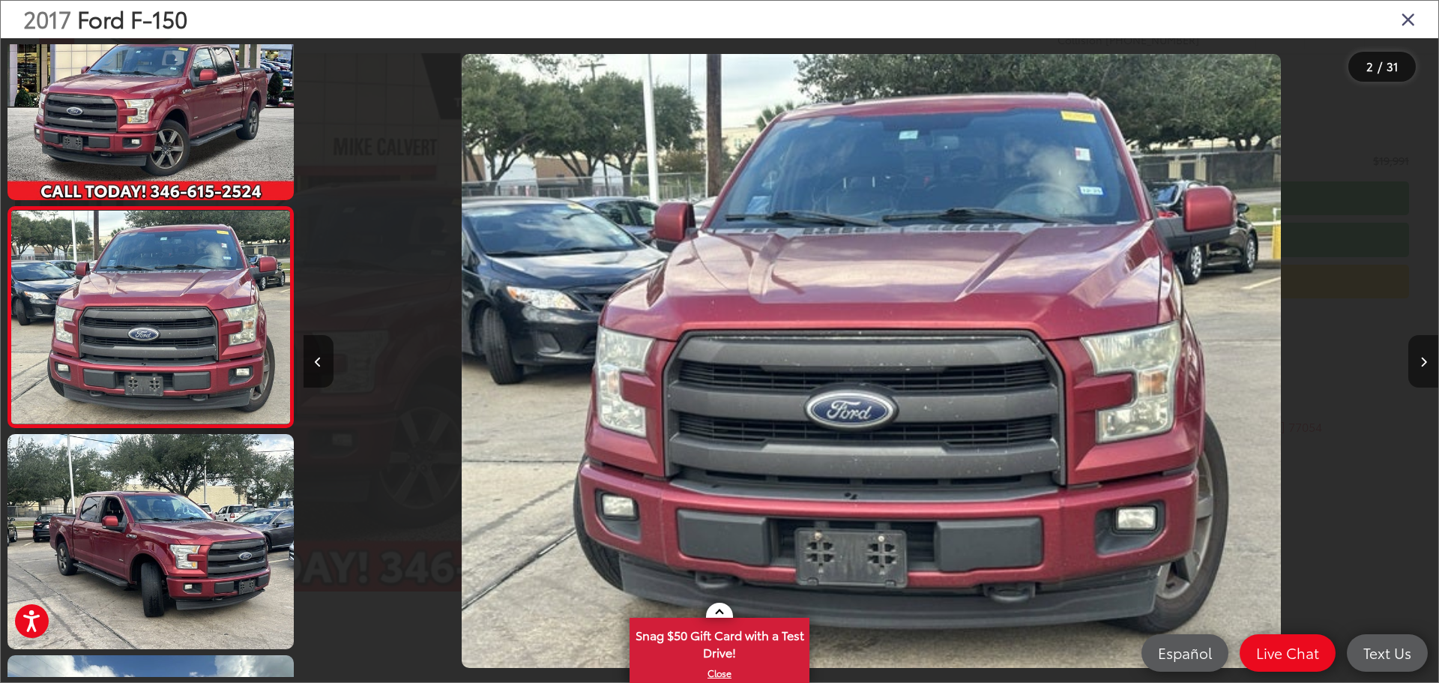
click at [1423, 365] on icon "Next image" at bounding box center [1423, 362] width 7 height 10
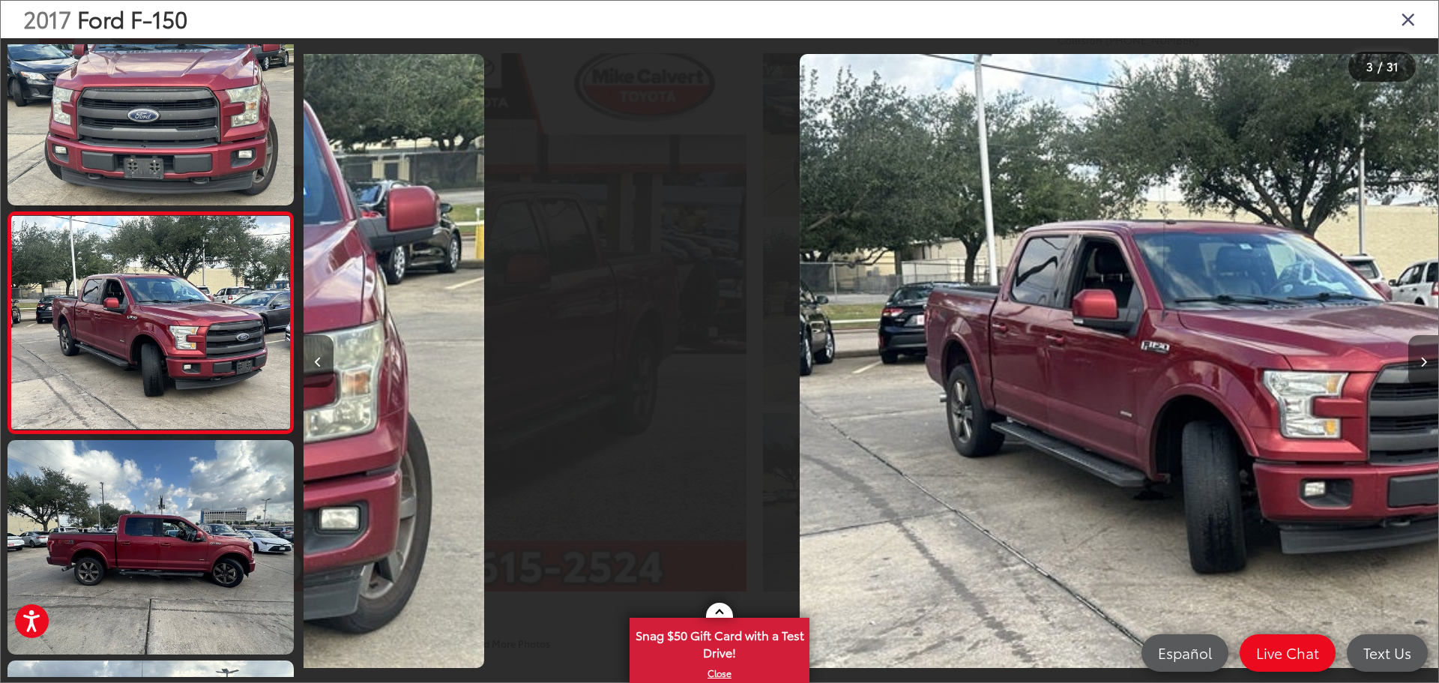
scroll to position [280, 0]
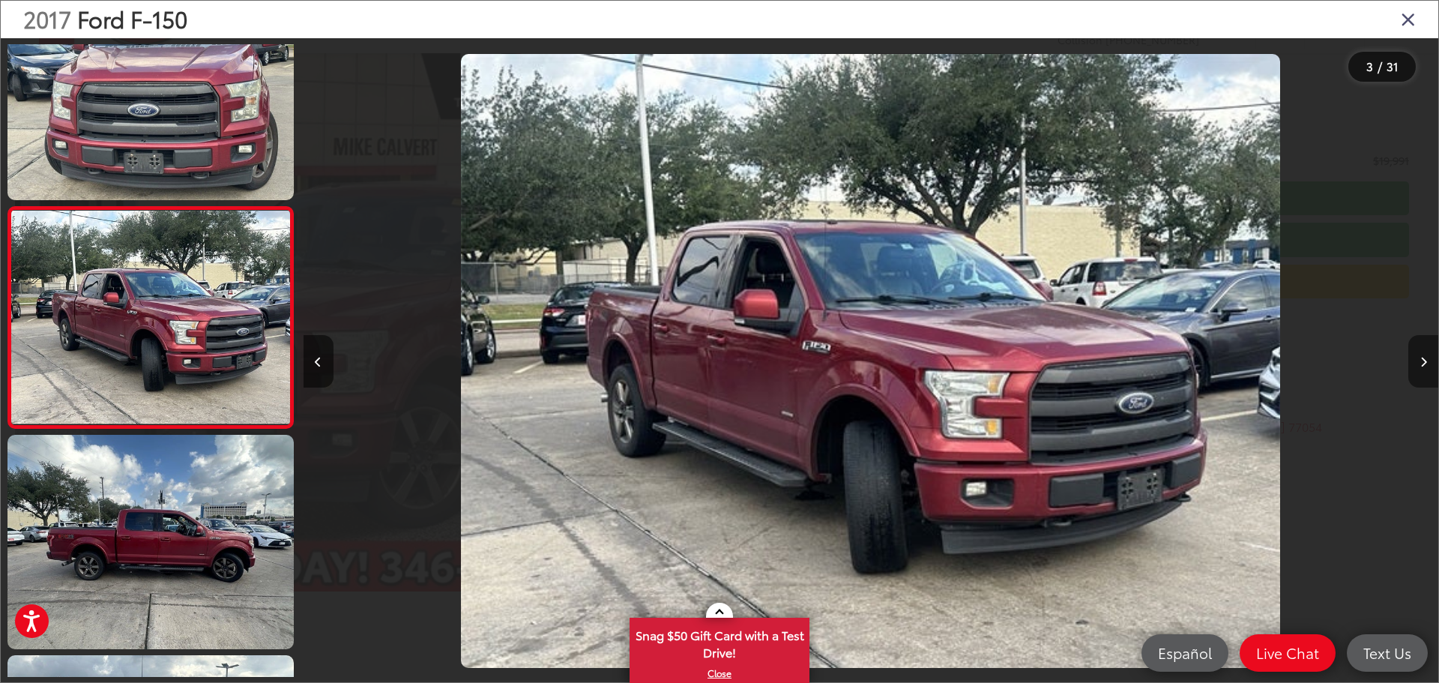
click at [1423, 365] on icon "Next image" at bounding box center [1423, 362] width 7 height 10
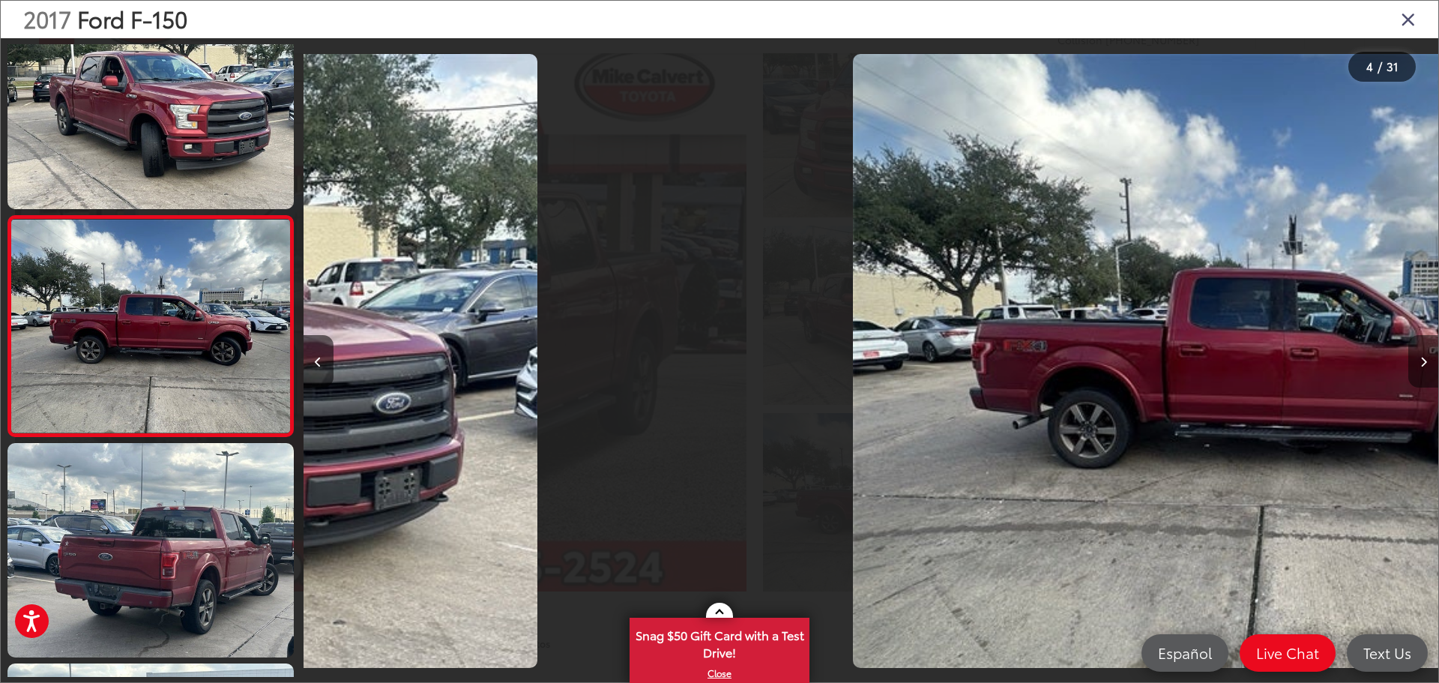
scroll to position [501, 0]
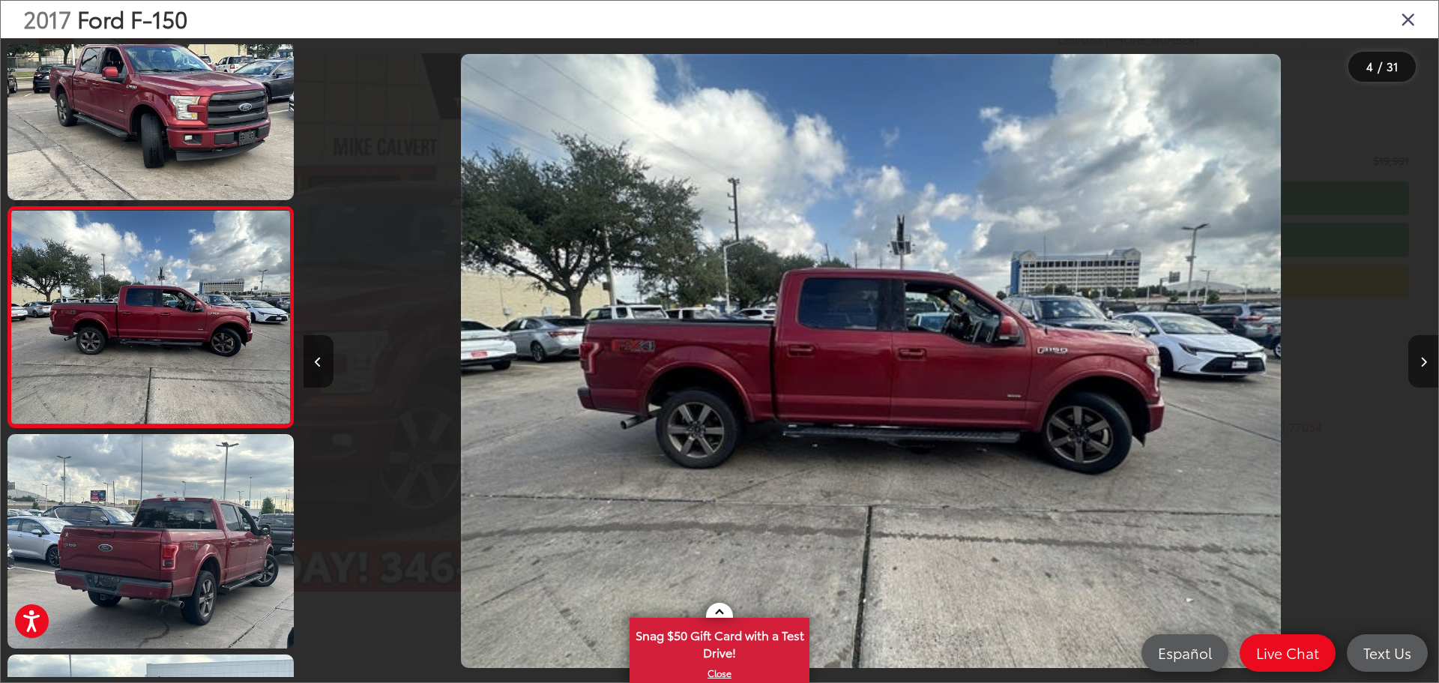
click at [1423, 365] on icon "Next image" at bounding box center [1423, 362] width 7 height 10
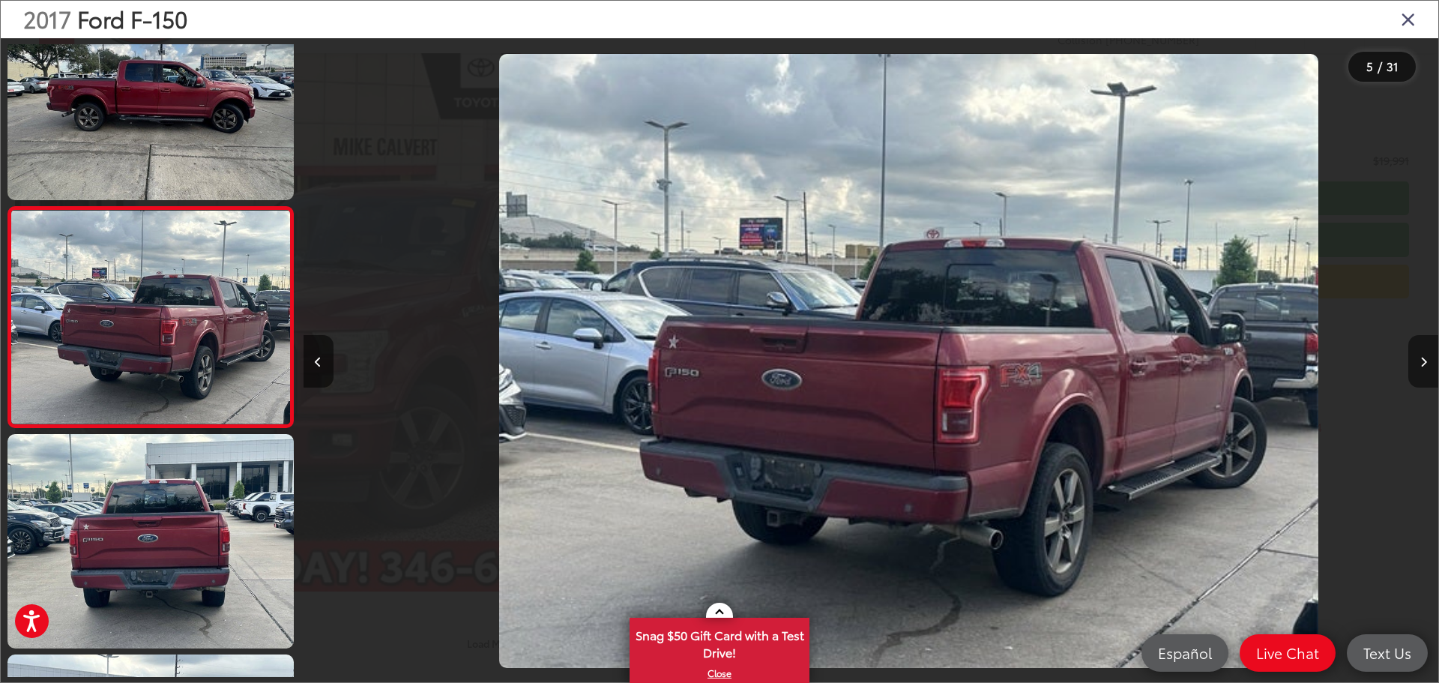
scroll to position [0, 4541]
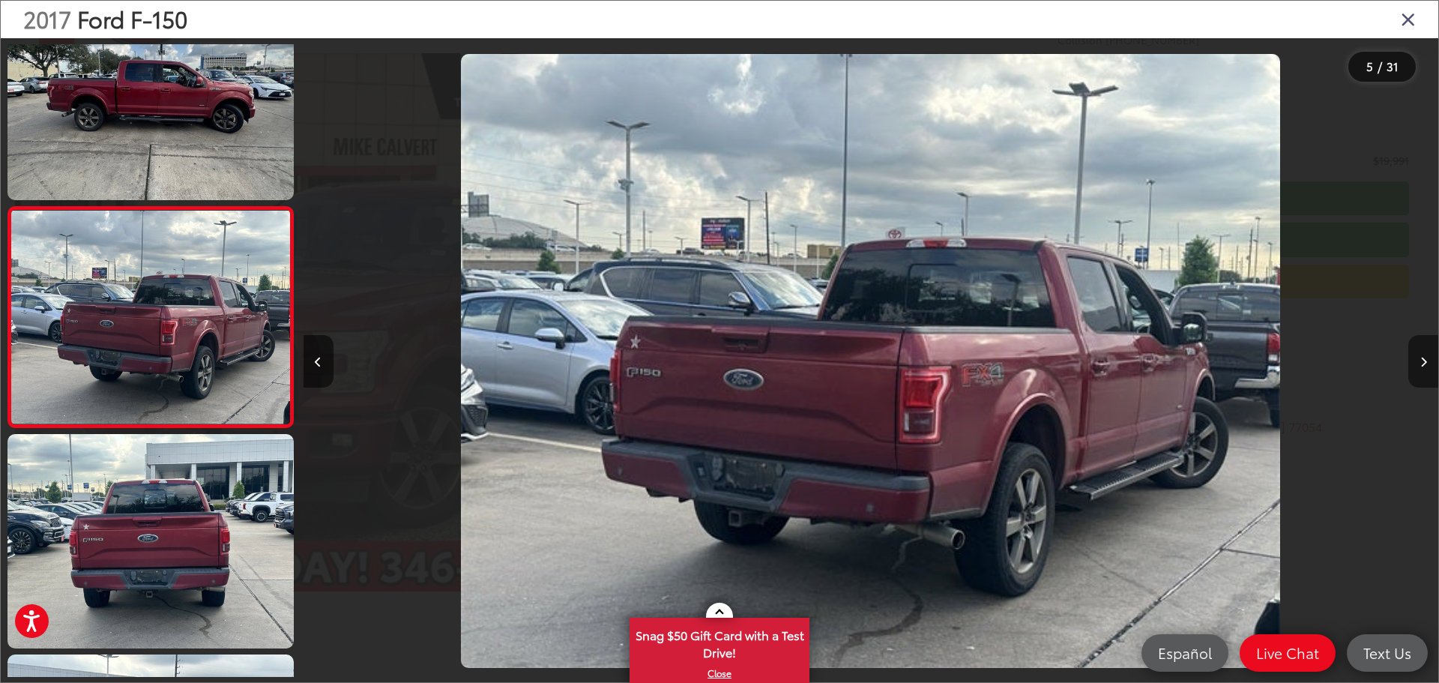
click at [1423, 365] on icon "Next image" at bounding box center [1423, 362] width 7 height 10
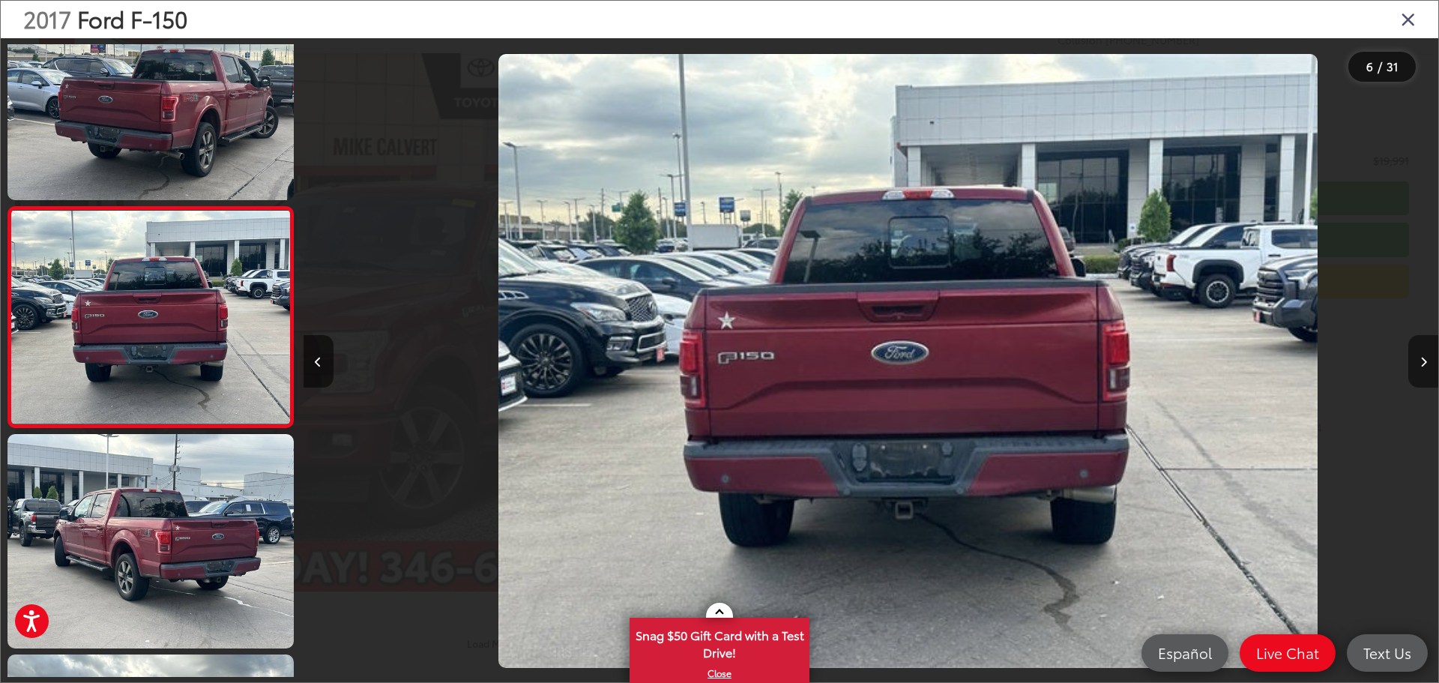
scroll to position [0, 5676]
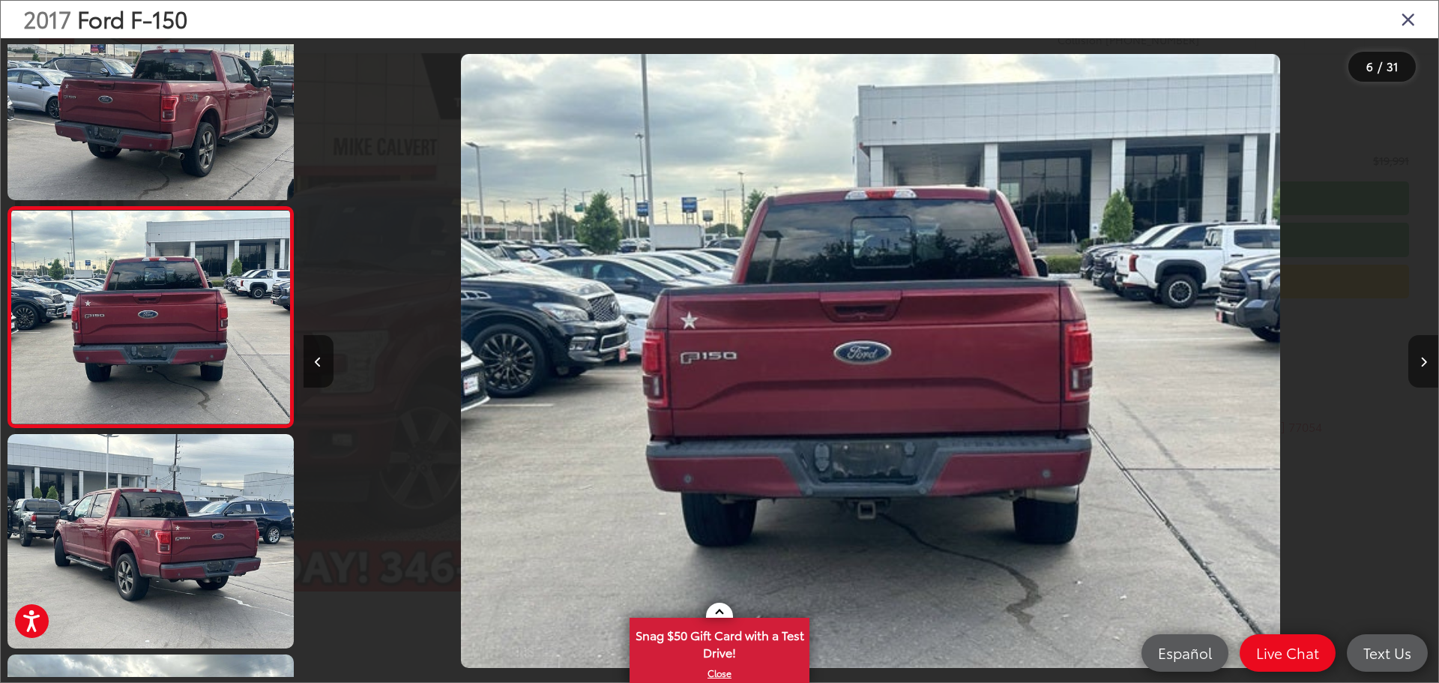
click at [1423, 365] on icon "Next image" at bounding box center [1423, 362] width 7 height 10
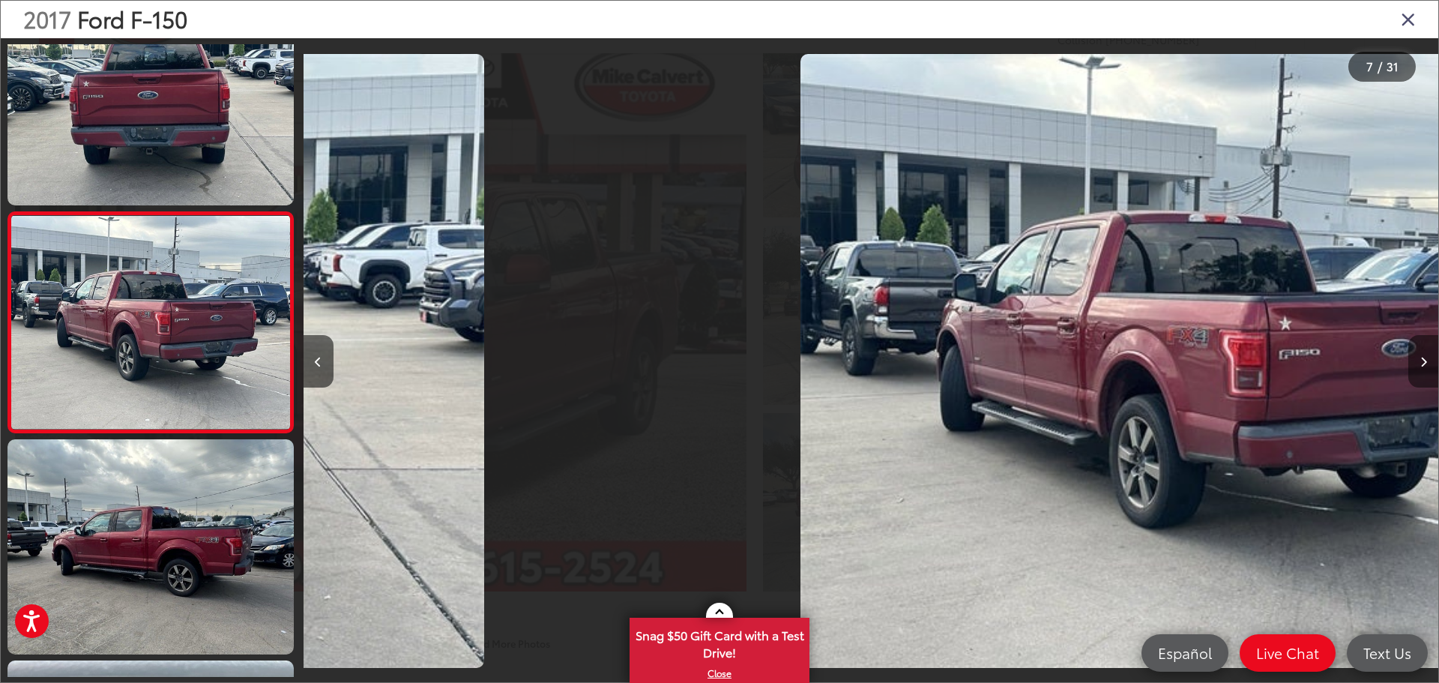
scroll to position [0, 0]
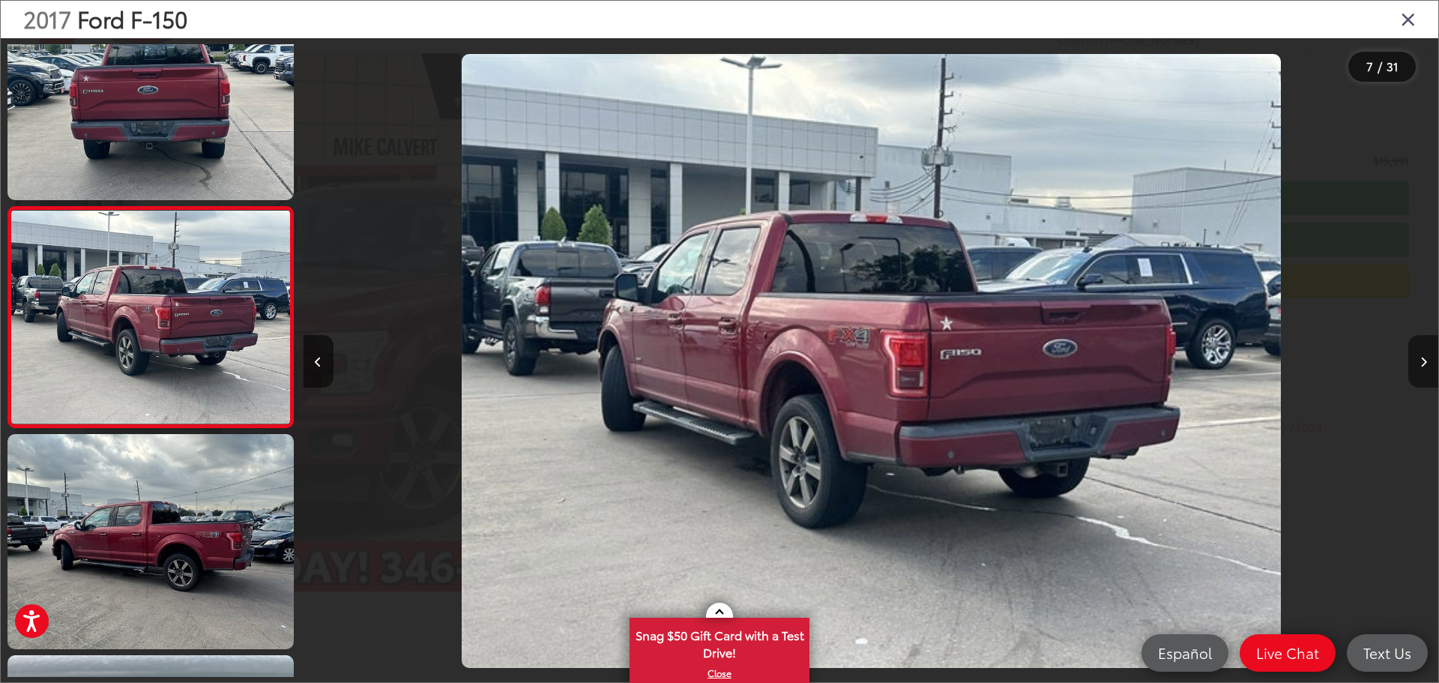
click at [1423, 365] on icon "Next image" at bounding box center [1423, 362] width 7 height 10
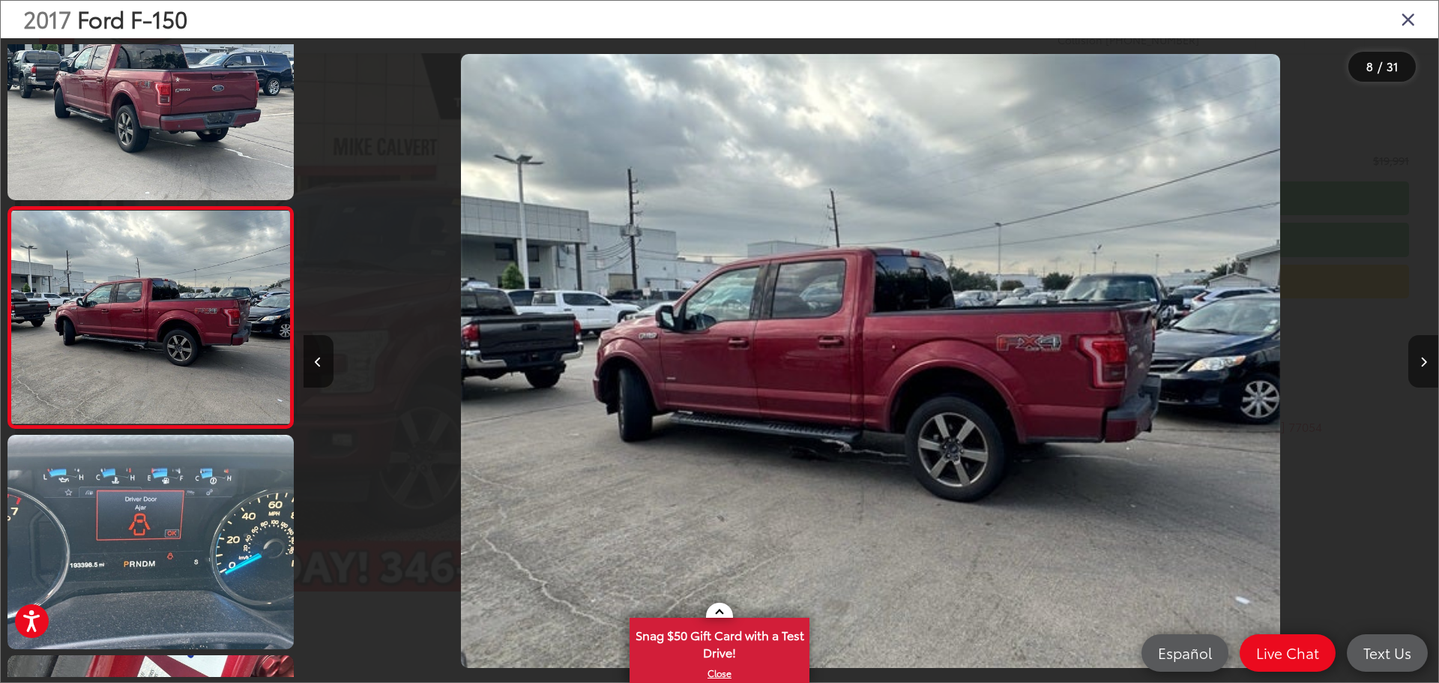
click at [1423, 365] on icon "Next image" at bounding box center [1423, 362] width 7 height 10
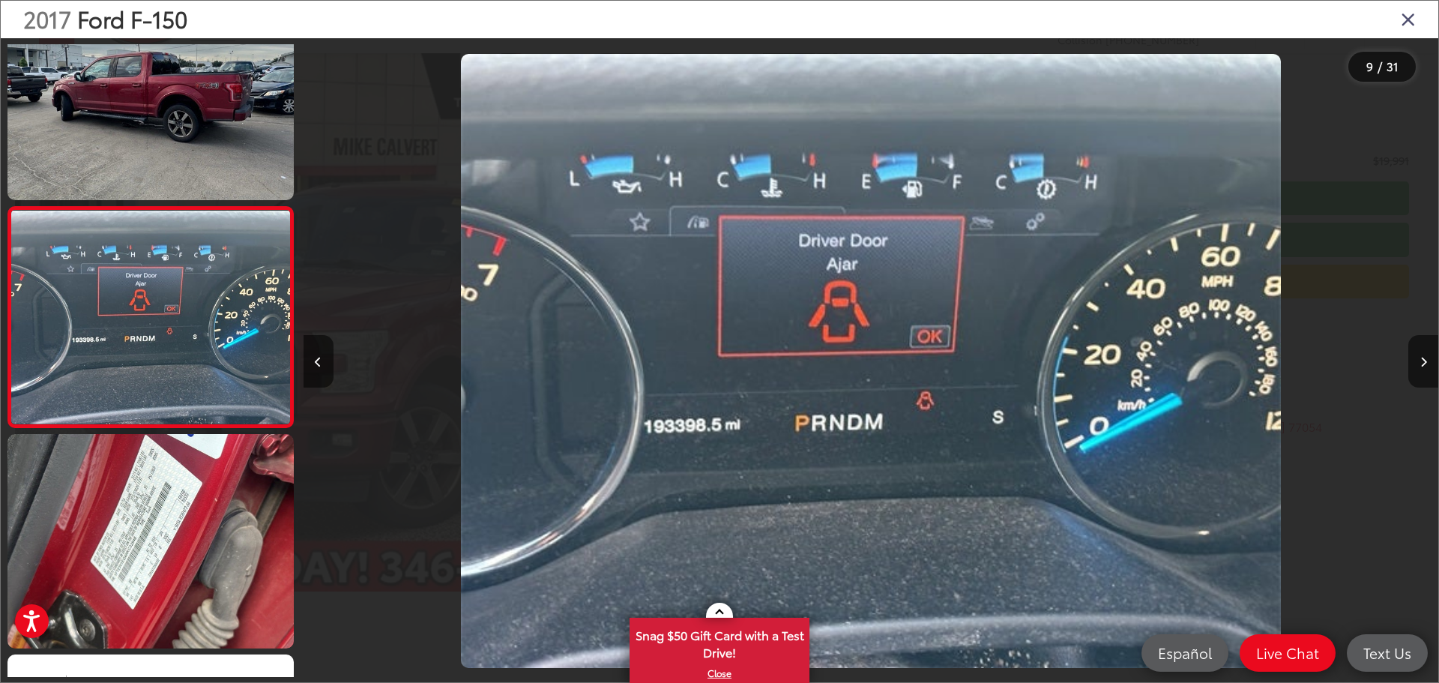
click at [1413, 12] on icon "Close gallery" at bounding box center [1408, 18] width 15 height 19
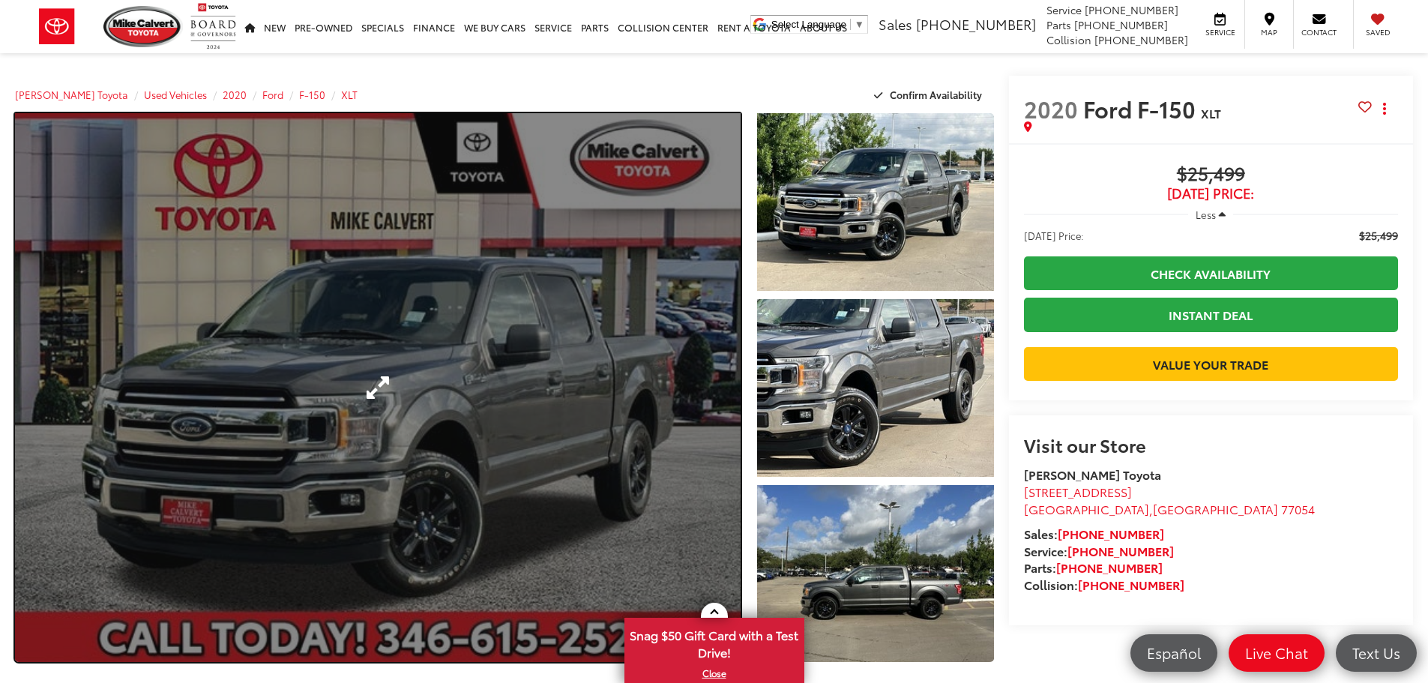
click at [714, 379] on link "Expand Photo 0" at bounding box center [378, 387] width 726 height 549
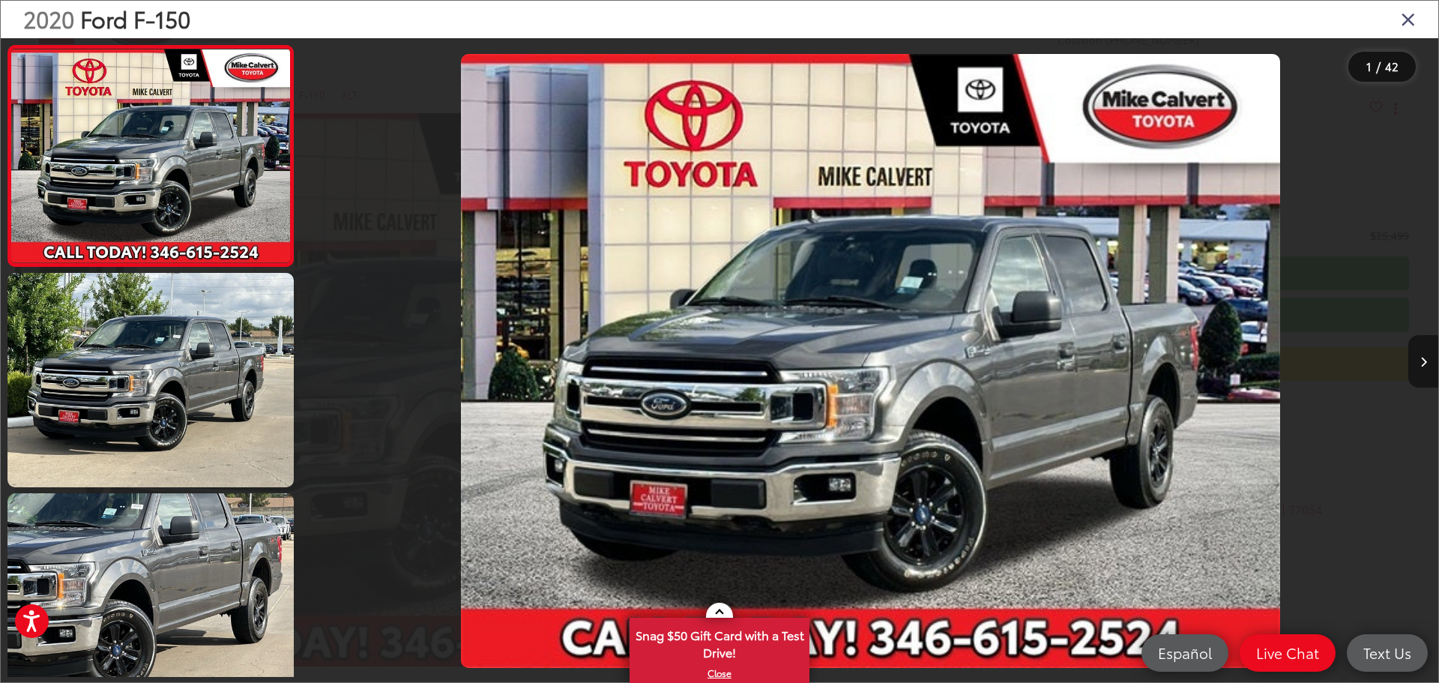
click at [1427, 373] on button "Next image" at bounding box center [1423, 361] width 30 height 52
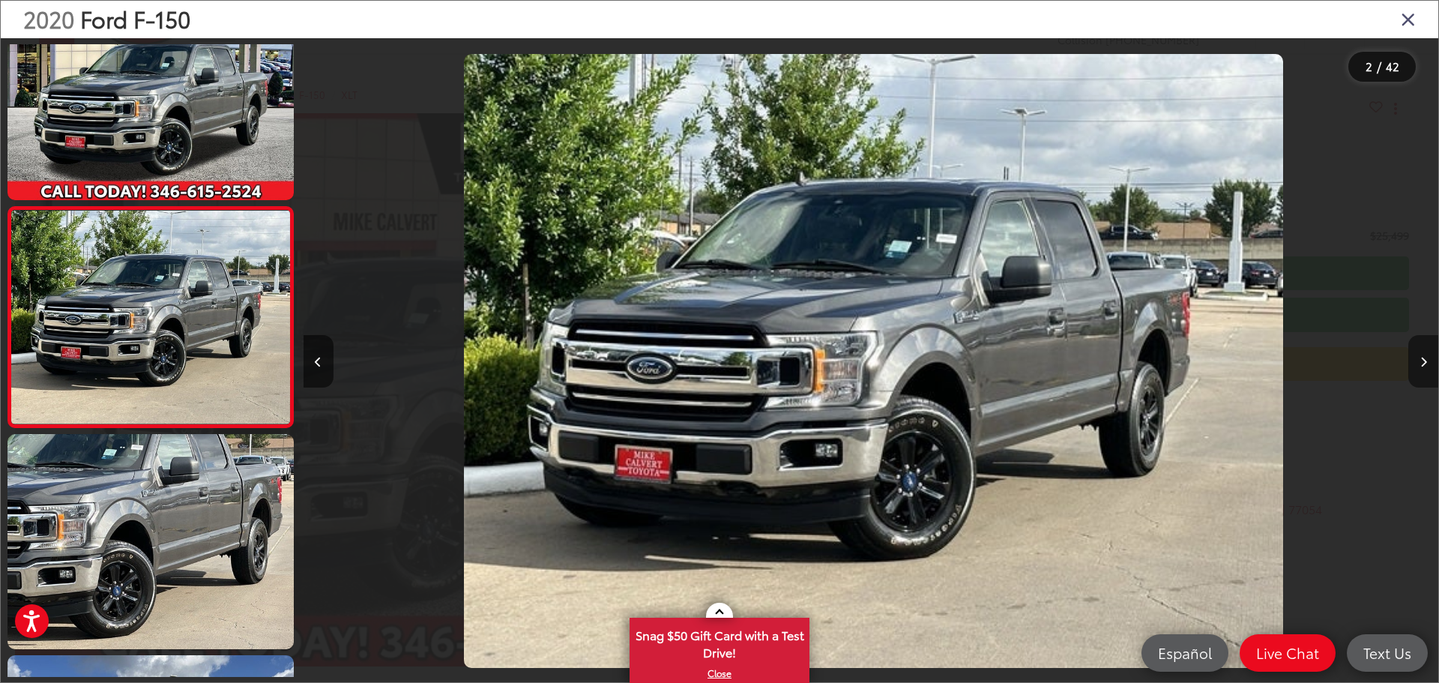
scroll to position [0, 1135]
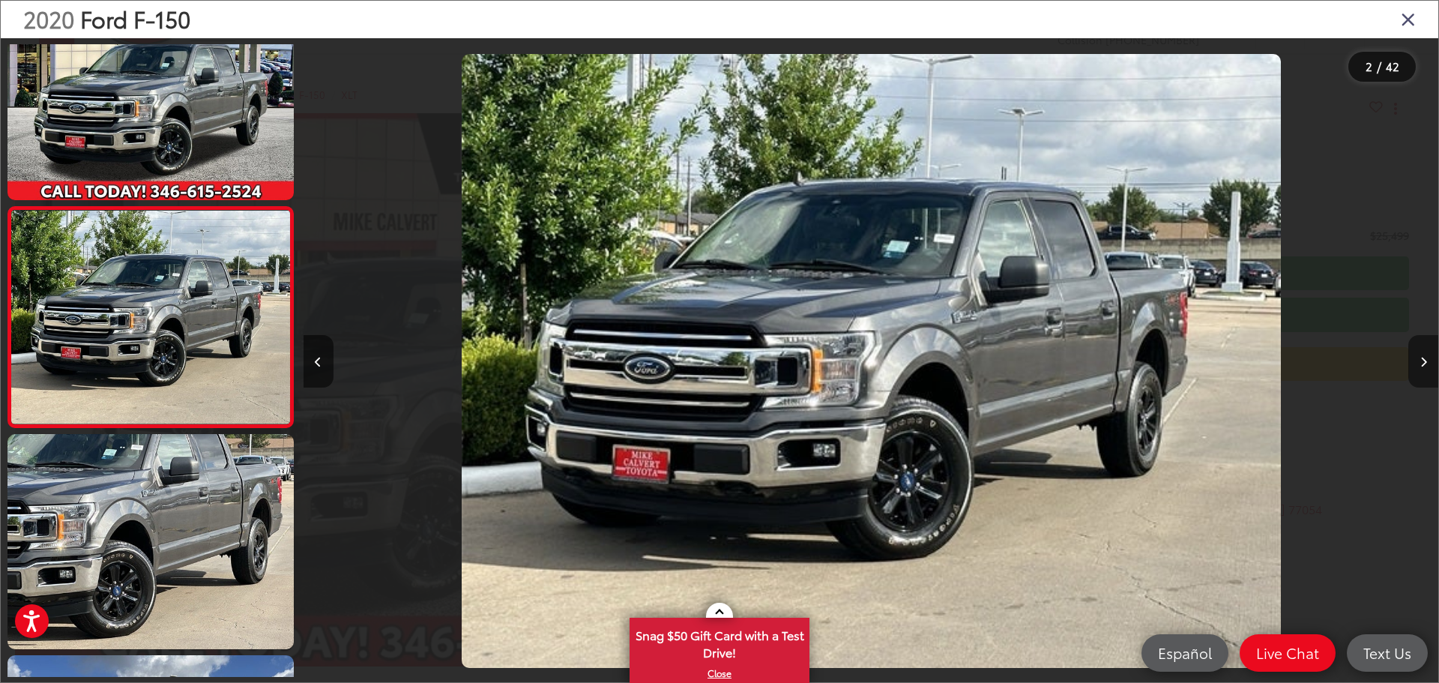
click at [1423, 374] on button "Next image" at bounding box center [1423, 361] width 30 height 52
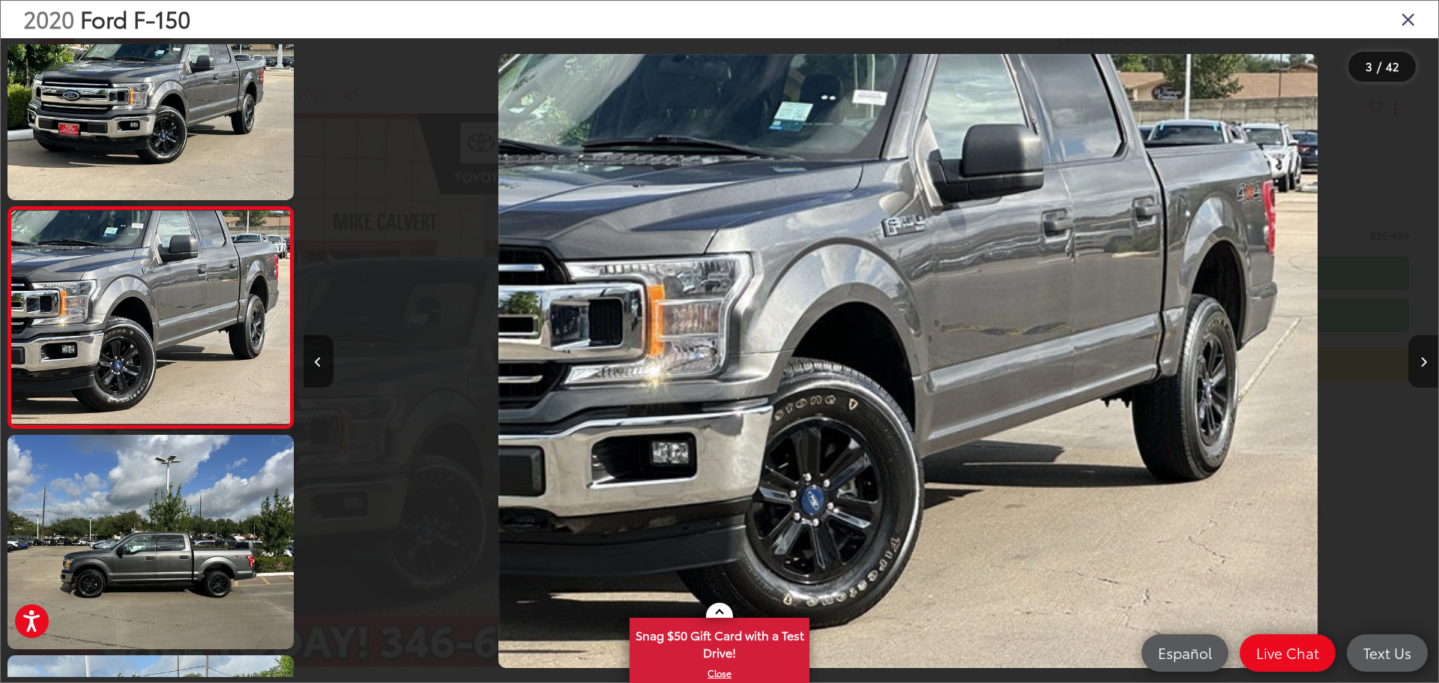
scroll to position [0, 2270]
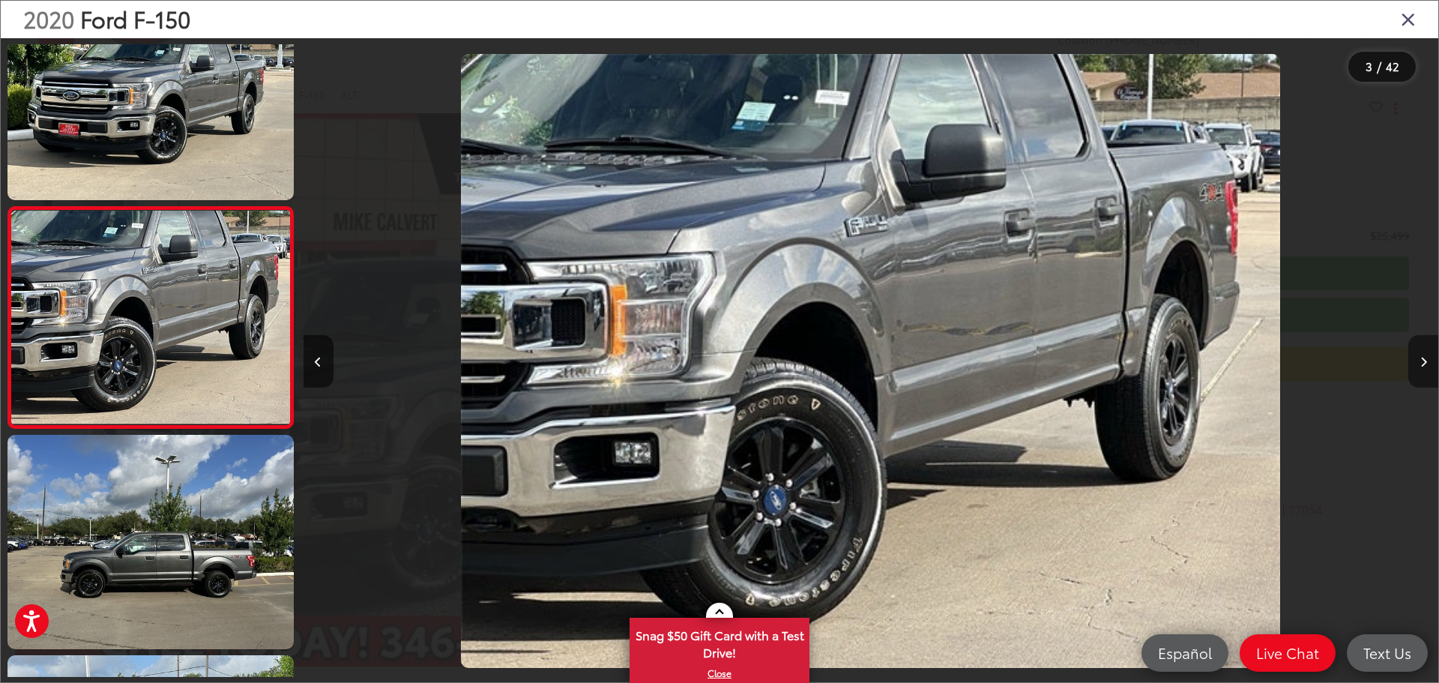
click at [1425, 370] on button "Next image" at bounding box center [1423, 361] width 30 height 52
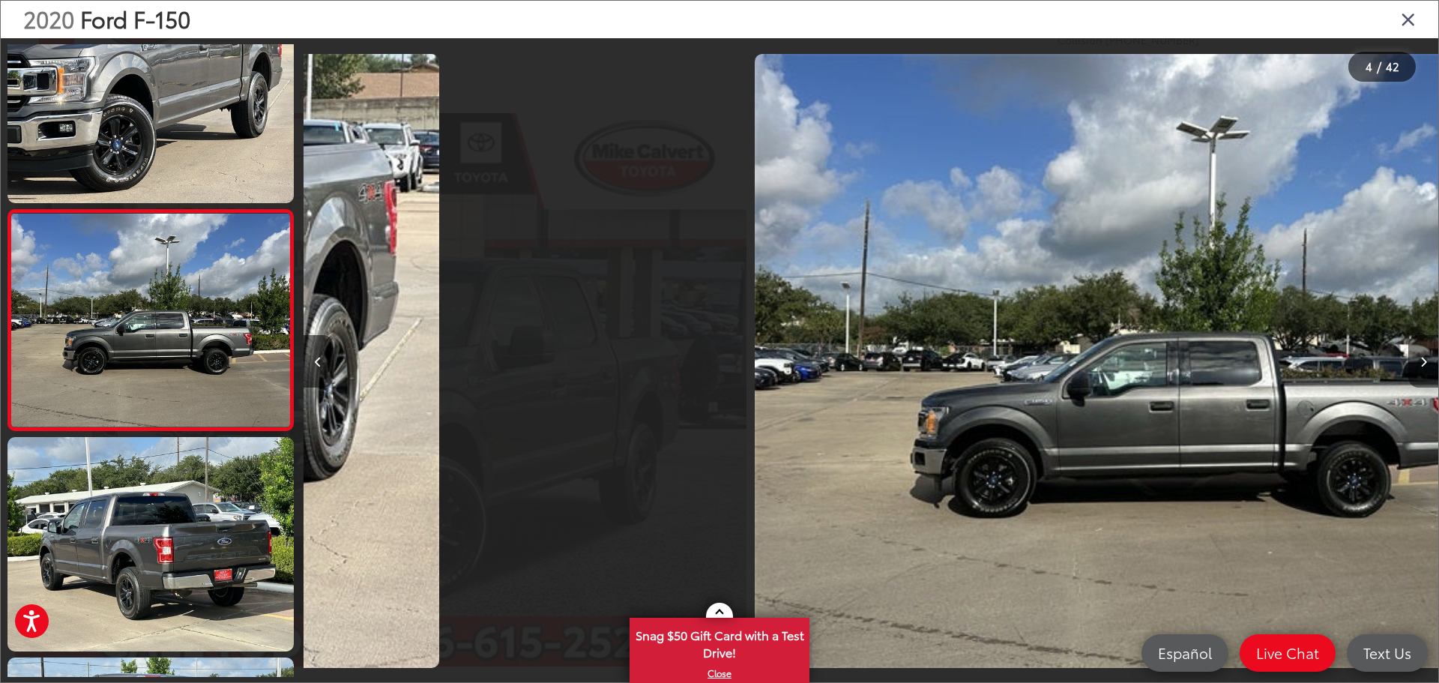
scroll to position [501, 0]
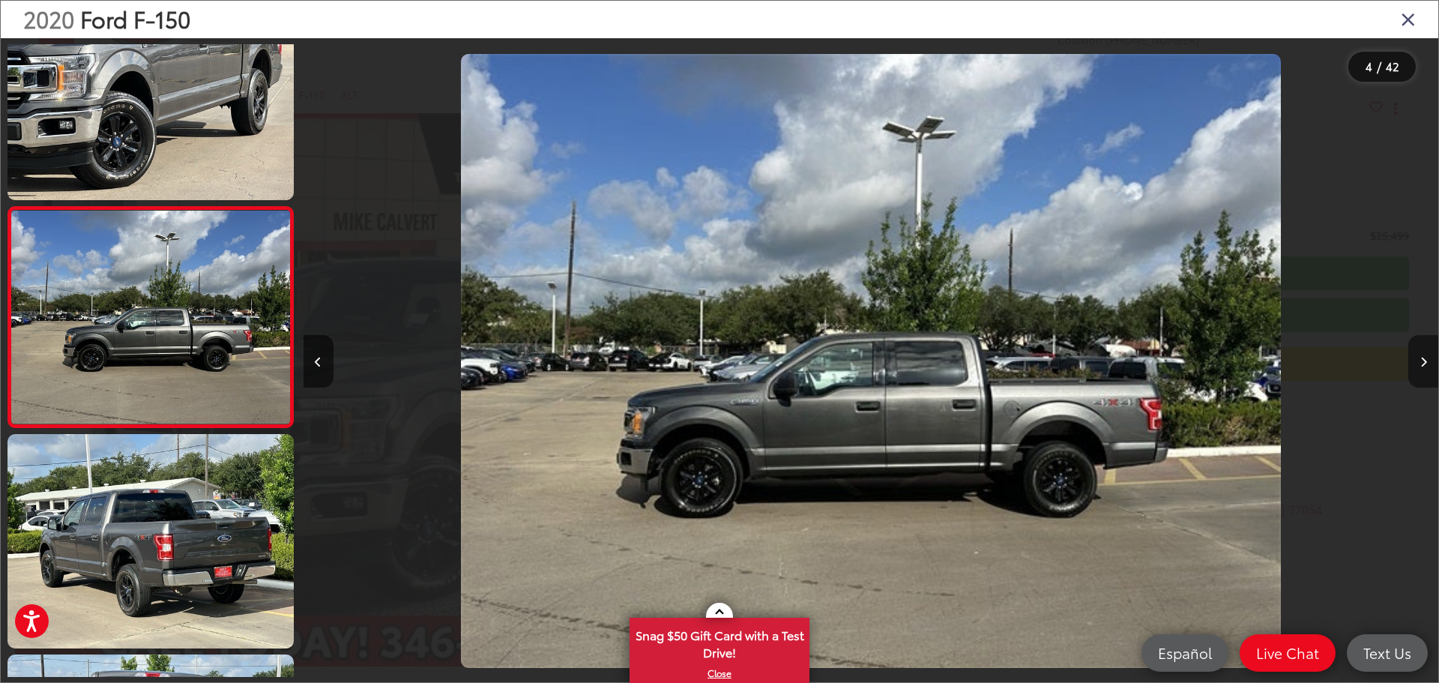
click at [1425, 370] on button "Next image" at bounding box center [1423, 361] width 30 height 52
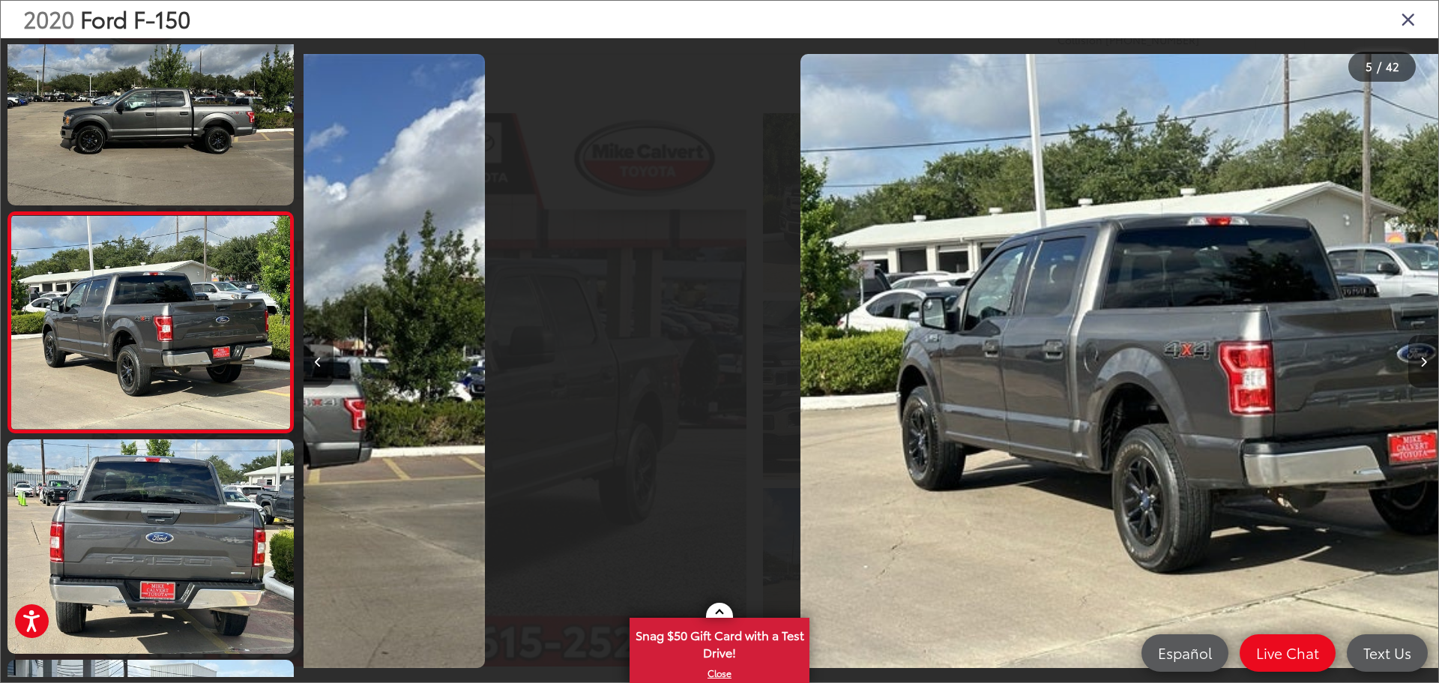
scroll to position [721, 0]
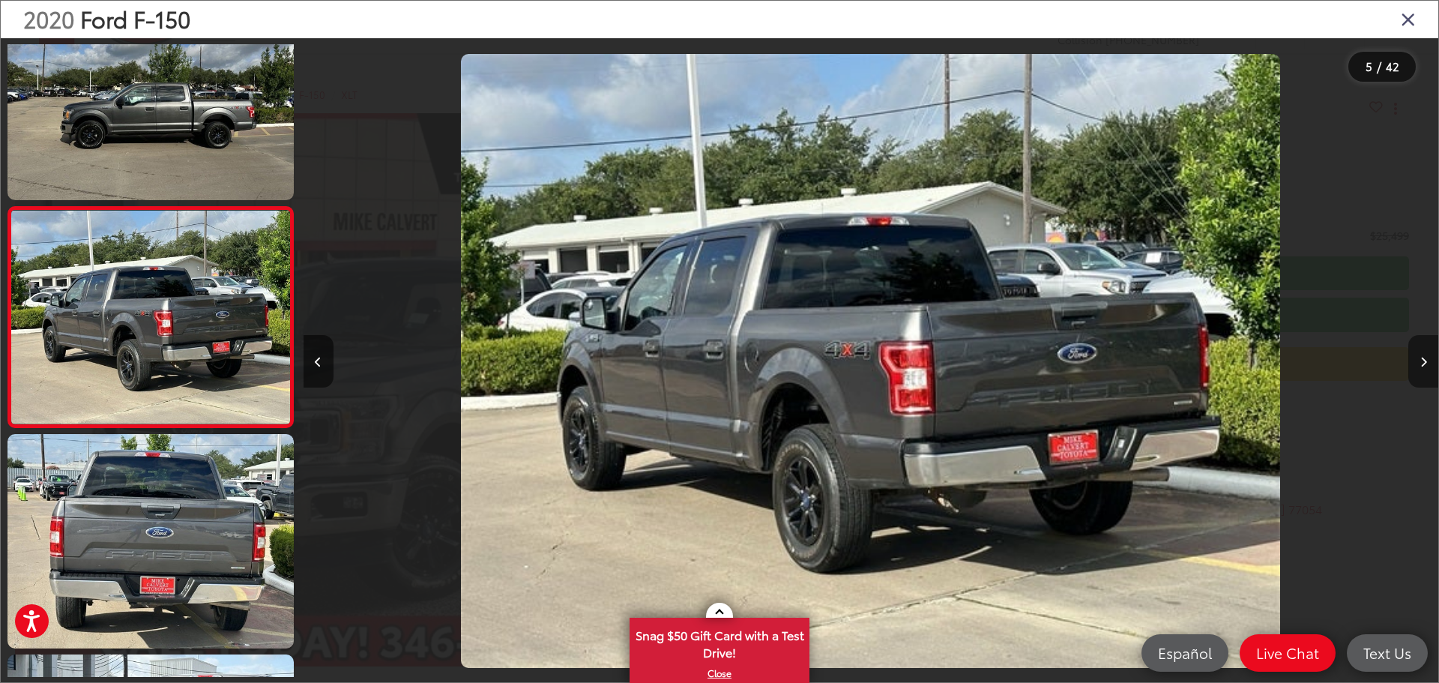
click at [1425, 370] on button "Next image" at bounding box center [1423, 361] width 30 height 52
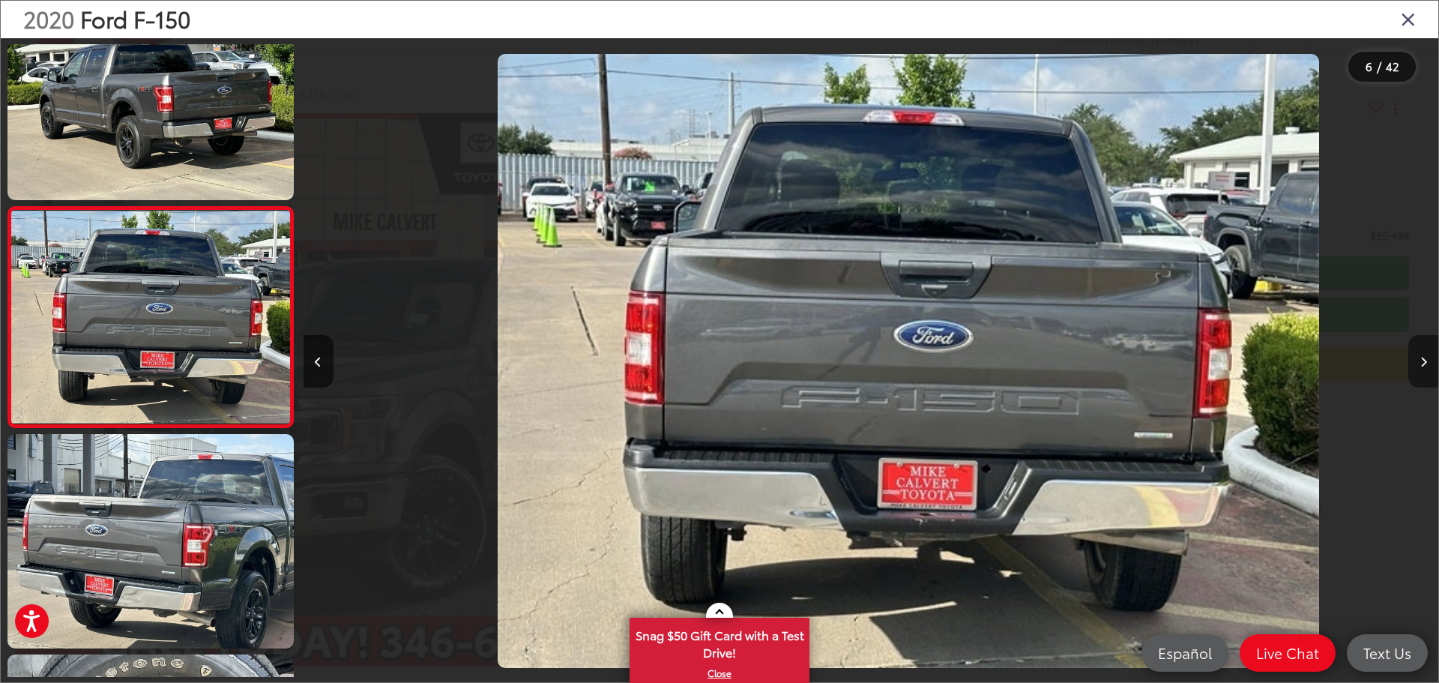
scroll to position [0, 5676]
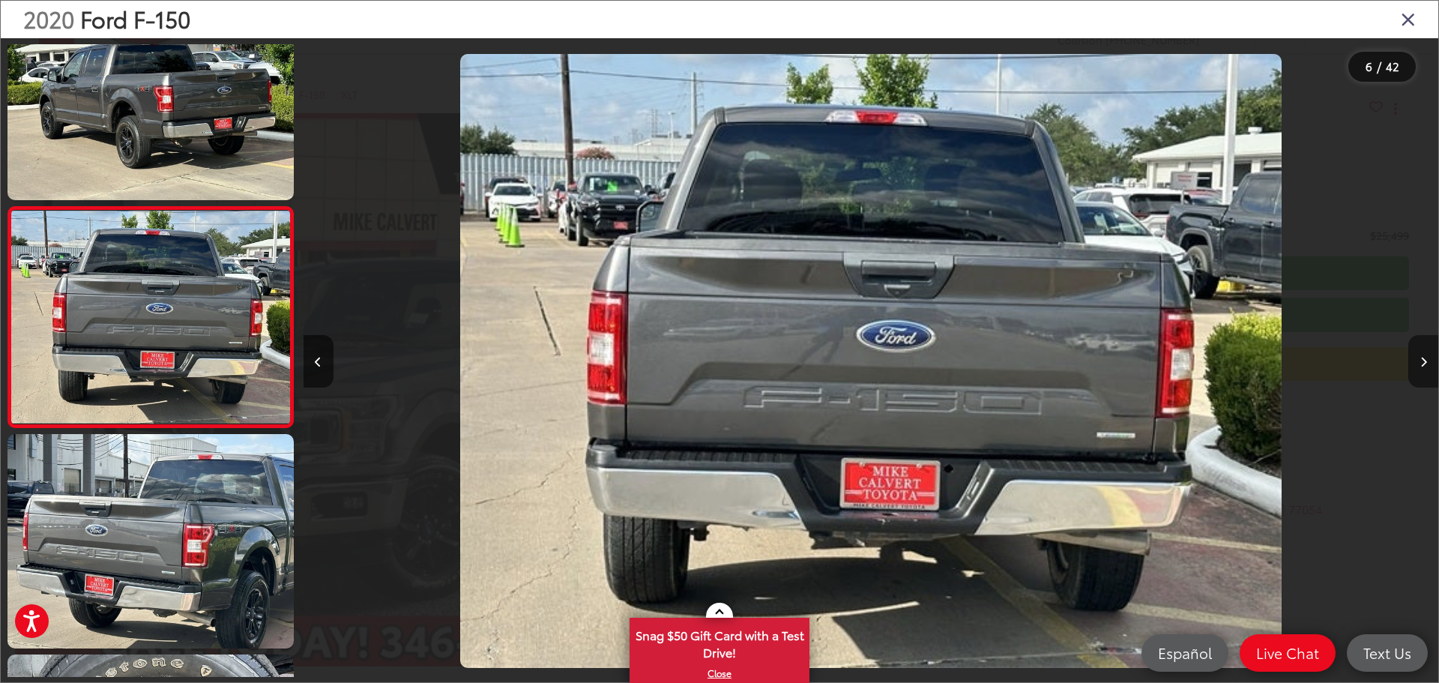
click at [1425, 370] on button "Next image" at bounding box center [1423, 361] width 30 height 52
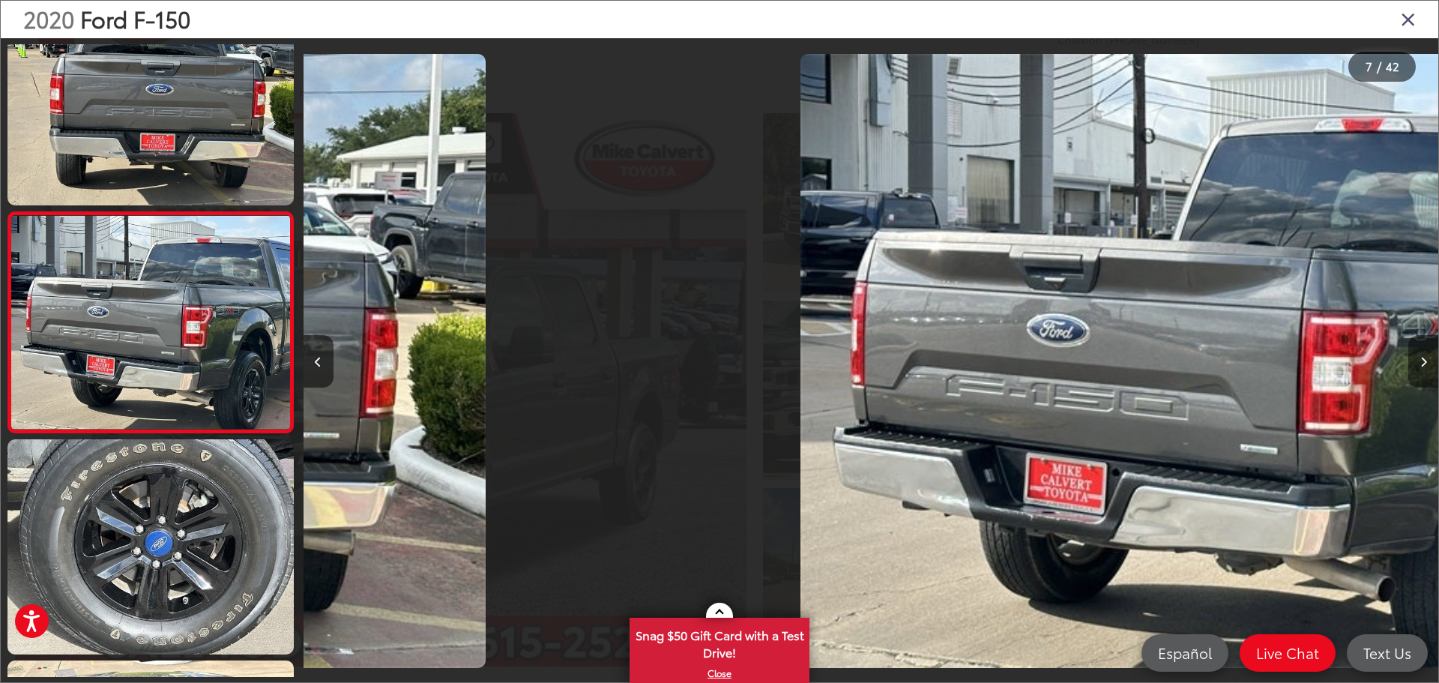
scroll to position [1162, 0]
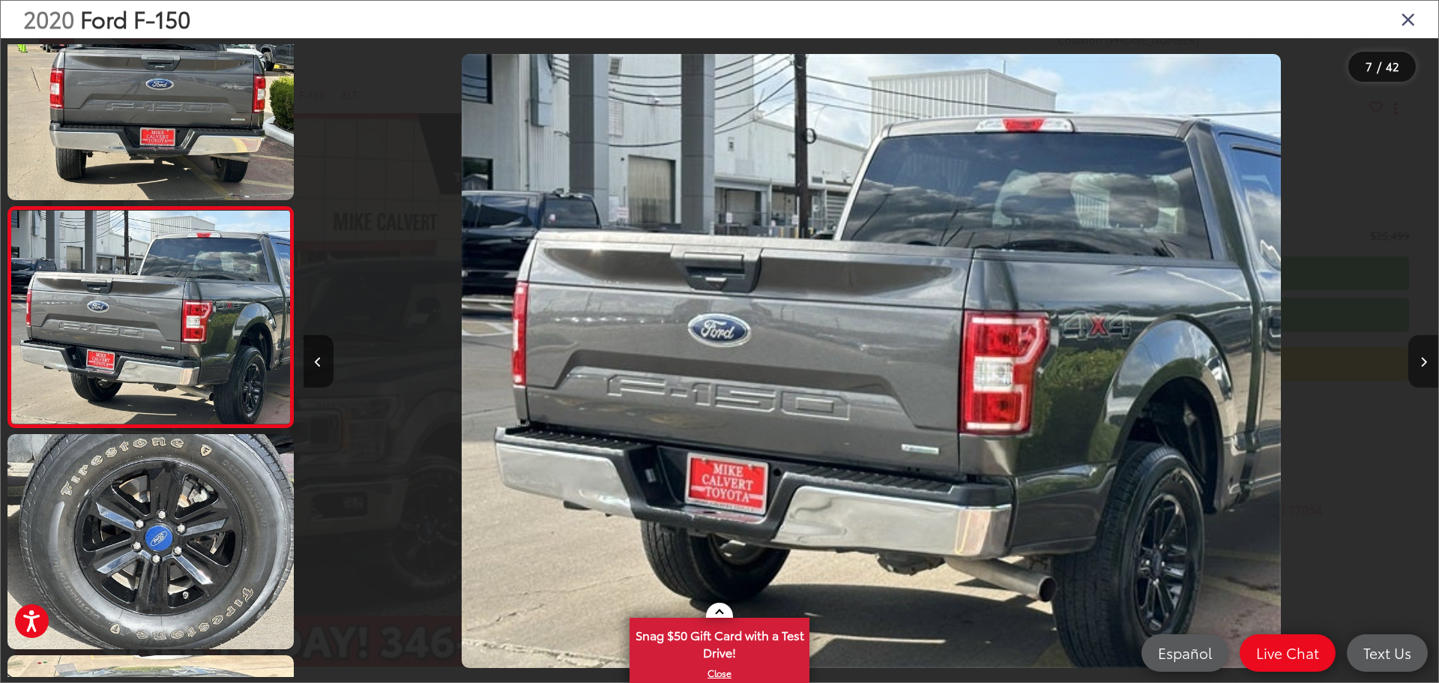
click at [1425, 370] on button "Next image" at bounding box center [1423, 361] width 30 height 52
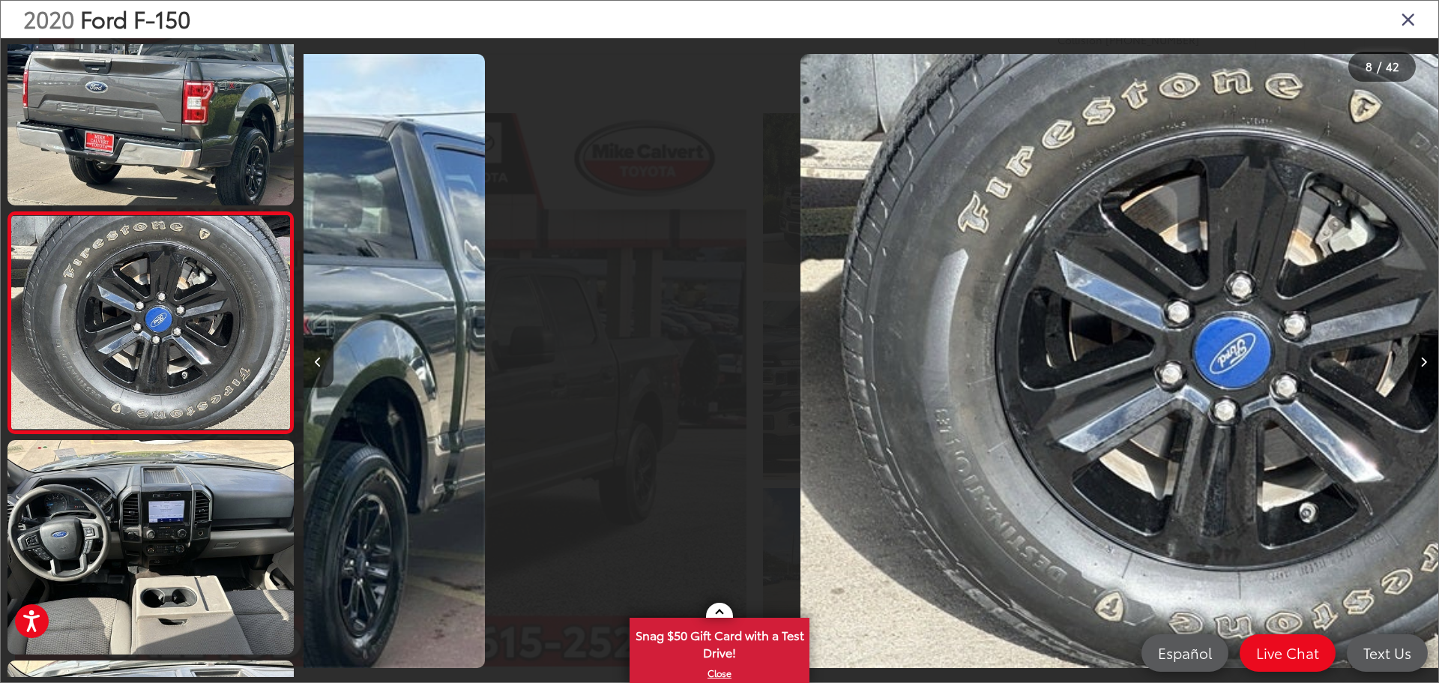
scroll to position [1382, 0]
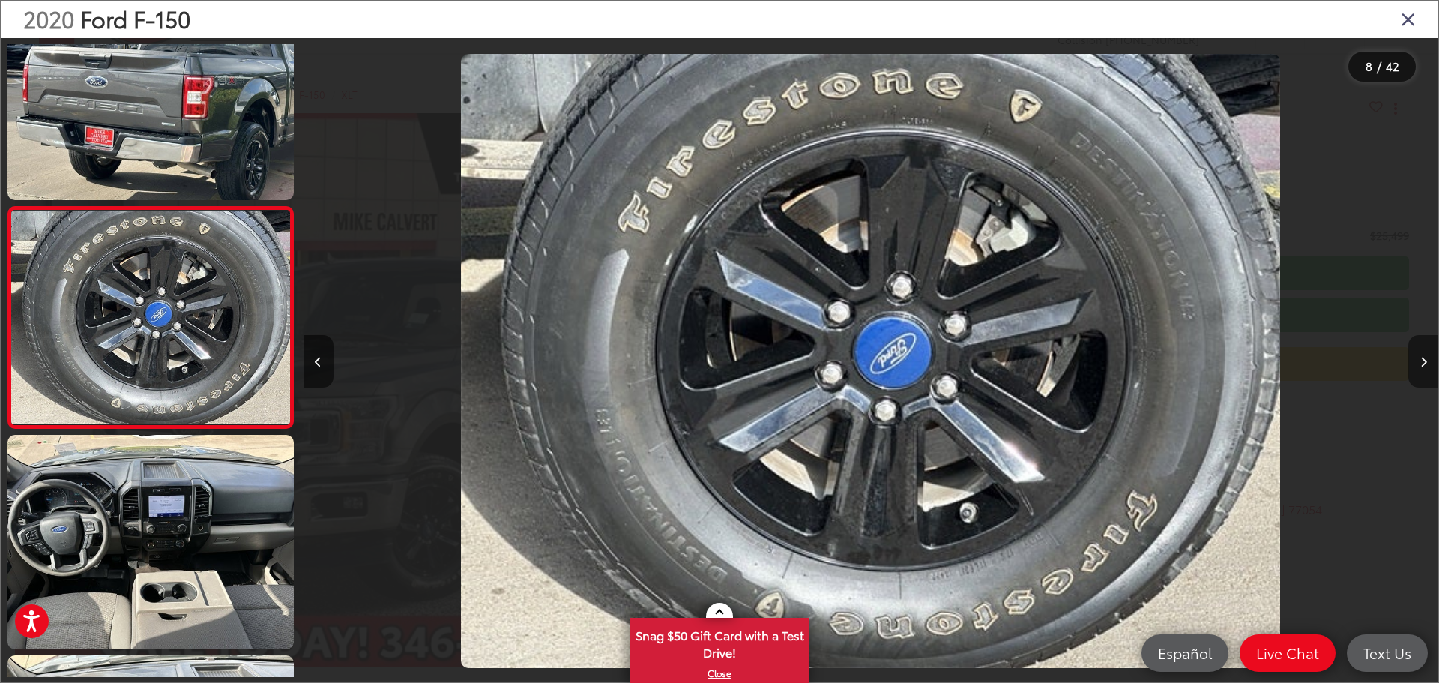
click at [1425, 370] on button "Next image" at bounding box center [1423, 361] width 30 height 52
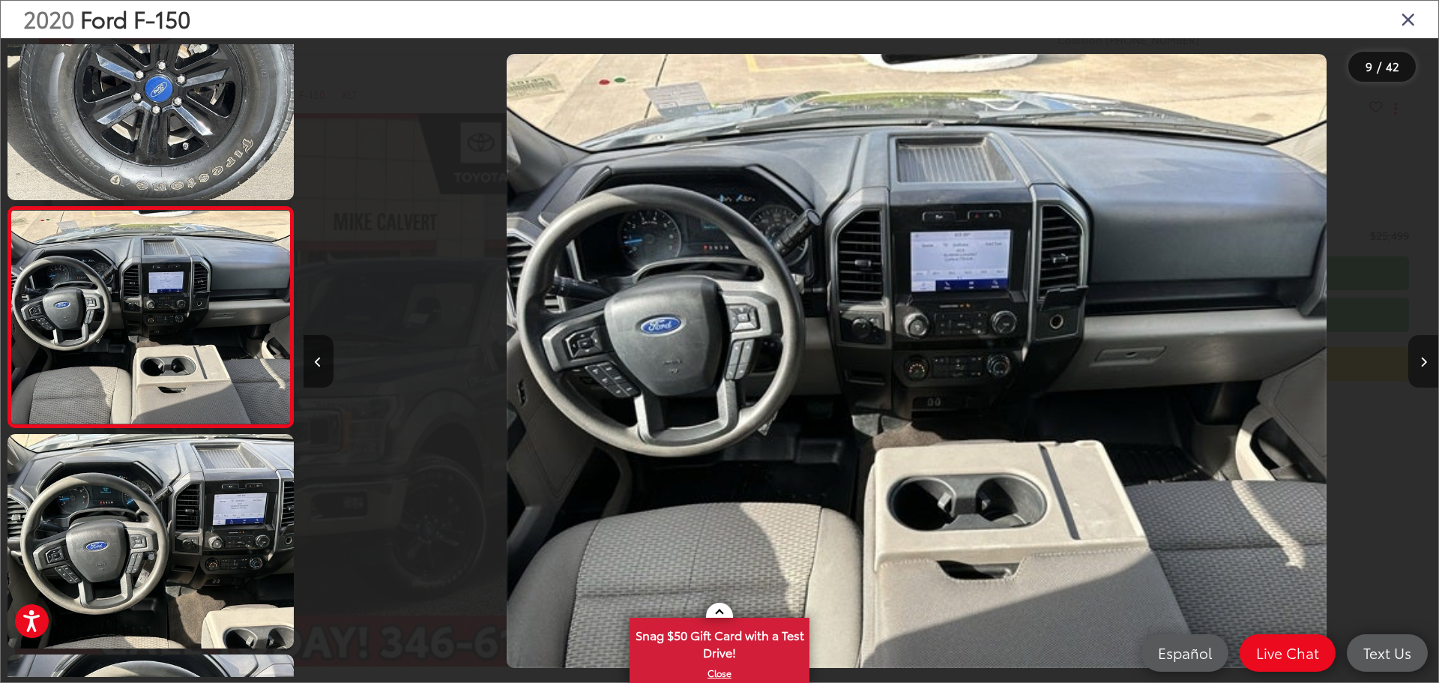
scroll to position [0, 0]
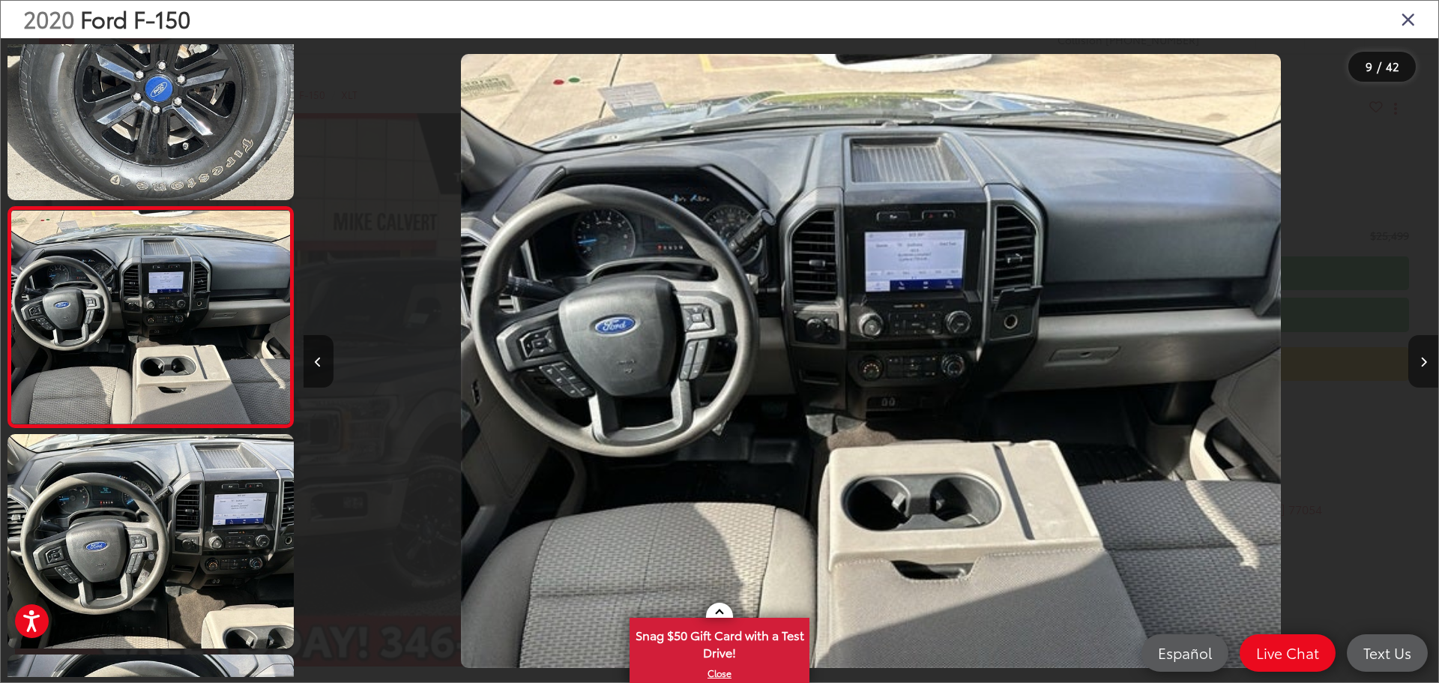
click at [1425, 370] on button "Next image" at bounding box center [1423, 361] width 30 height 52
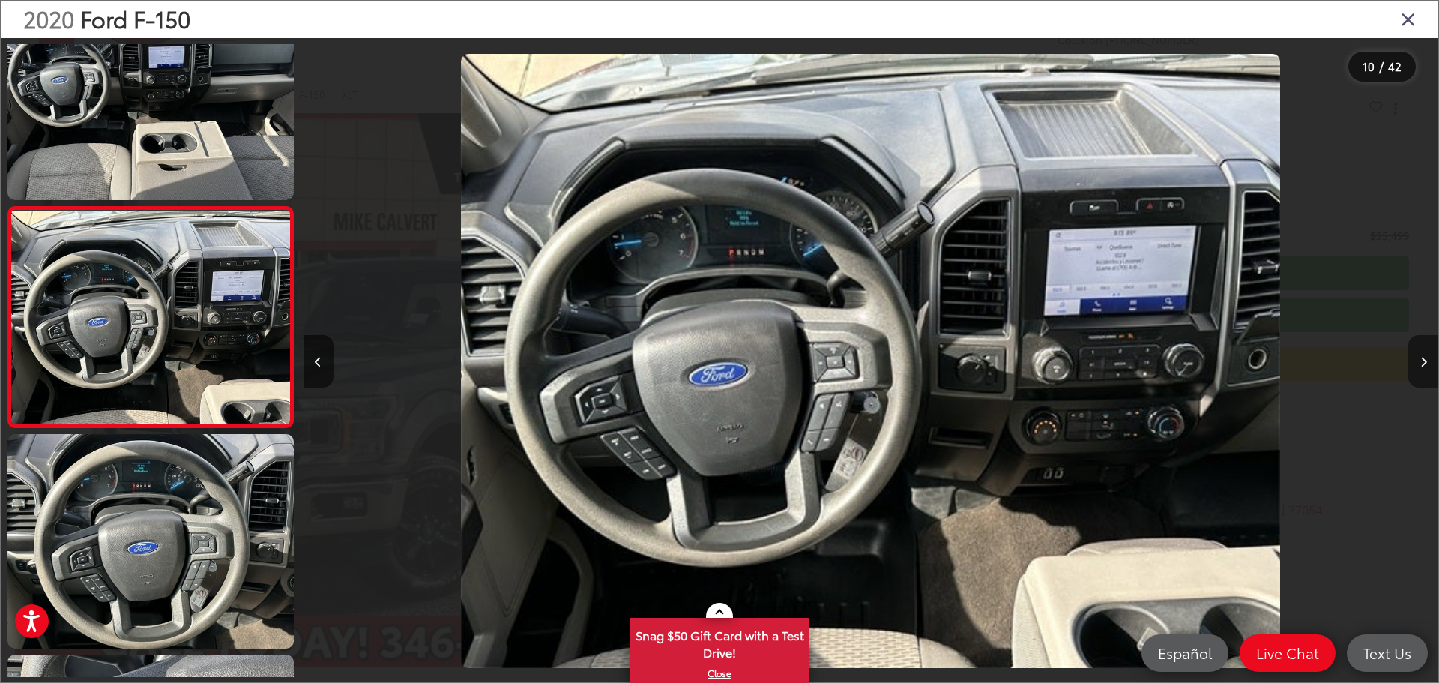
click at [1425, 370] on button "Next image" at bounding box center [1423, 361] width 30 height 52
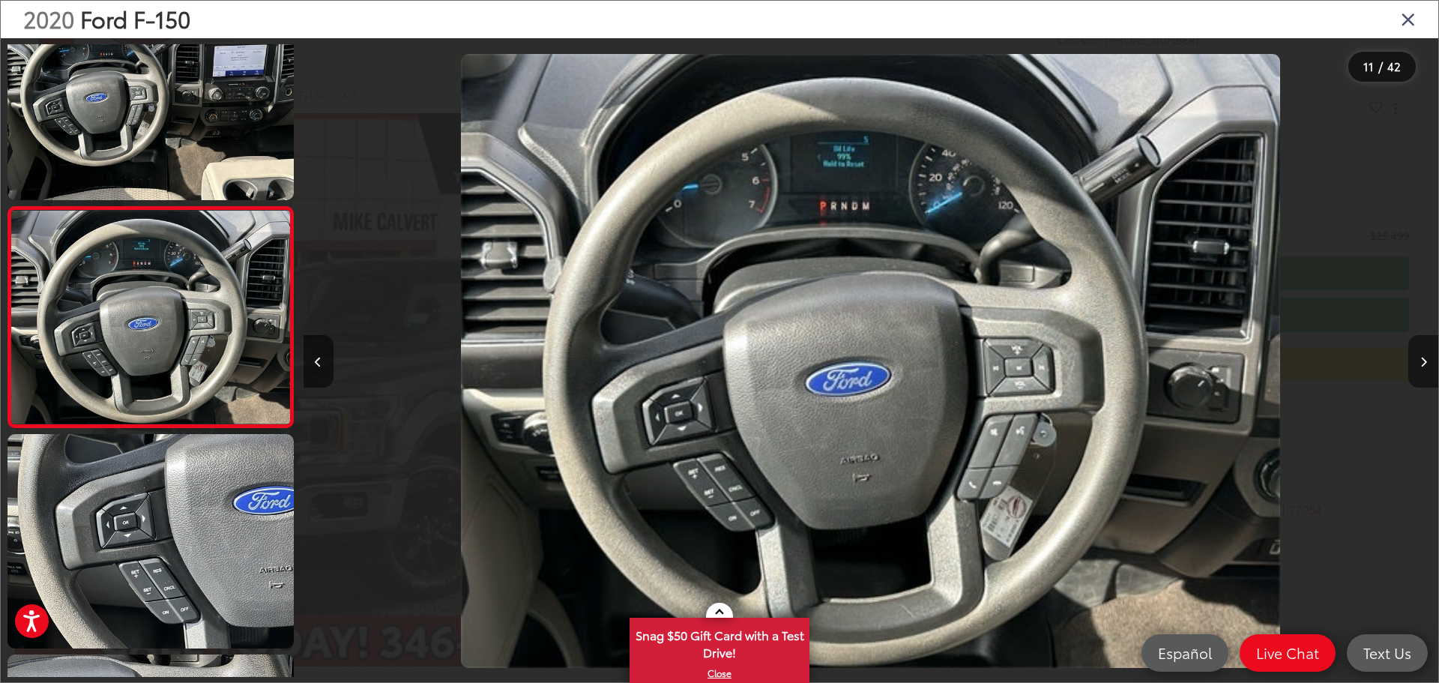
click at [1425, 370] on button "Next image" at bounding box center [1423, 361] width 30 height 52
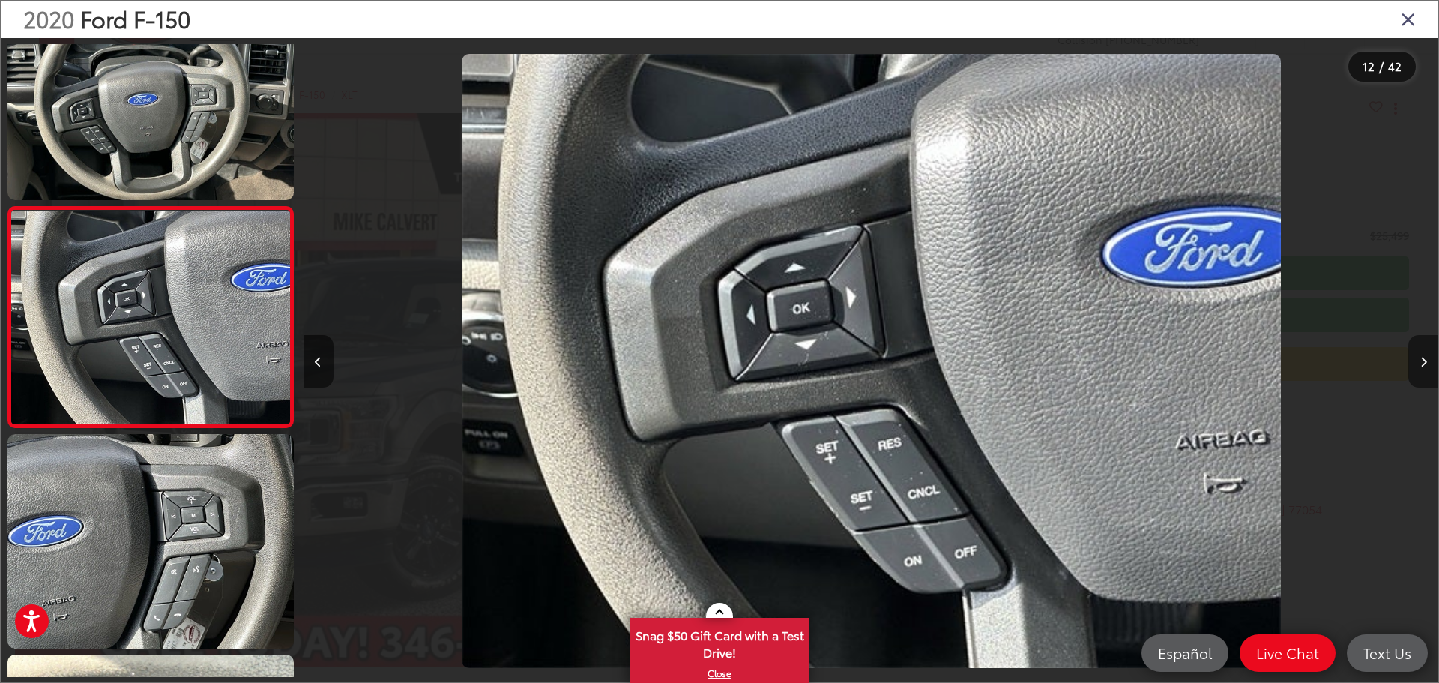
click at [1425, 370] on button "Next image" at bounding box center [1423, 361] width 30 height 52
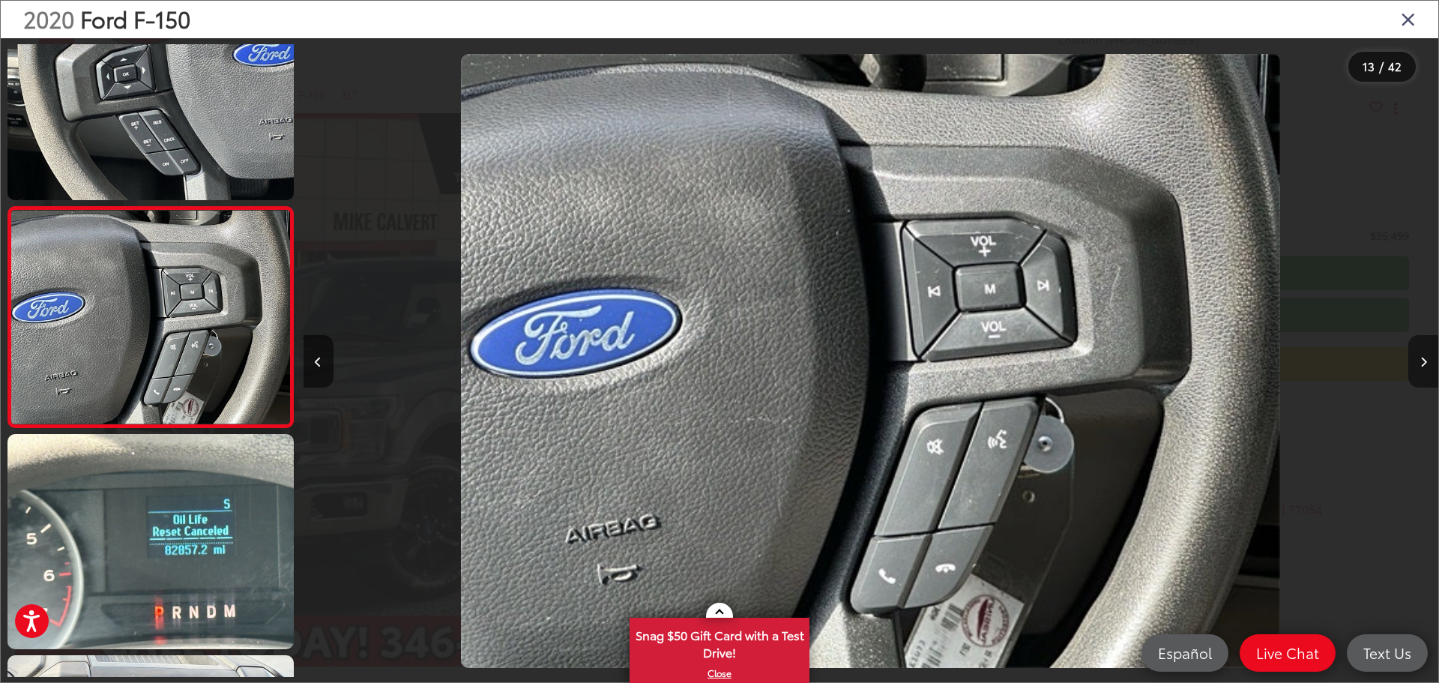
click at [1425, 370] on button "Next image" at bounding box center [1423, 361] width 30 height 52
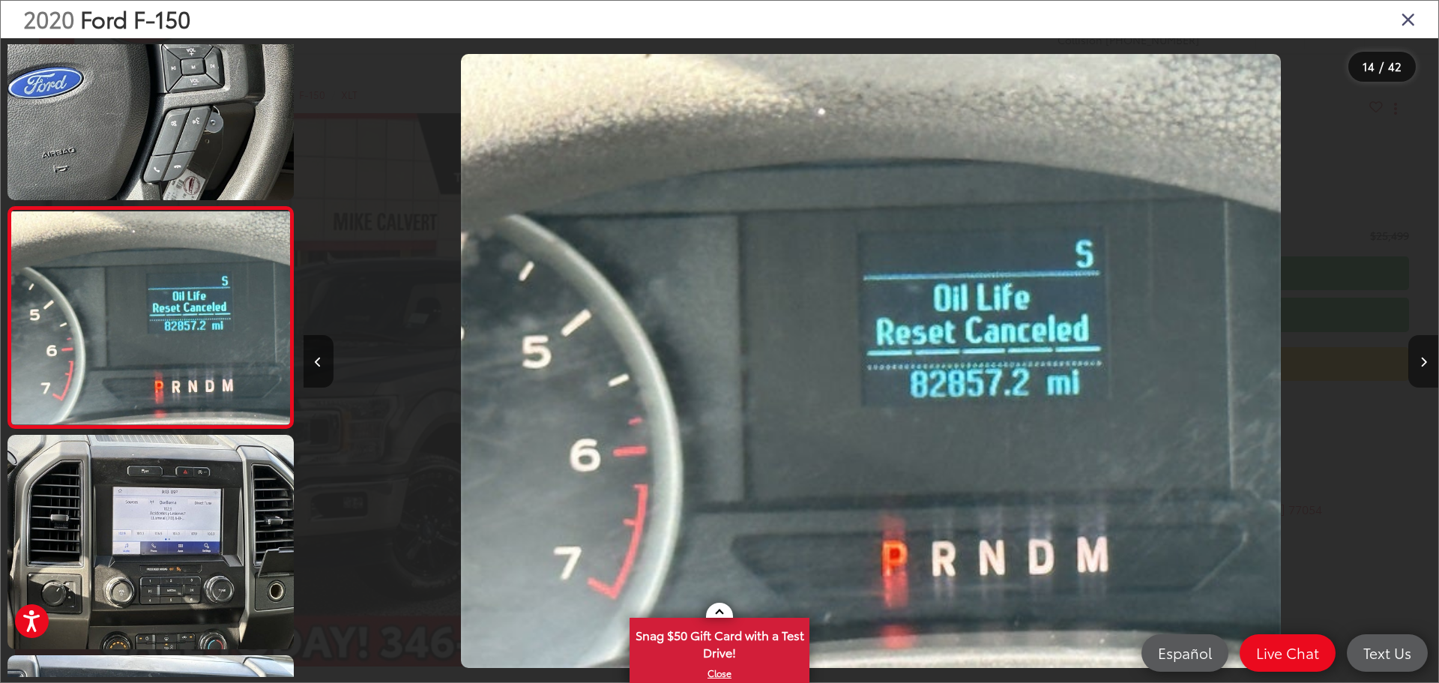
click at [1425, 370] on button "Next image" at bounding box center [1423, 361] width 30 height 52
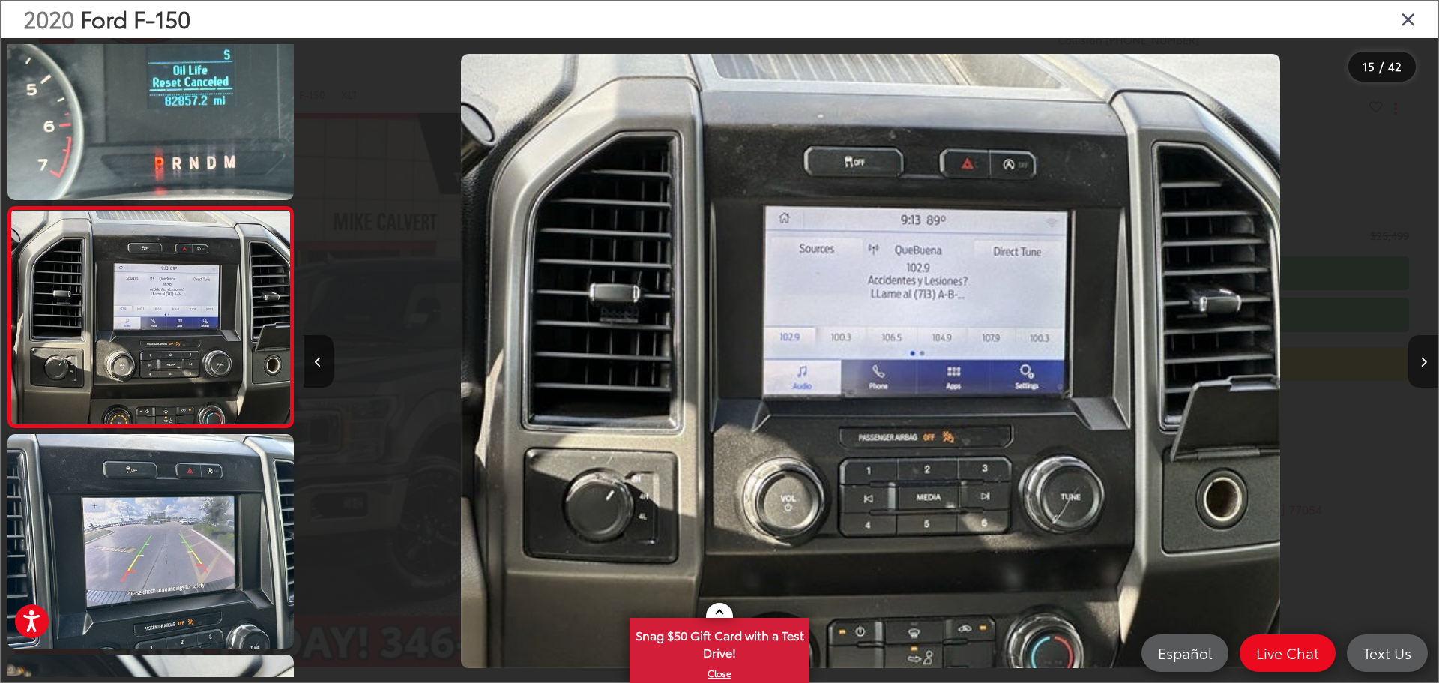
click at [1425, 370] on button "Next image" at bounding box center [1423, 361] width 30 height 52
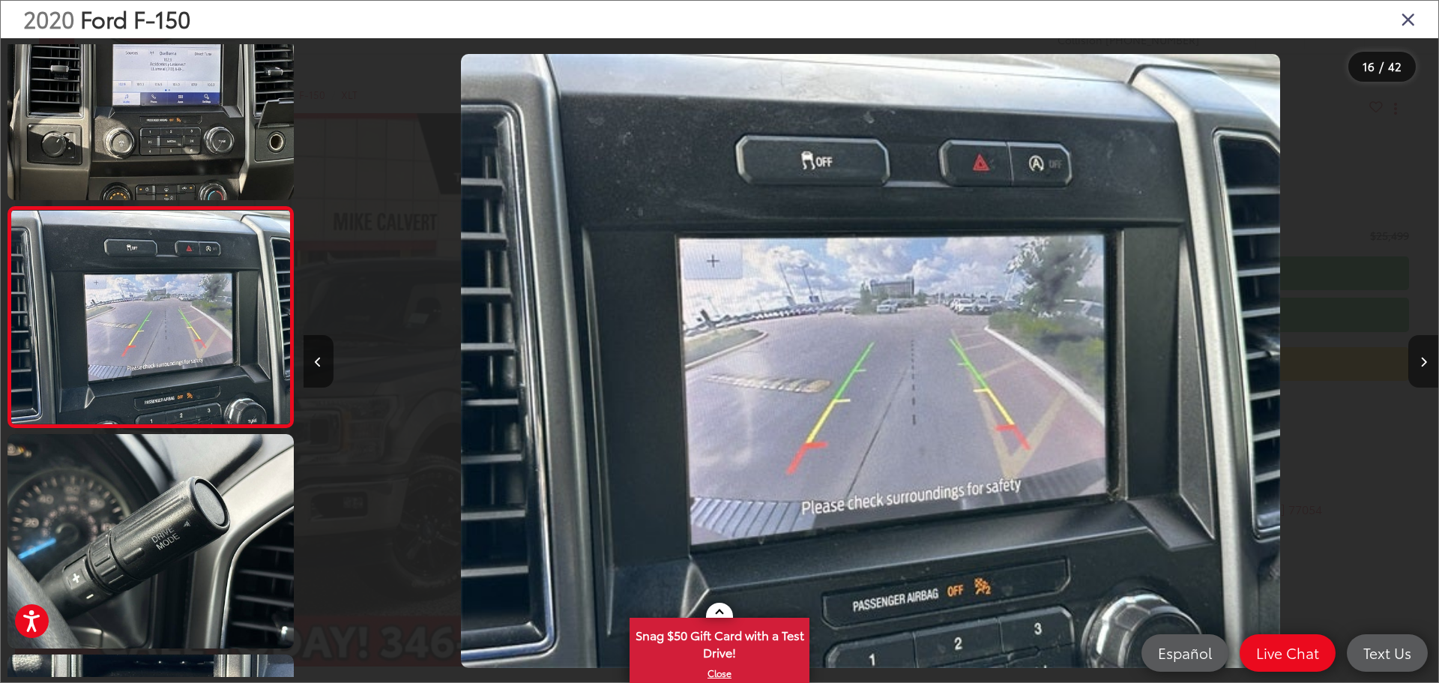
click at [1425, 370] on button "Next image" at bounding box center [1423, 361] width 30 height 52
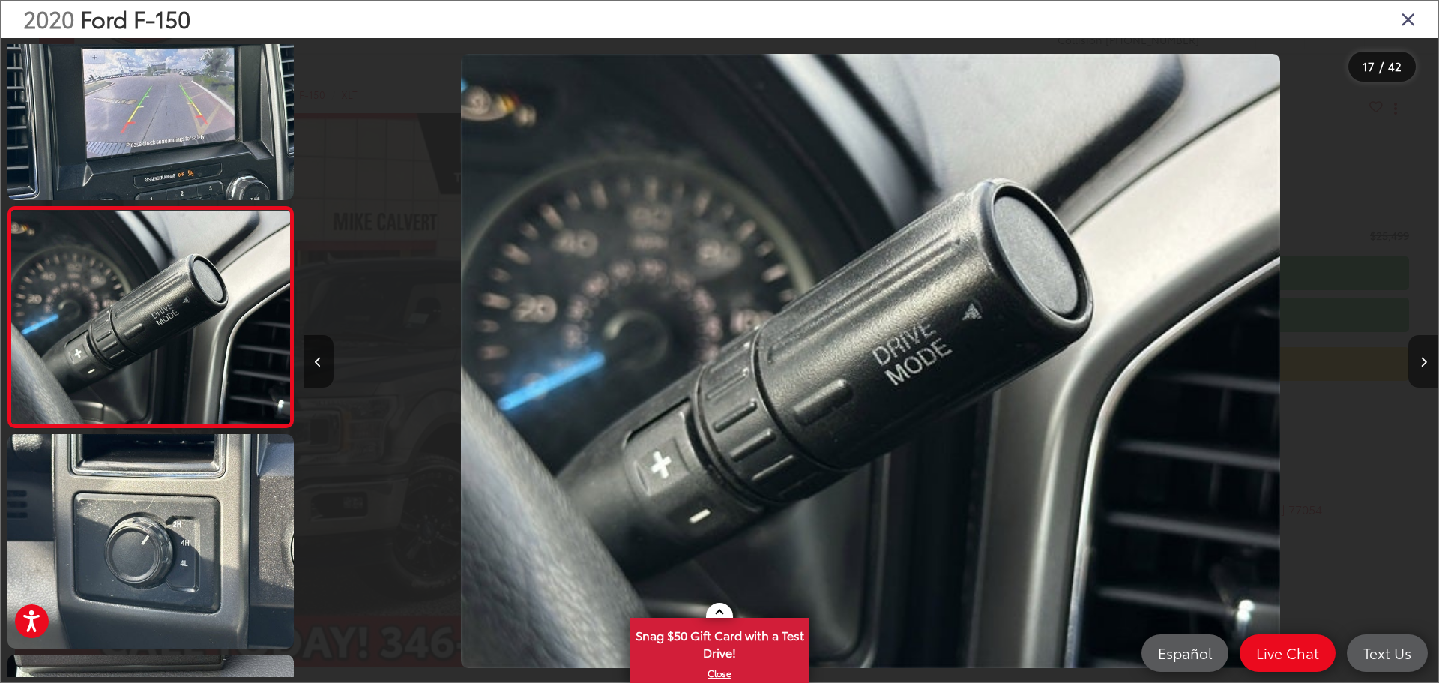
click at [1425, 370] on button "Next image" at bounding box center [1423, 361] width 30 height 52
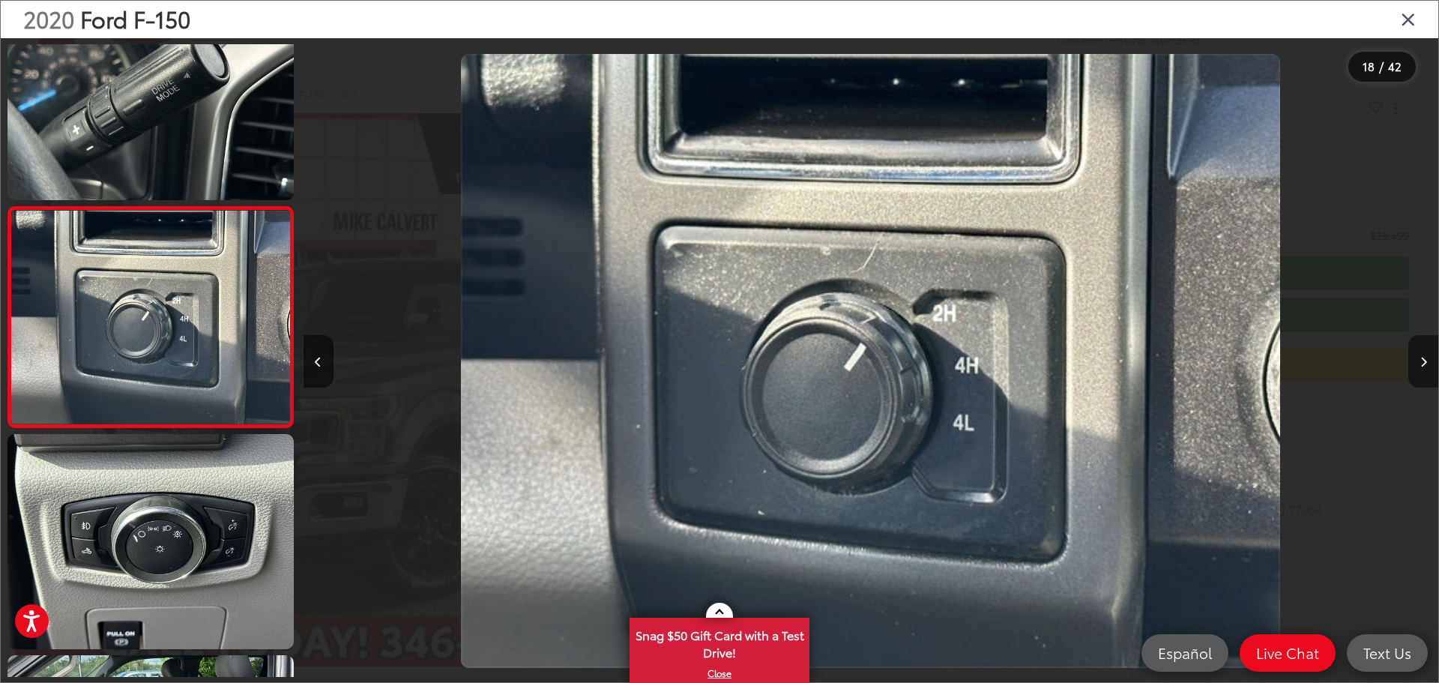
click at [1425, 370] on button "Next image" at bounding box center [1423, 361] width 30 height 52
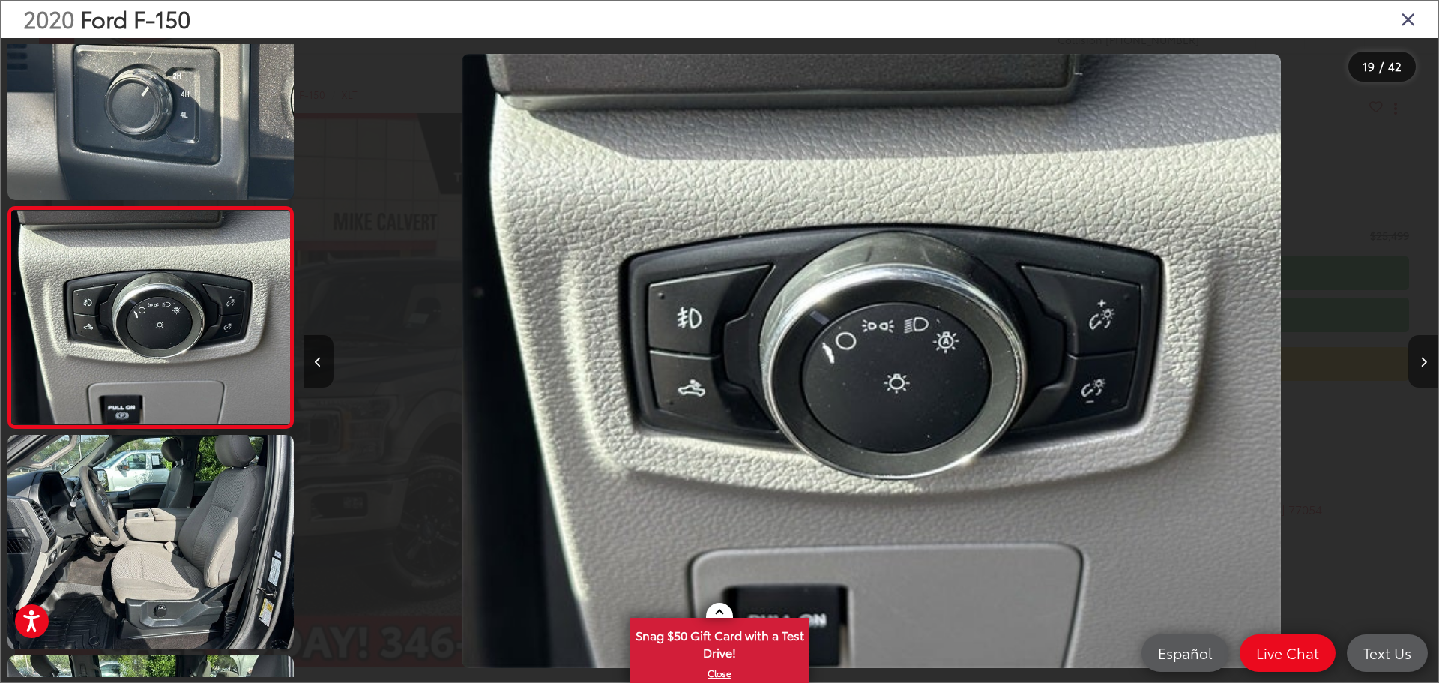
click at [1425, 370] on button "Next image" at bounding box center [1423, 361] width 30 height 52
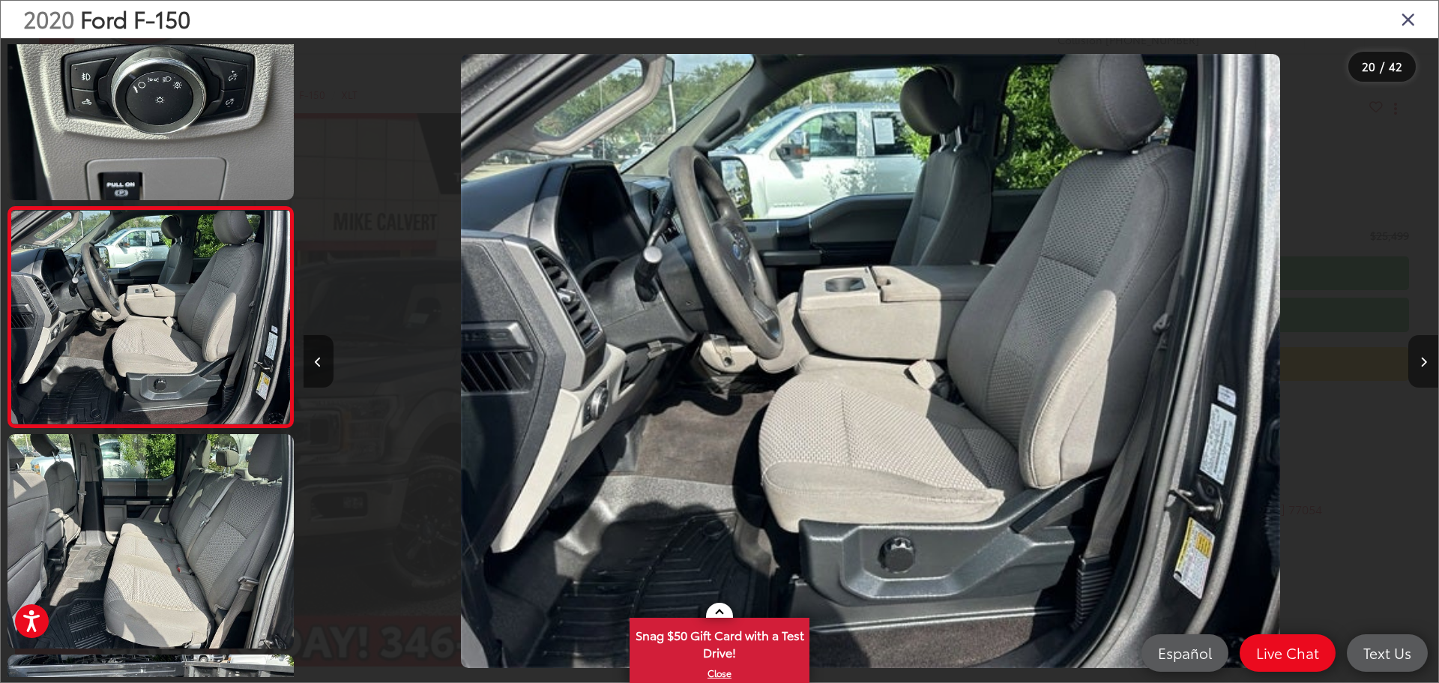
click at [1425, 370] on button "Next image" at bounding box center [1423, 361] width 30 height 52
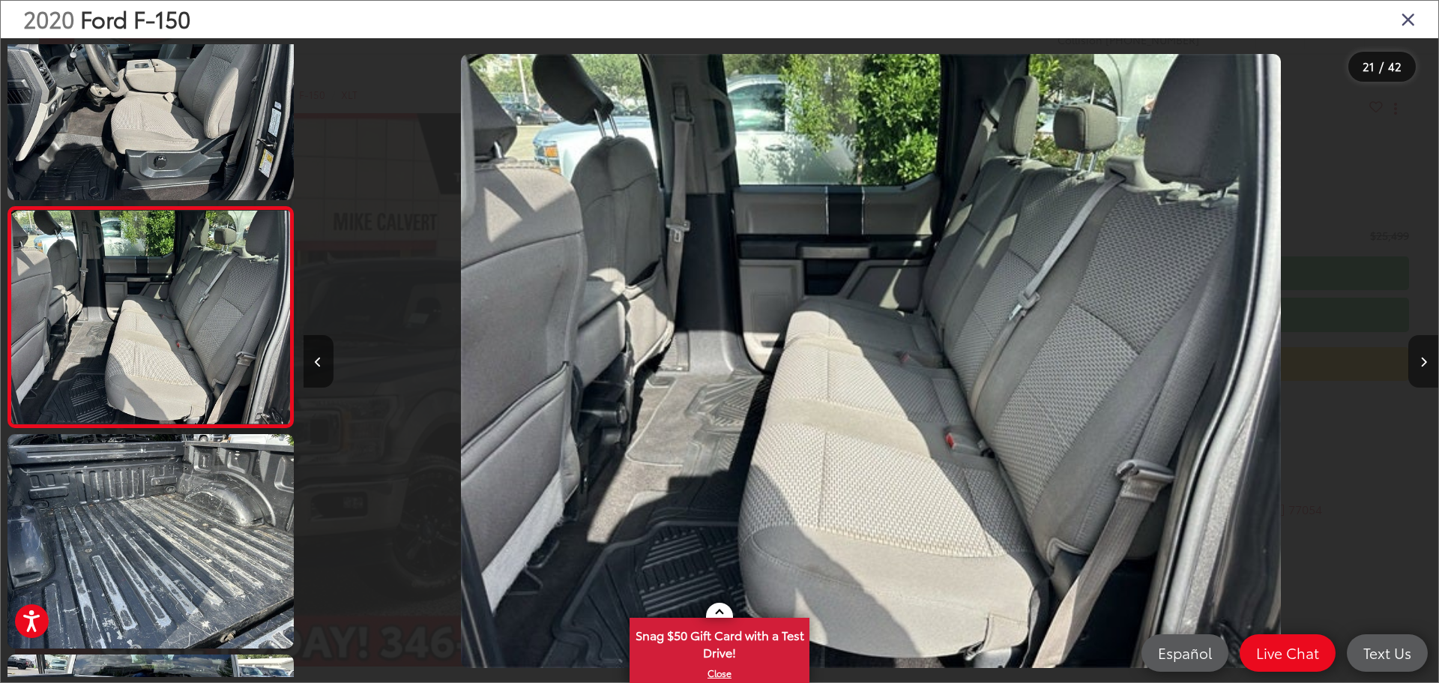
click at [1425, 370] on button "Next image" at bounding box center [1423, 361] width 30 height 52
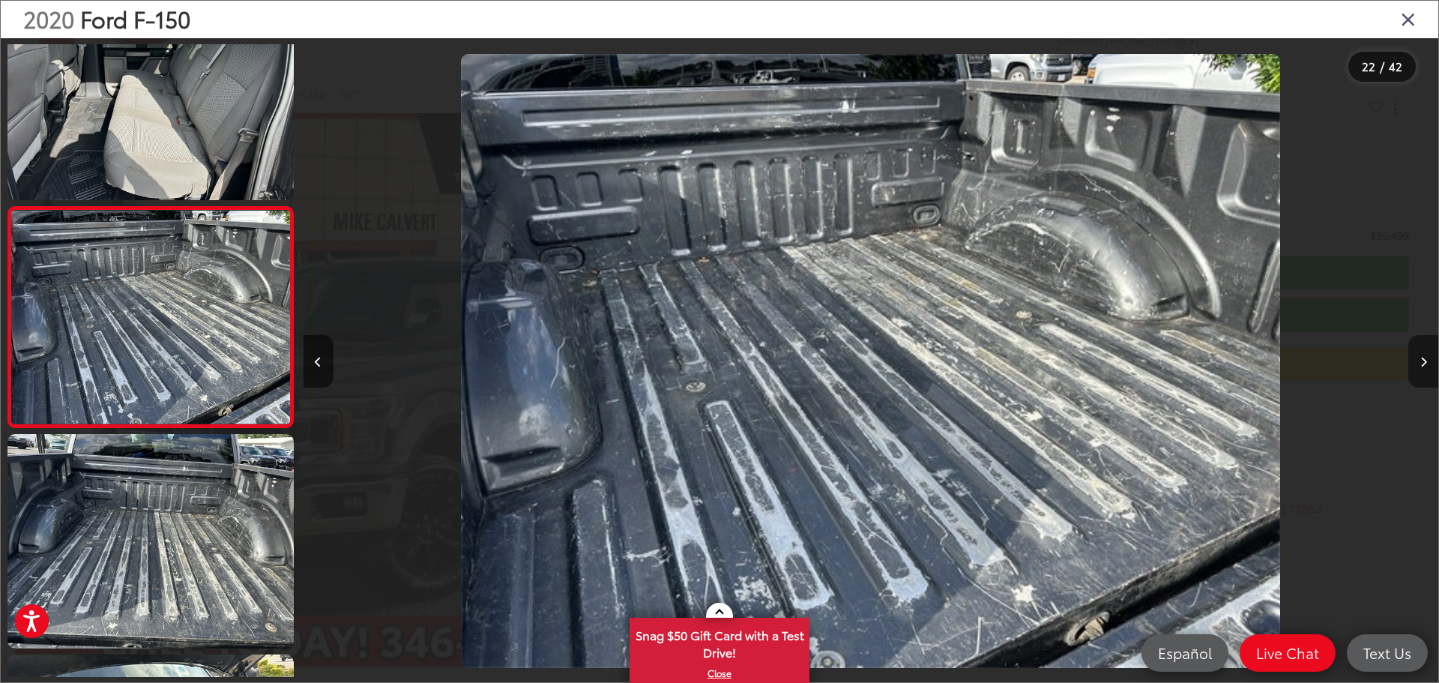
click at [1425, 370] on button "Next image" at bounding box center [1423, 361] width 30 height 52
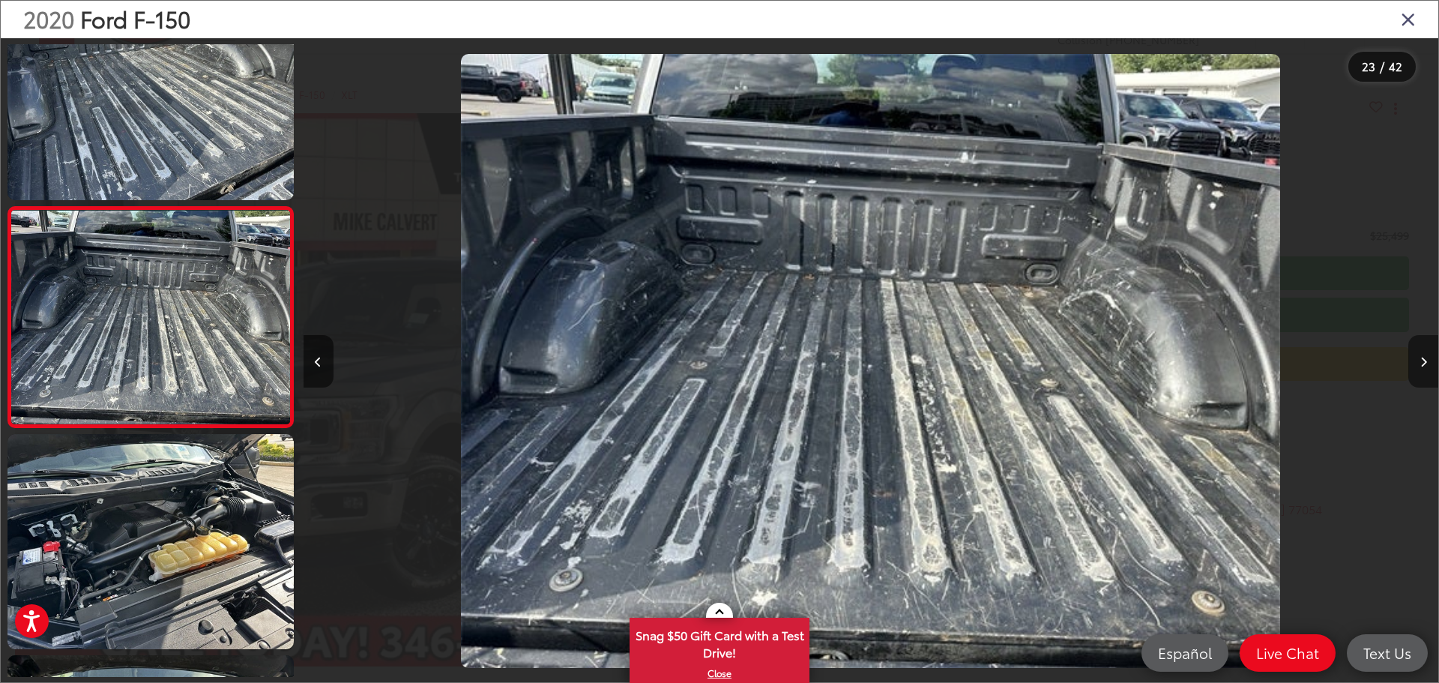
click at [1425, 370] on button "Next image" at bounding box center [1423, 361] width 30 height 52
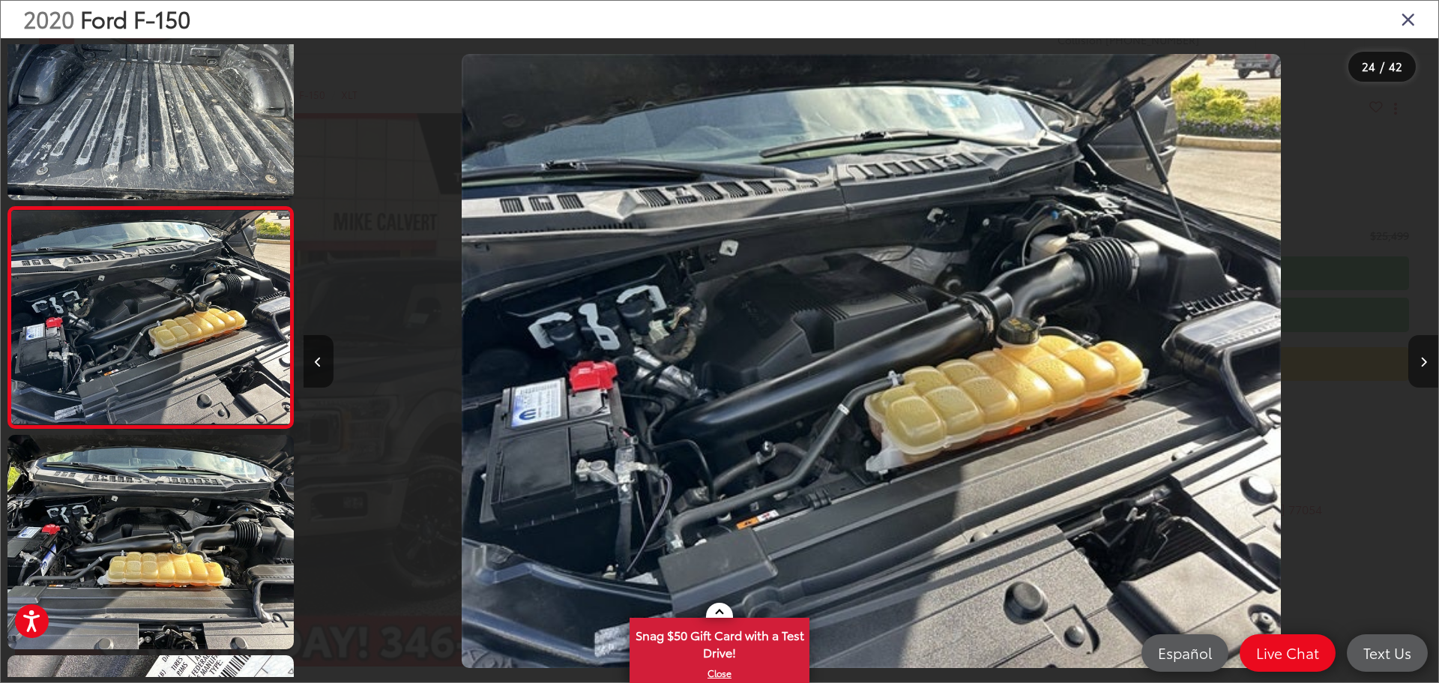
click at [1425, 370] on button "Next image" at bounding box center [1423, 361] width 30 height 52
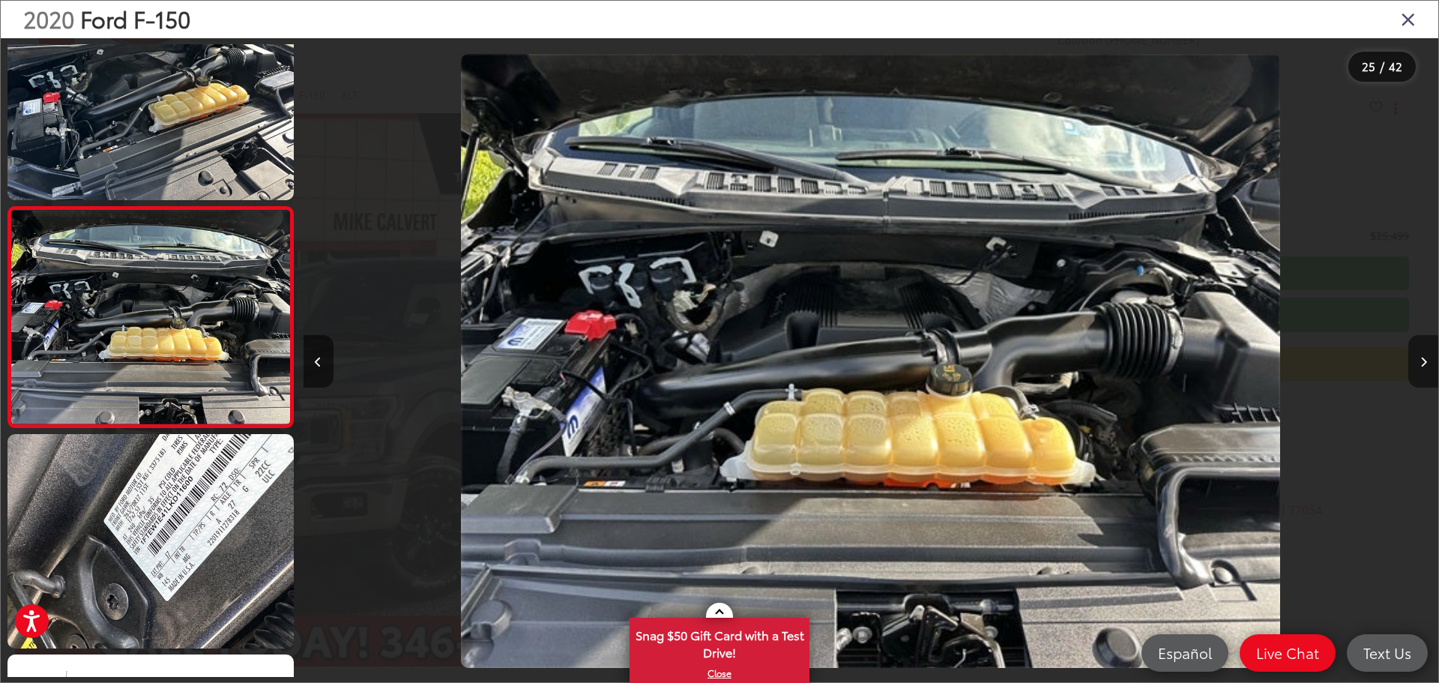
click at [1425, 370] on button "Next image" at bounding box center [1423, 361] width 30 height 52
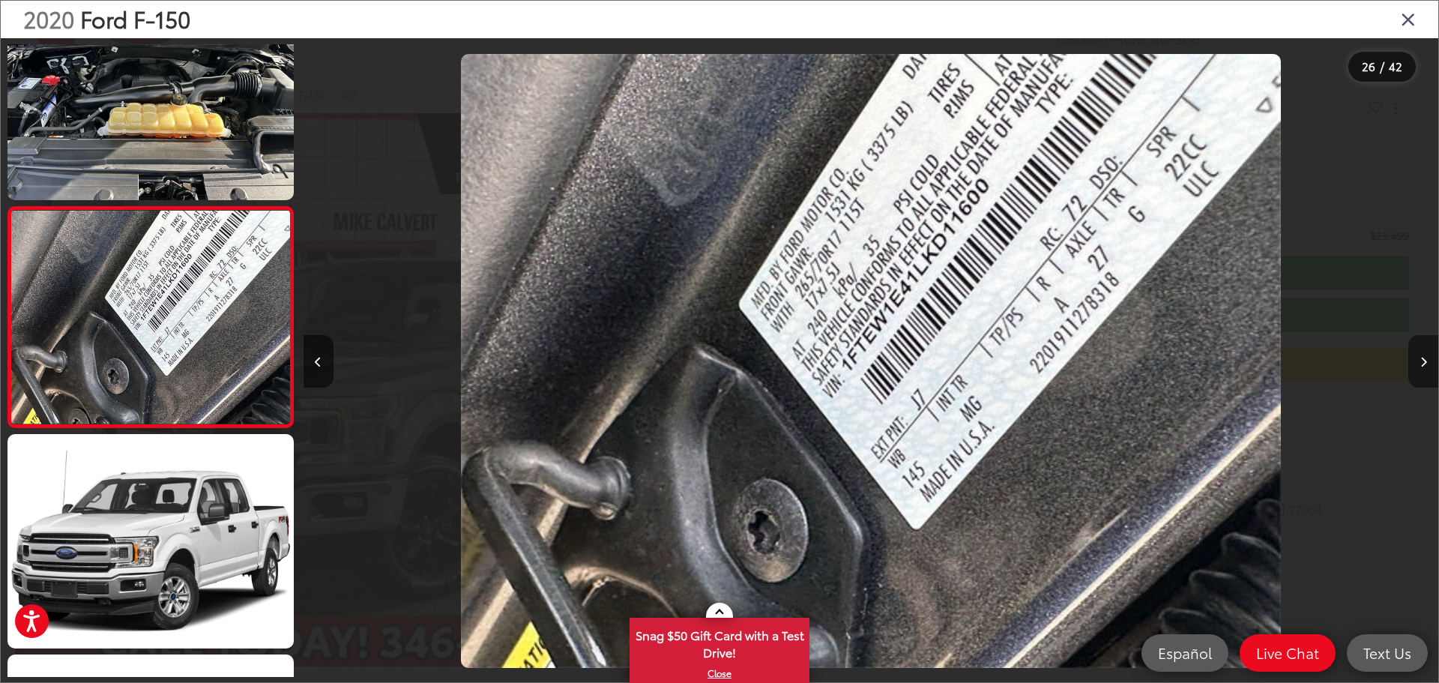
click at [1425, 370] on button "Next image" at bounding box center [1423, 361] width 30 height 52
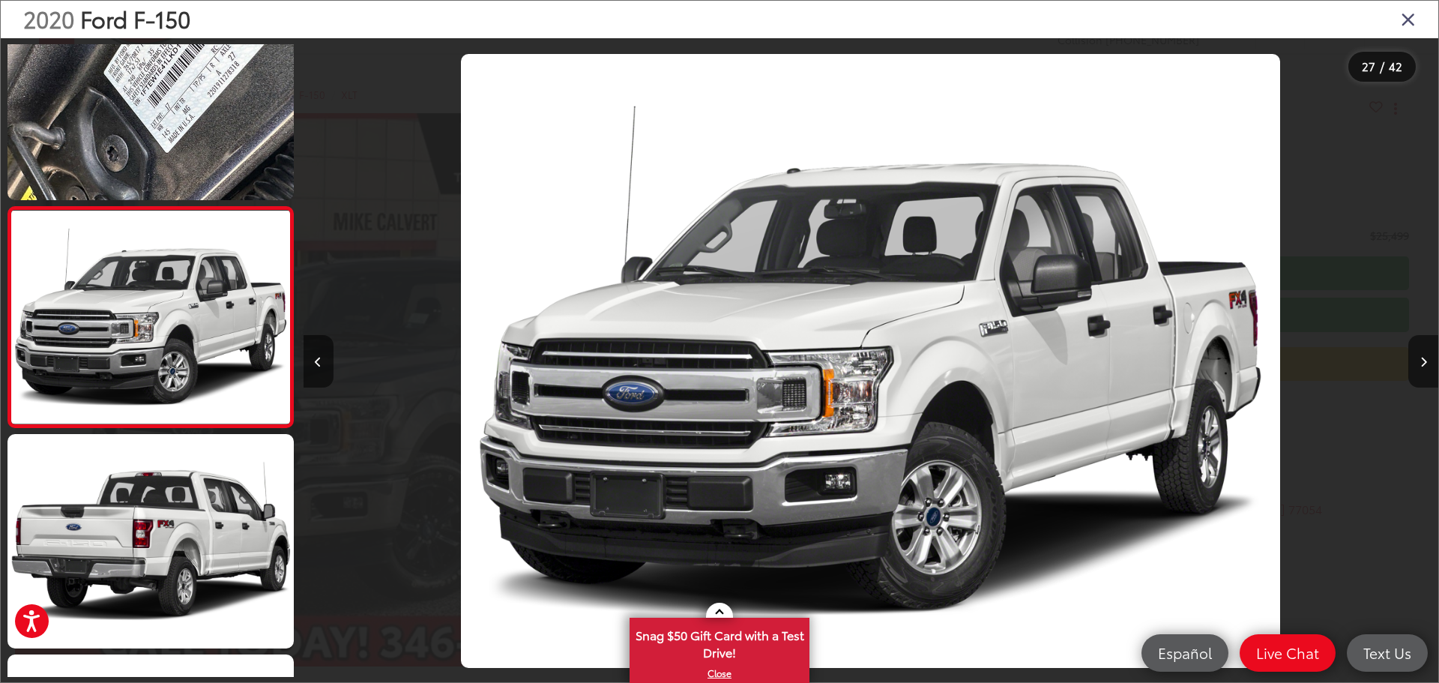
drag, startPoint x: 1411, startPoint y: 17, endPoint x: 1399, endPoint y: 44, distance: 29.2
click at [1411, 17] on icon "Close gallery" at bounding box center [1408, 18] width 15 height 19
